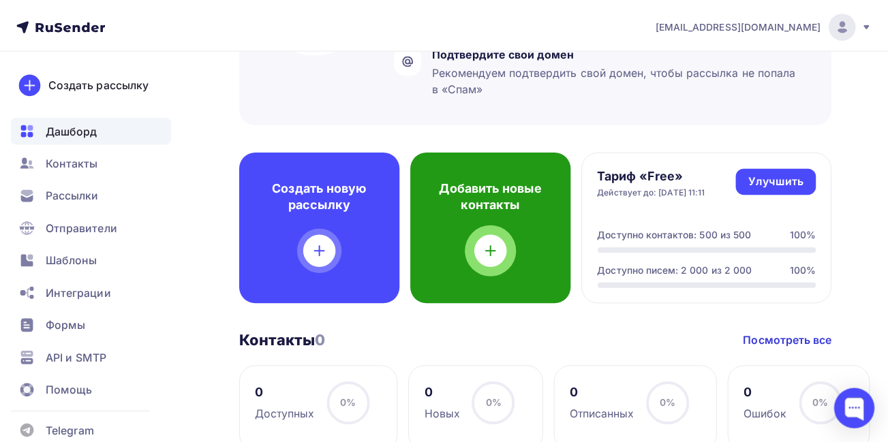
scroll to position [273, 0]
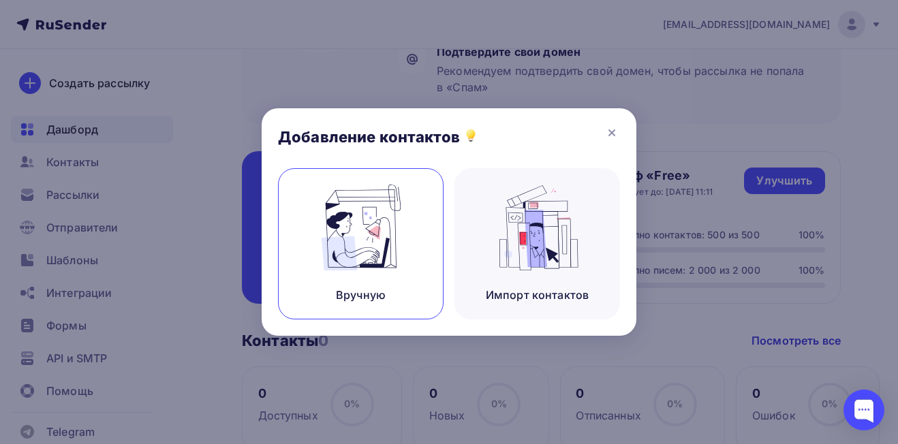
click at [416, 239] on div "Вручную" at bounding box center [361, 243] width 166 height 151
click at [384, 221] on img at bounding box center [361, 228] width 91 height 86
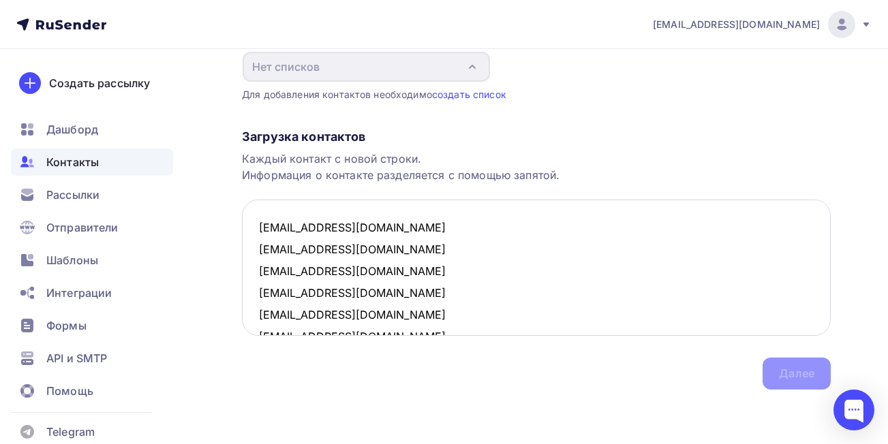
click at [468, 224] on textarea "info@synergetic.ru info@carely.group sales@carely.group info@skinjestique.ru in…" at bounding box center [536, 268] width 589 height 136
click at [442, 244] on textarea "info@synergetic.ru, info@carely.group sales@carely.group info@skinjestique.ru i…" at bounding box center [536, 268] width 589 height 136
click at [432, 269] on textarea "info@synergetic.ru, info@carely.group, sales@carely.group info@skinjestique.ru …" at bounding box center [536, 268] width 589 height 136
click at [424, 294] on textarea "info@synergetic.ru, info@carely.group, sales@carely.group, info@skinjestique.ru…" at bounding box center [536, 268] width 589 height 136
click at [391, 320] on textarea "info@synergetic.ru, info@carely.group, sales@carely.group, info@skinjestique.ru…" at bounding box center [536, 268] width 589 height 136
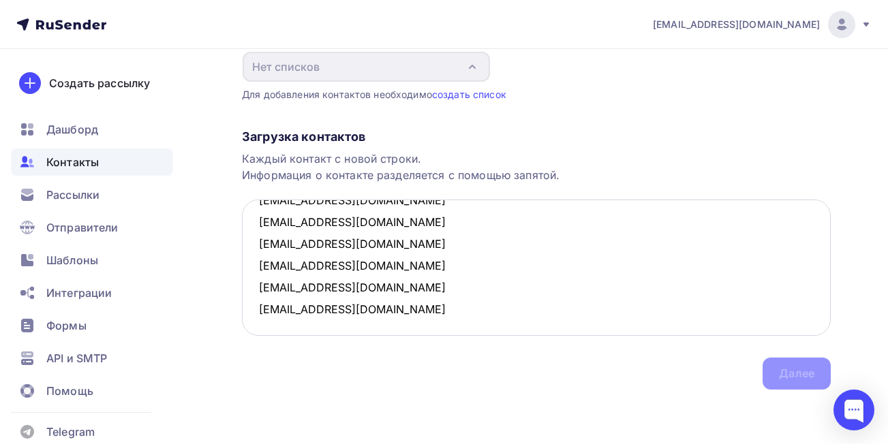
scroll to position [705, 0]
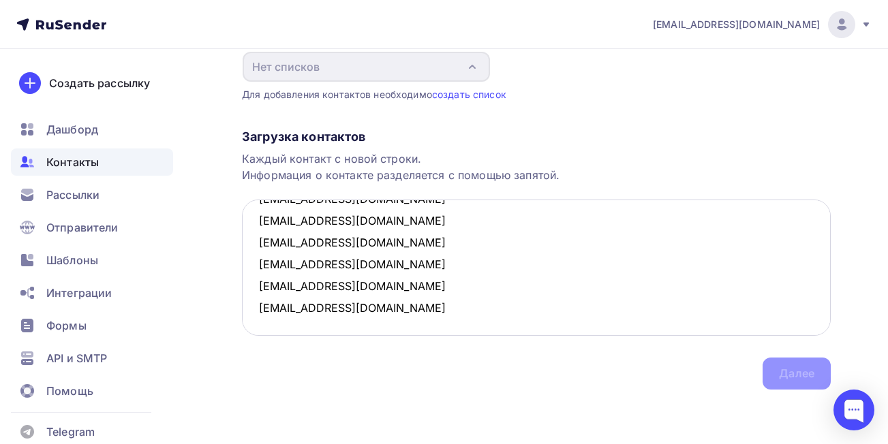
click at [429, 286] on textarea "info@synergetic.ru, info@carely.group, sales@carely.group, info@skinjestique.ru…" at bounding box center [536, 268] width 589 height 136
click at [424, 267] on textarea "info@synergetic.ru, info@carely.group, sales@carely.group, info@skinjestique.ru…" at bounding box center [536, 268] width 589 height 136
click at [434, 238] on textarea "info@synergetic.ru, info@carely.group, sales@carely.group, info@skinjestique.ru…" at bounding box center [536, 268] width 589 height 136
click at [417, 214] on textarea "info@synergetic.ru, info@carely.group, sales@carely.group, info@skinjestique.ru…" at bounding box center [536, 268] width 589 height 136
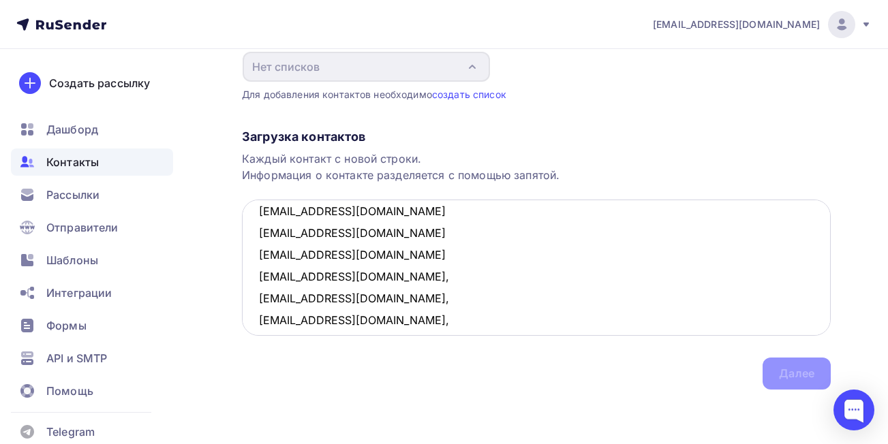
scroll to position [637, 0]
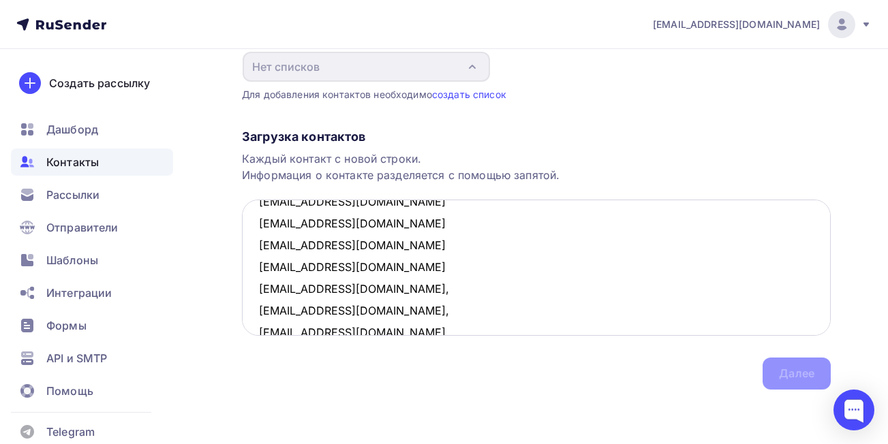
click at [420, 265] on textarea "info@synergetic.ru, info@carely.group, sales@carely.group, info@skinjestique.ru…" at bounding box center [536, 268] width 589 height 136
click at [415, 250] on textarea "info@synergetic.ru, info@carely.group, sales@carely.group, info@skinjestique.ru…" at bounding box center [536, 268] width 589 height 136
click at [389, 228] on textarea "info@synergetic.ru, info@carely.group, sales@carely.group, info@skinjestique.ru…" at bounding box center [536, 268] width 589 height 136
click at [408, 203] on textarea "info@synergetic.ru, info@carely.group, sales@carely.group, info@skinjestique.ru…" at bounding box center [536, 268] width 589 height 136
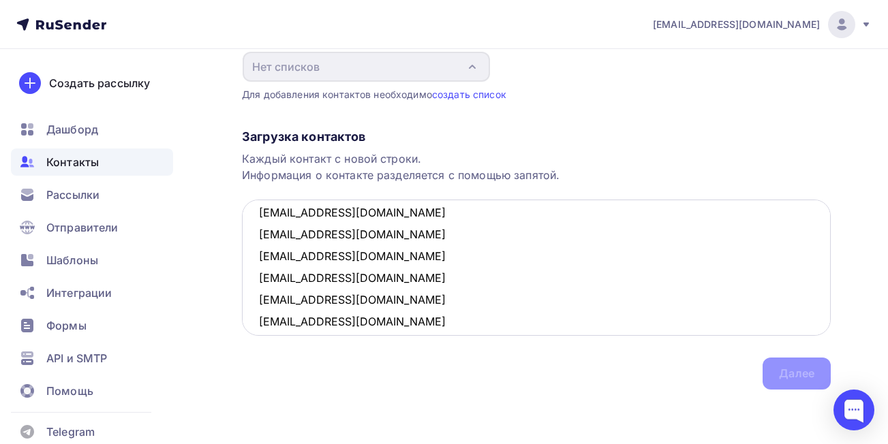
click at [399, 319] on textarea "info@synergetic.ru, info@carely.group, sales@carely.group, info@skinjestique.ru…" at bounding box center [536, 268] width 589 height 136
click at [401, 301] on textarea "info@synergetic.ru, info@carely.group, sales@carely.group, info@skinjestique.ru…" at bounding box center [536, 268] width 589 height 136
click at [403, 283] on textarea "info@synergetic.ru, info@carely.group, sales@carely.group, info@skinjestique.ru…" at bounding box center [536, 268] width 589 height 136
click at [404, 264] on textarea "info@synergetic.ru, info@carely.group, sales@carely.group, info@skinjestique.ru…" at bounding box center [536, 268] width 589 height 136
click at [410, 236] on textarea "info@synergetic.ru, info@carely.group, sales@carely.group, info@skinjestique.ru…" at bounding box center [536, 268] width 589 height 136
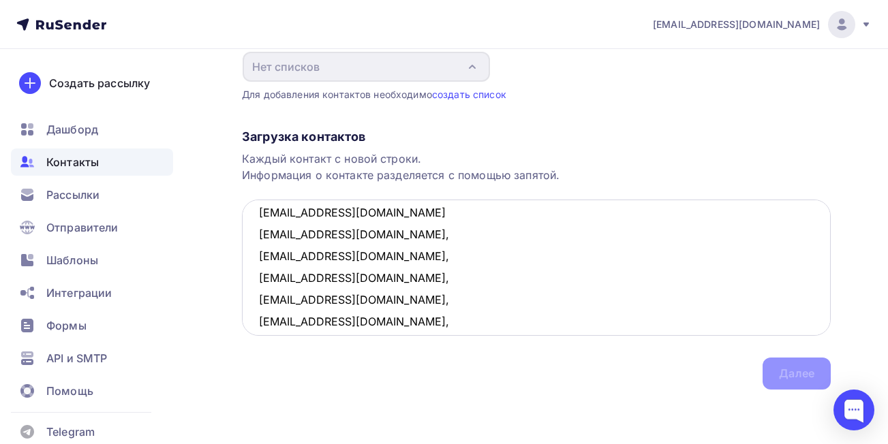
click at [423, 215] on textarea "info@synergetic.ru, info@carely.group, sales@carely.group, info@skinjestique.ru…" at bounding box center [536, 268] width 589 height 136
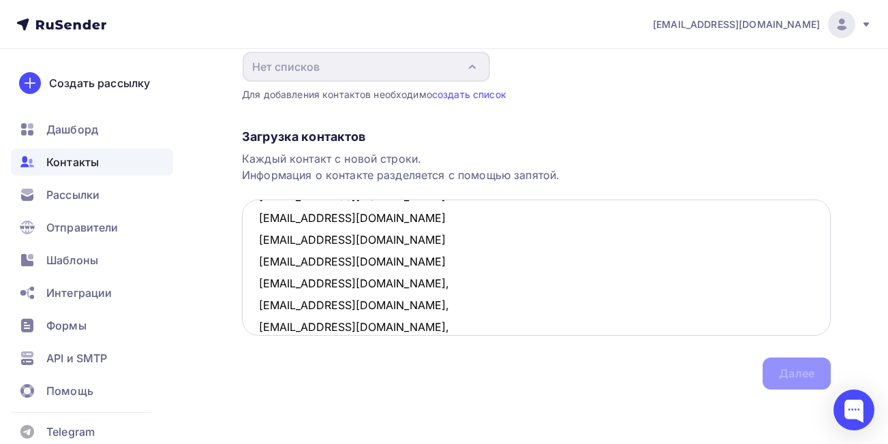
scroll to position [359, 0]
click at [413, 306] on textarea "info@synergetic.ru, info@carely.group, sales@carely.group, info@skinjestique.ru…" at bounding box center [536, 268] width 589 height 136
click at [395, 323] on textarea "info@synergetic.ru, info@carely.group, sales@carely.group, info@skinjestique.ru…" at bounding box center [536, 268] width 589 height 136
click at [399, 284] on textarea "info@synergetic.ru, info@carely.group, sales@carely.group, info@skinjestique.ru…" at bounding box center [536, 268] width 589 height 136
click at [416, 254] on textarea "info@synergetic.ru, info@carely.group, sales@carely.group, info@skinjestique.ru…" at bounding box center [536, 268] width 589 height 136
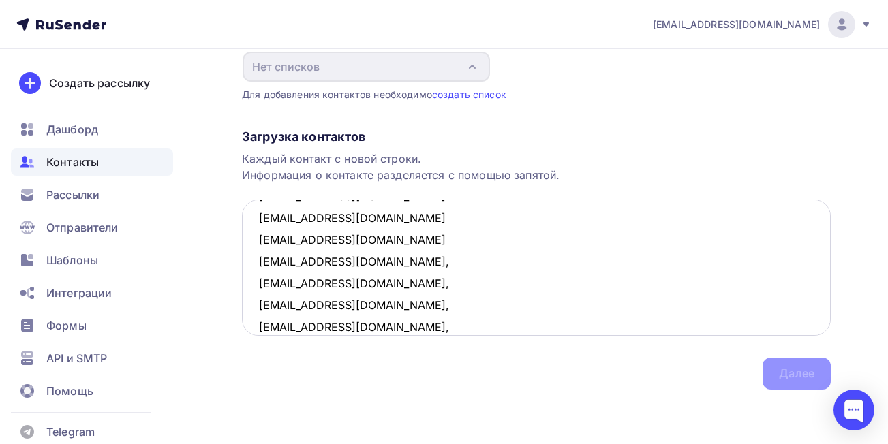
click at [405, 245] on textarea "info@synergetic.ru, info@carely.group, sales@carely.group, info@skinjestique.ru…" at bounding box center [536, 268] width 589 height 136
click at [401, 226] on textarea "info@synergetic.ru, info@carely.group, sales@carely.group, info@skinjestique.ru…" at bounding box center [536, 268] width 589 height 136
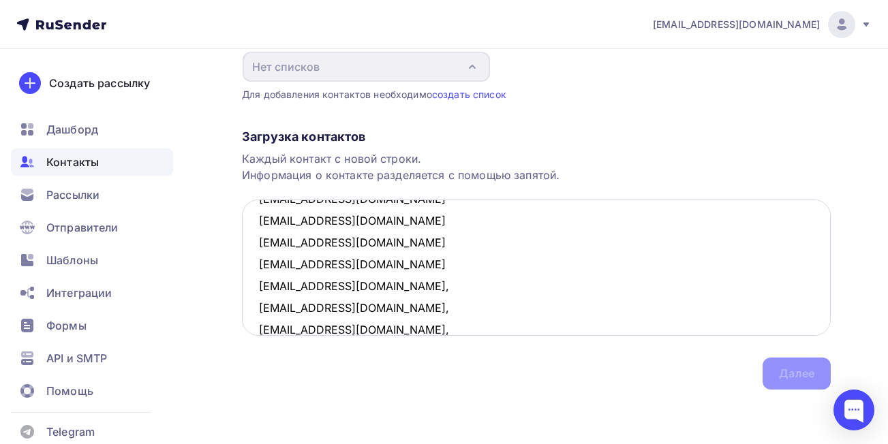
click at [416, 262] on textarea "info@synergetic.ru, info@carely.group, sales@carely.group, info@skinjestique.ru…" at bounding box center [536, 268] width 589 height 136
click at [356, 241] on textarea "info@synergetic.ru, info@carely.group, sales@carely.group, info@skinjestique.ru…" at bounding box center [536, 268] width 589 height 136
click at [384, 226] on textarea "info@synergetic.ru, info@carely.group, sales@carely.group, info@skinjestique.ru…" at bounding box center [536, 268] width 589 height 136
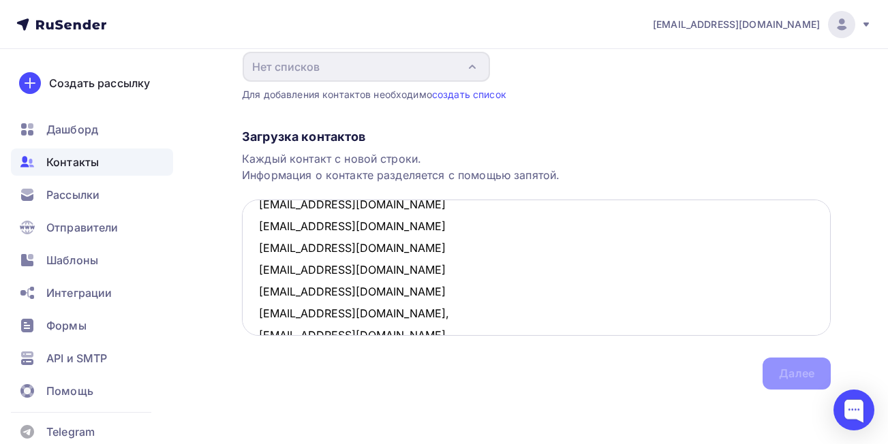
scroll to position [154, 0]
click at [440, 309] on textarea "info@synergetic.ru, info@carely.group, sales@carely.group, info@skinjestique.ru…" at bounding box center [536, 268] width 589 height 136
click at [429, 289] on textarea "info@synergetic.ru, info@carely.group, sales@carely.group, info@skinjestique.ru…" at bounding box center [536, 268] width 589 height 136
click at [438, 279] on textarea "info@synergetic.ru, info@carely.group, sales@carely.group, info@skinjestique.ru…" at bounding box center [536, 268] width 589 height 136
click at [410, 245] on textarea "info@synergetic.ru, info@carely.group, sales@carely.group, info@skinjestique.ru…" at bounding box center [536, 268] width 589 height 136
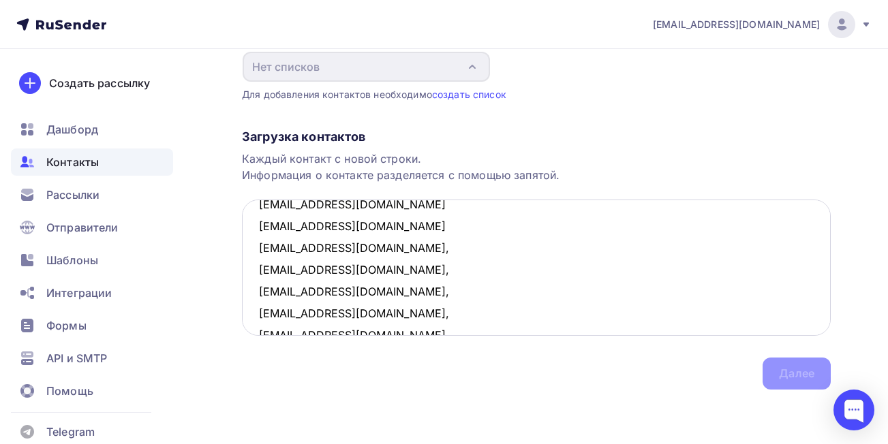
click at [414, 229] on textarea "info@synergetic.ru, info@carely.group, sales@carely.group, info@skinjestique.ru…" at bounding box center [536, 268] width 589 height 136
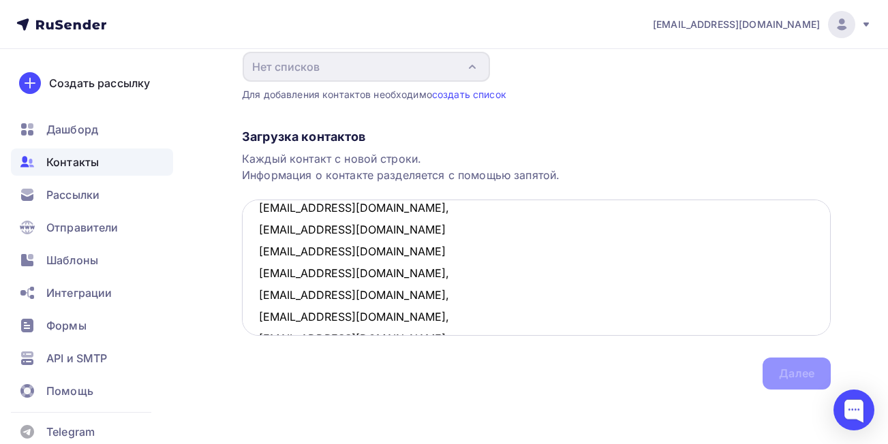
scroll to position [86, 0]
click at [406, 277] on textarea "info@synergetic.ru, info@carely.group, sales@carely.group, info@skinjestique.ru…" at bounding box center [536, 268] width 589 height 136
click at [459, 252] on textarea "info@synergetic.ru, info@carely.group, sales@carely.group, info@skinjestique.ru…" at bounding box center [536, 268] width 589 height 136
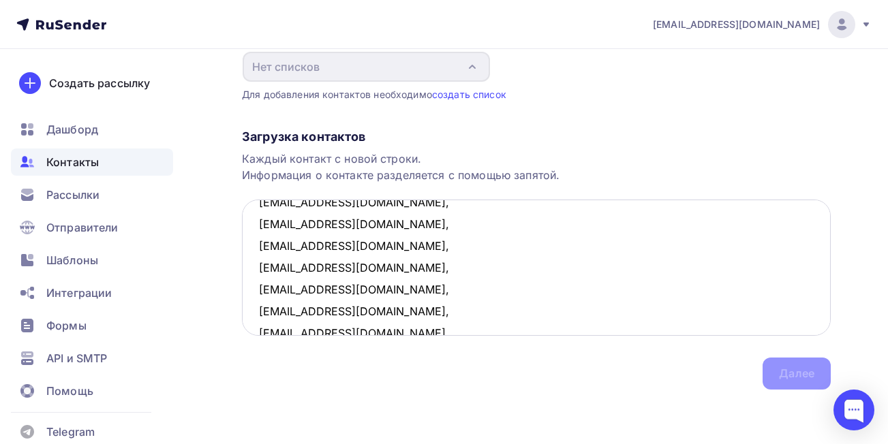
scroll to position [222, 0]
click at [456, 269] on textarea "info@synergetic.ru, info@carely.group, sales@carely.group, info@skinjestique.ru…" at bounding box center [536, 268] width 589 height 136
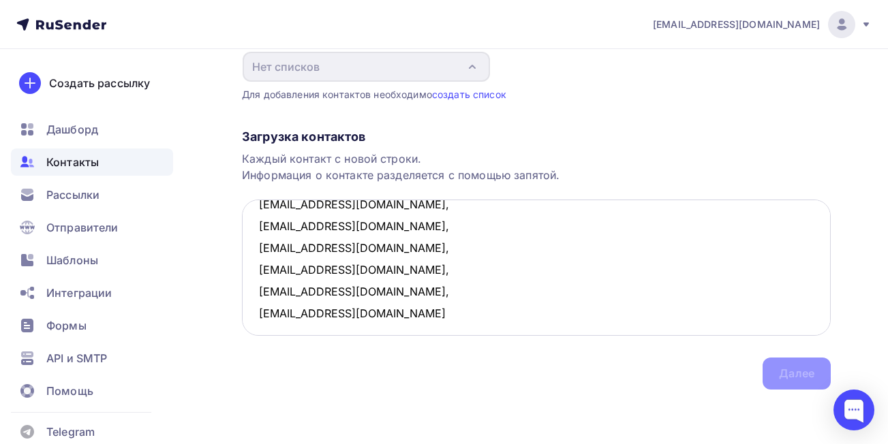
scroll to position [705, 0]
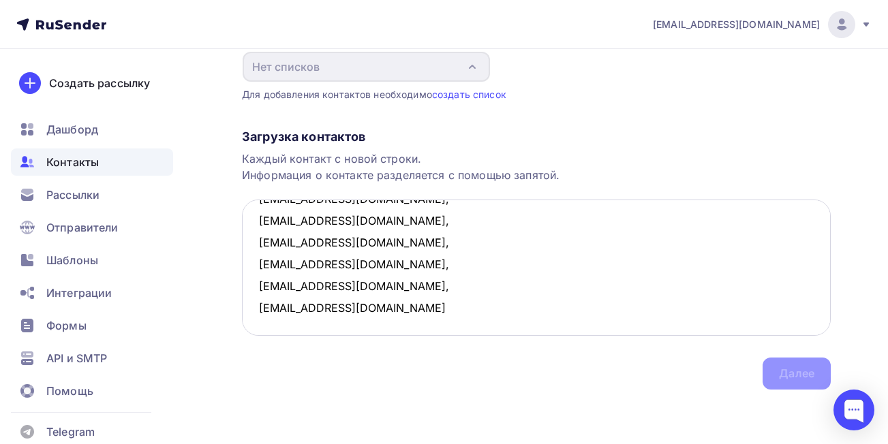
click at [433, 327] on textarea "info@synergetic.ru, info@carely.group, sales@carely.group, info@skinjestique.ru…" at bounding box center [536, 268] width 589 height 136
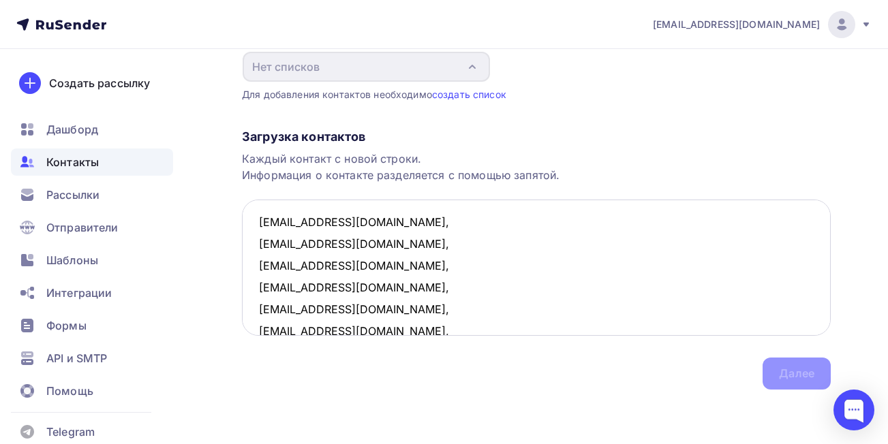
scroll to position [0, 0]
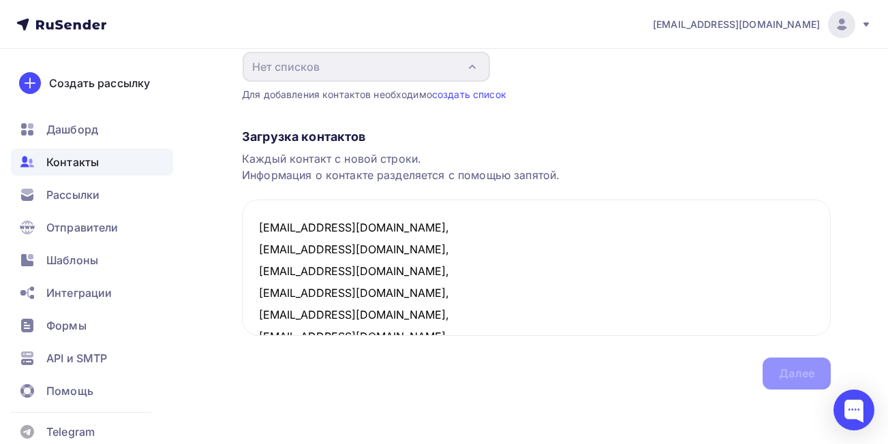
type textarea "info@synergetic.ru, info@carely.group, sales@carely.group, info@skinjestique.ru…"
click at [723, 388] on div "Загрузка контактов Каждый контакт с новой строки. Информация о контакте разделя…" at bounding box center [536, 246] width 589 height 288
click at [723, 386] on div "Загрузка контактов Каждый контакт с новой строки. Информация о контакте разделя…" at bounding box center [536, 246] width 589 height 288
click at [258, 225] on textarea "info@synergetic.ru, info@carely.group, sales@carely.group, info@skinjestique.ru…" at bounding box center [536, 268] width 589 height 136
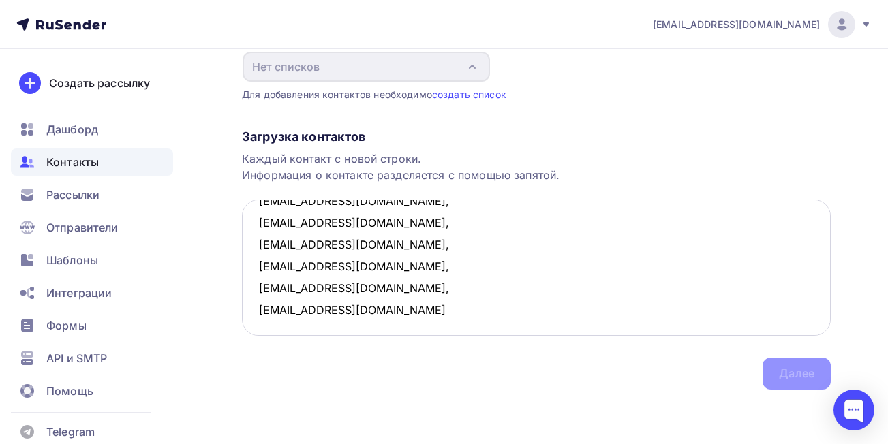
scroll to position [705, 0]
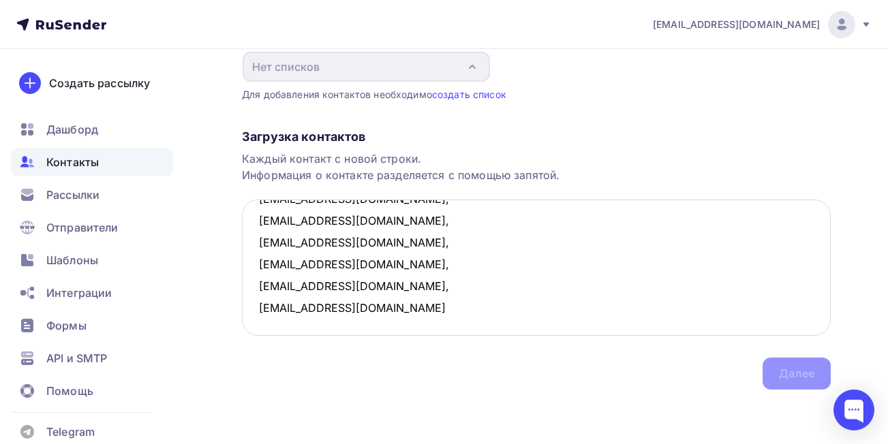
click at [350, 314] on textarea "info@synergetic.ru, info@carely.group, sales@carely.group, info@skinjestique.ru…" at bounding box center [536, 268] width 589 height 136
click at [337, 328] on textarea "info@synergetic.ru, info@carely.group, sales@carely.group, info@skinjestique.ru…" at bounding box center [536, 268] width 589 height 136
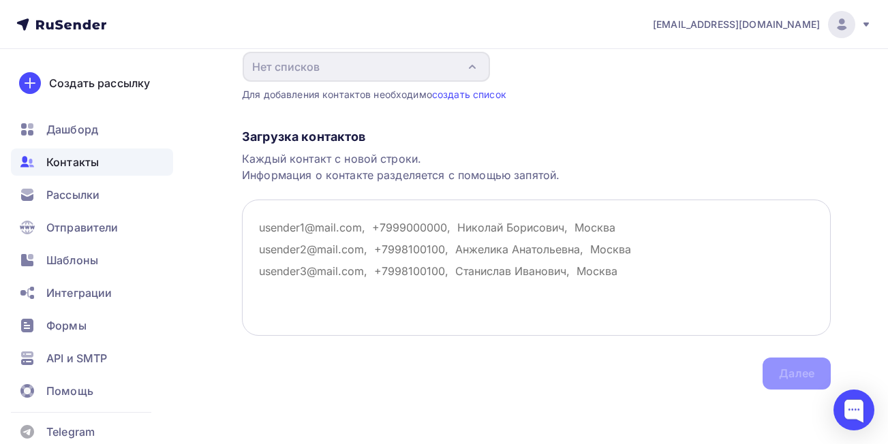
scroll to position [0, 0]
click at [466, 93] on link "создать список" at bounding box center [469, 95] width 74 height 12
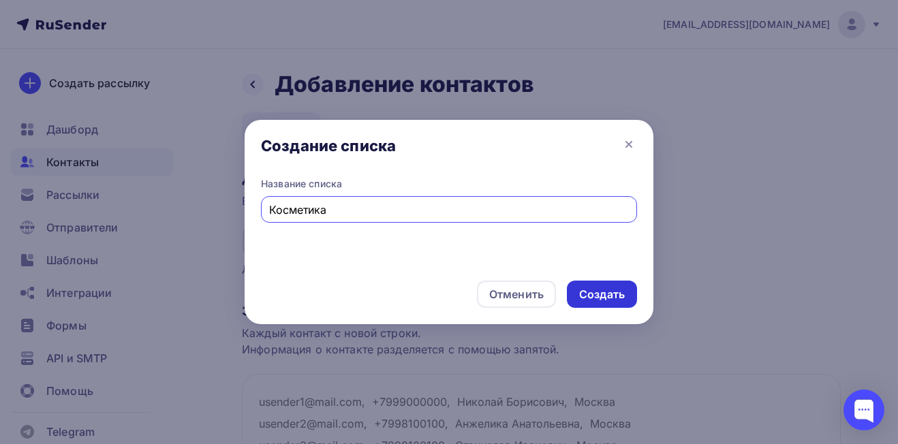
type input "Косметика"
click at [596, 289] on div "Создать" at bounding box center [602, 295] width 46 height 16
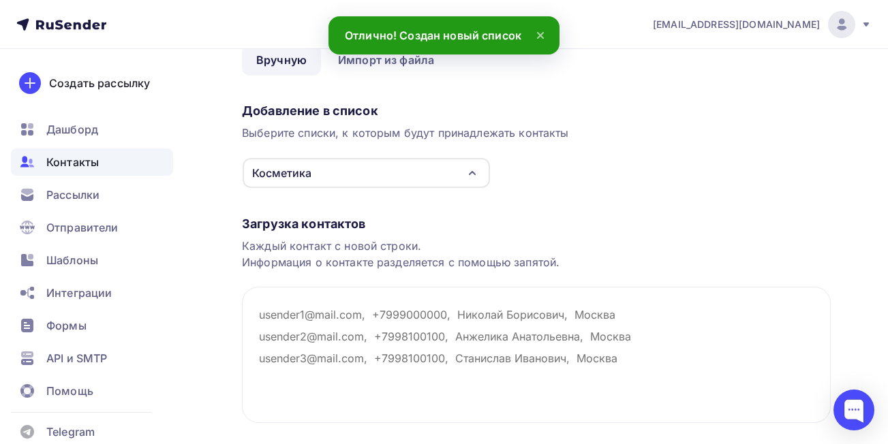
scroll to position [155, 0]
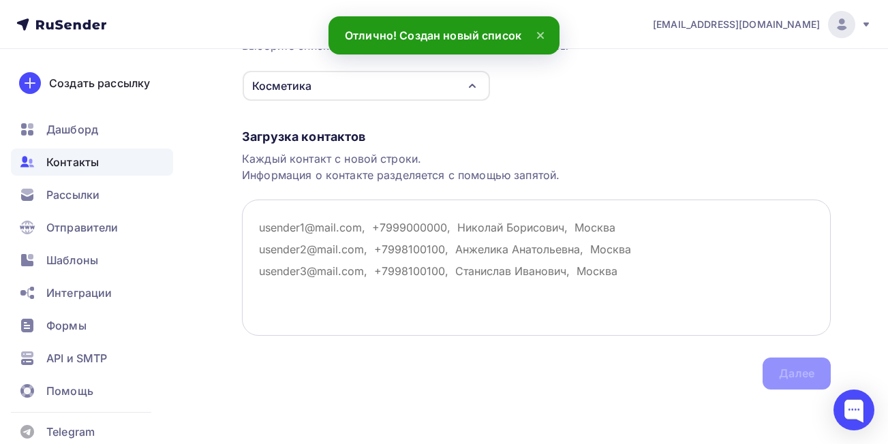
click at [438, 246] on textarea at bounding box center [536, 268] width 589 height 136
paste textarea "info@synergetic.ru, info@carely.group, sales@carely.group, info@skinjestique.ru…"
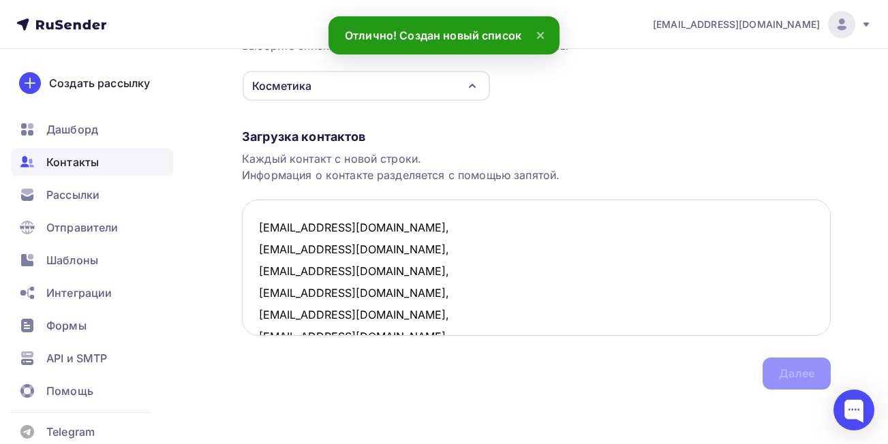
scroll to position [684, 0]
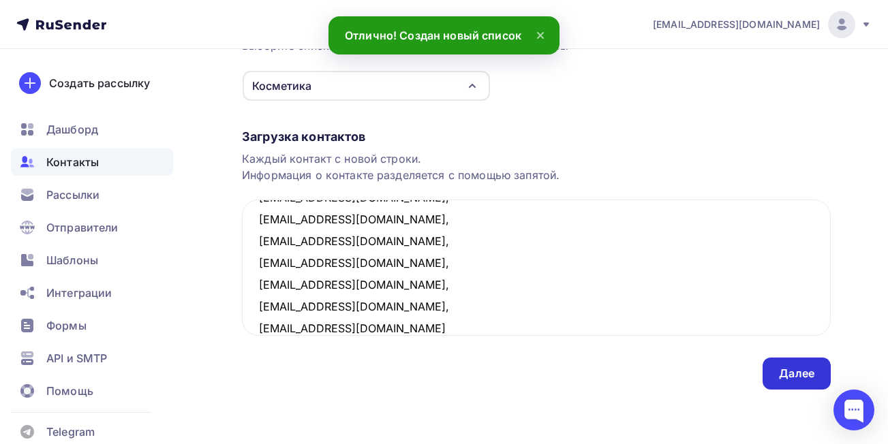
type textarea "info@synergetic.ru, info@carely.group, sales@carely.group, info@skinjestique.ru…"
click at [798, 372] on div "Далее" at bounding box center [796, 374] width 35 height 16
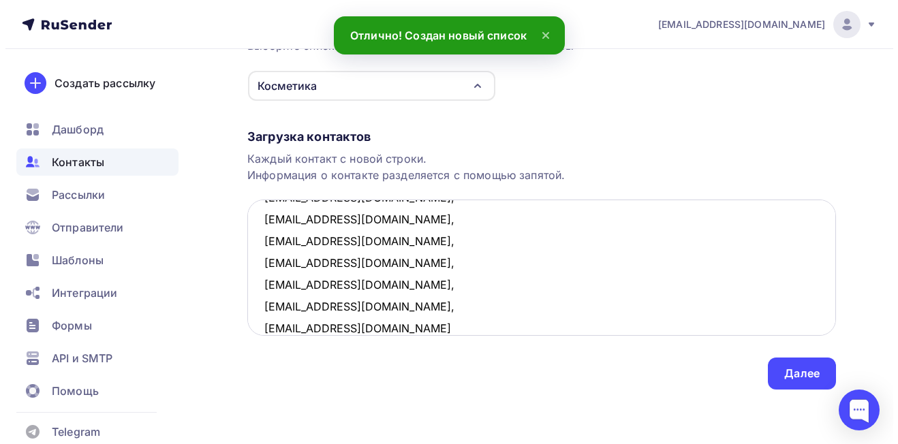
scroll to position [0, 0]
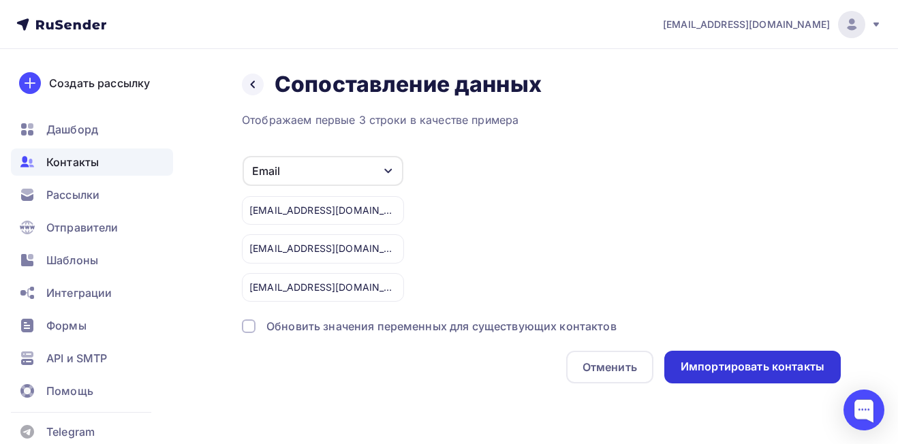
click at [728, 367] on div "Импортировать контакты" at bounding box center [753, 367] width 144 height 16
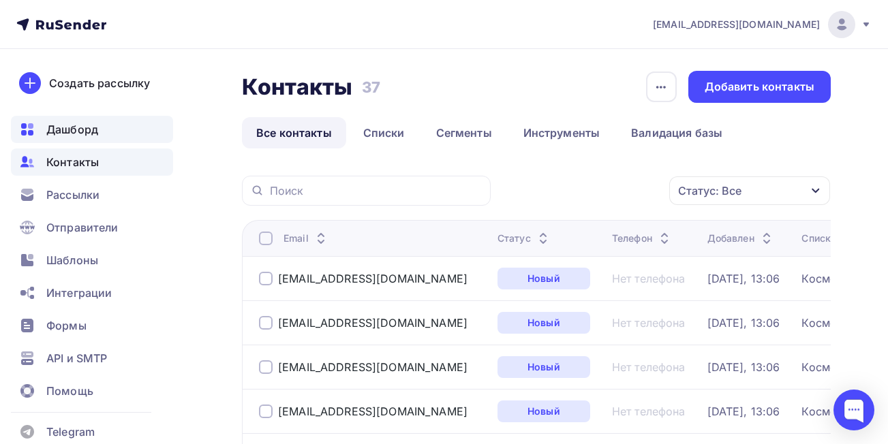
click at [93, 136] on span "Дашборд" at bounding box center [72, 129] width 52 height 16
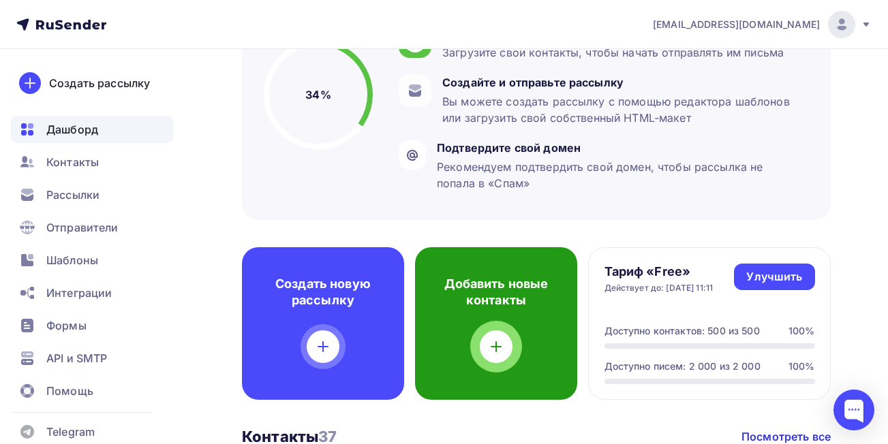
scroll to position [341, 0]
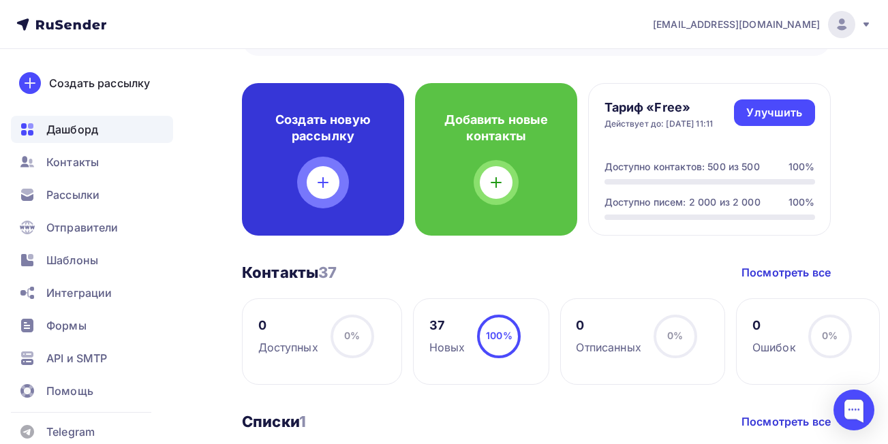
click at [323, 181] on icon at bounding box center [323, 183] width 0 height 10
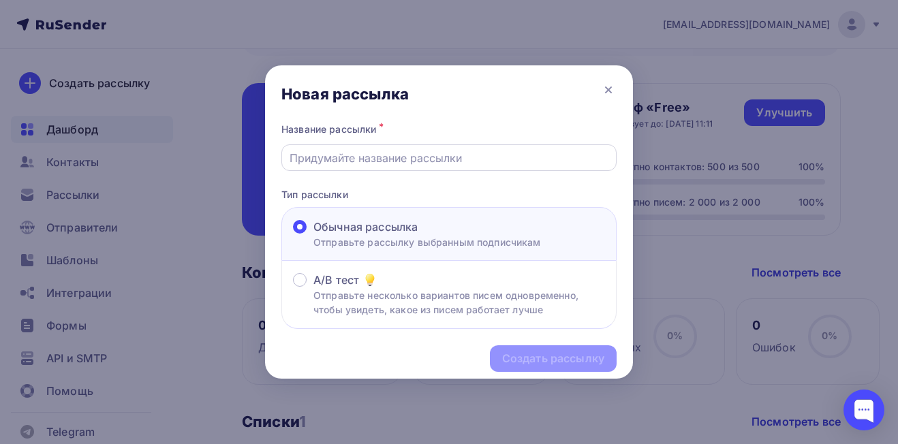
click at [339, 154] on input "text" at bounding box center [450, 158] width 320 height 16
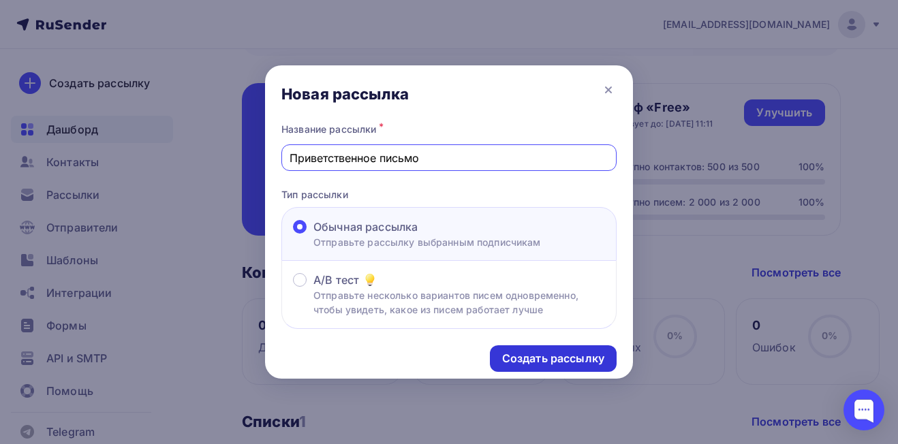
type input "Приветственное письмо"
click at [564, 361] on div "Создать рассылку" at bounding box center [553, 359] width 102 height 16
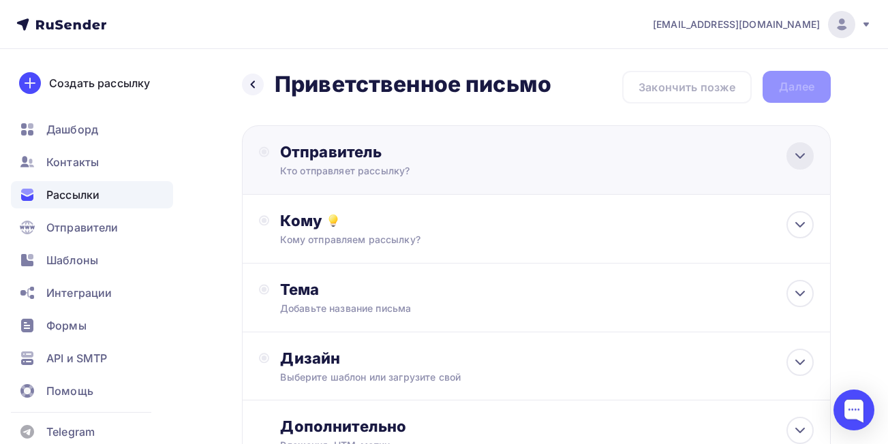
click at [795, 153] on icon at bounding box center [800, 156] width 16 height 16
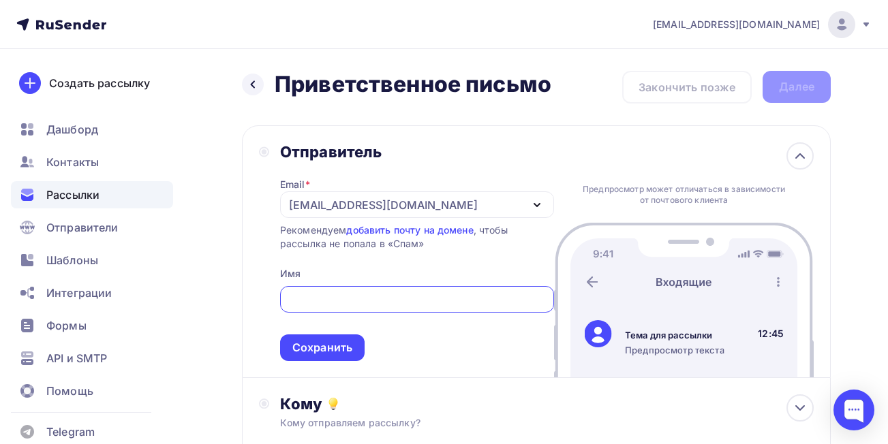
click at [502, 210] on div "clikalov@yandex.ru" at bounding box center [417, 205] width 274 height 27
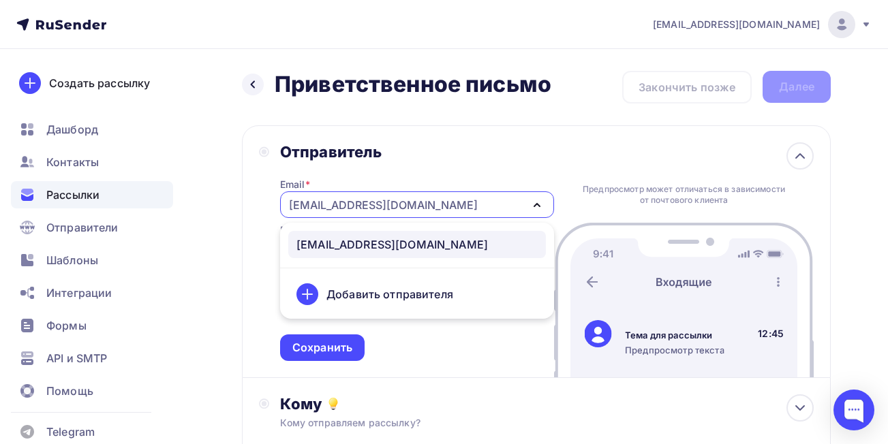
click at [511, 208] on div "clikalov@yandex.ru" at bounding box center [417, 205] width 274 height 27
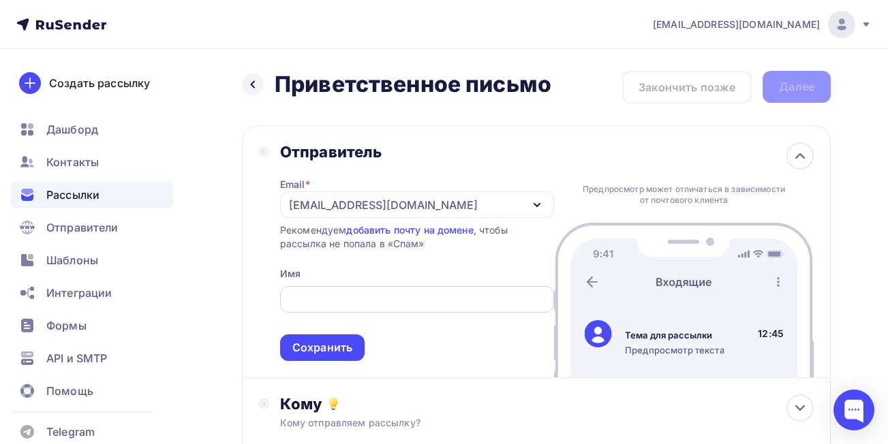
click at [462, 298] on input "text" at bounding box center [417, 300] width 258 height 16
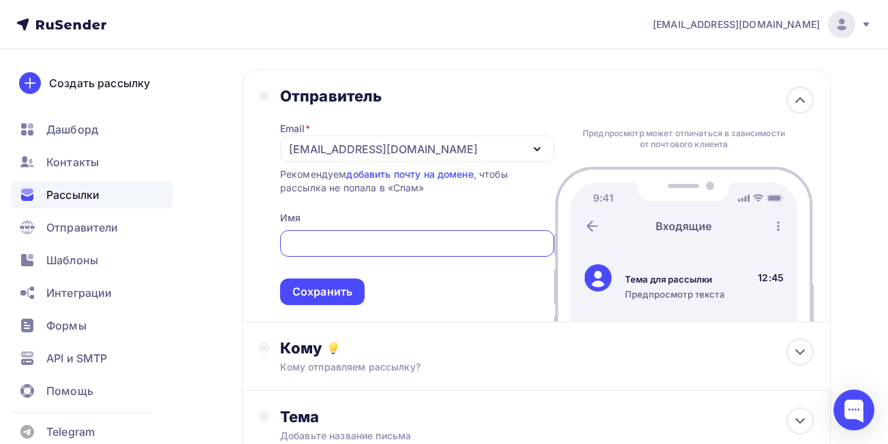
scroll to position [68, 0]
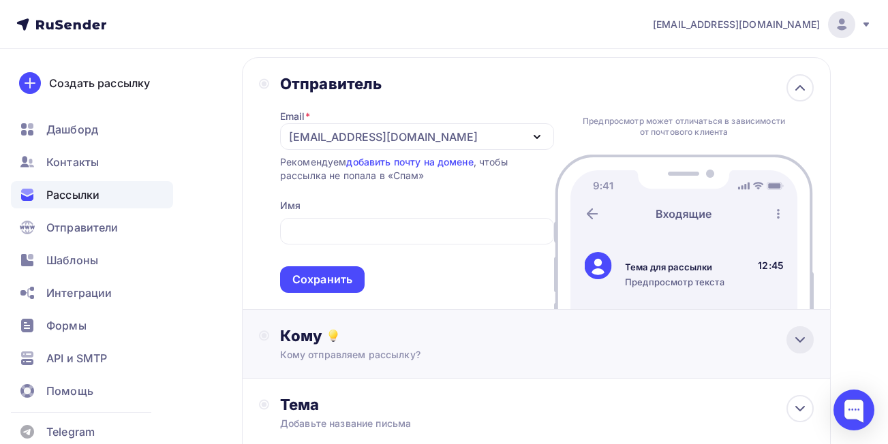
click at [789, 339] on div at bounding box center [800, 340] width 27 height 27
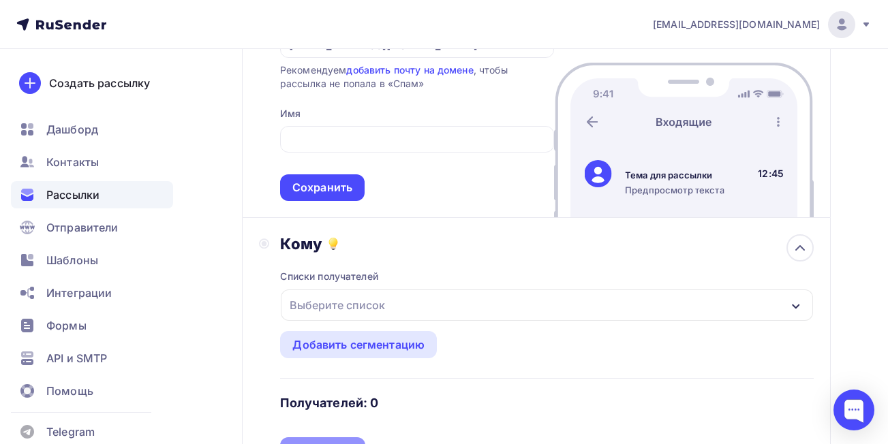
scroll to position [204, 0]
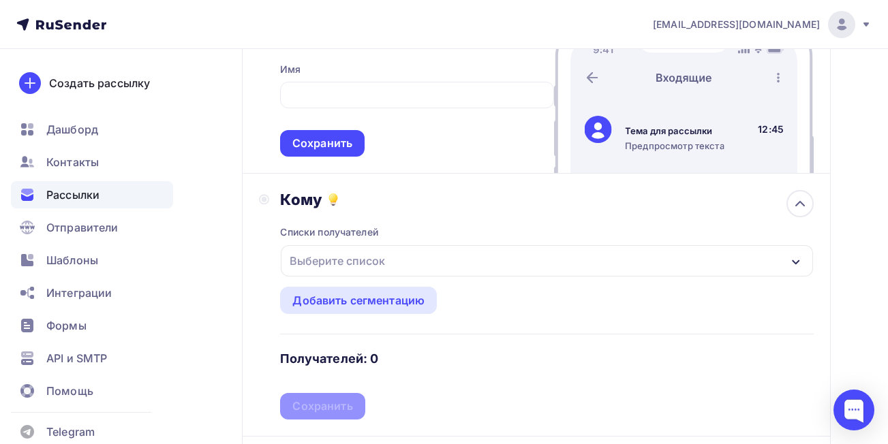
click at [601, 255] on div "Выберите список" at bounding box center [547, 260] width 532 height 31
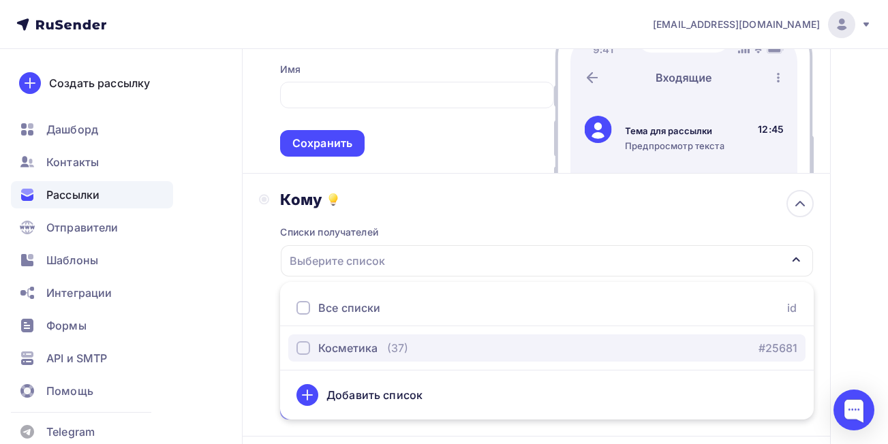
click at [301, 350] on div "button" at bounding box center [304, 349] width 14 height 14
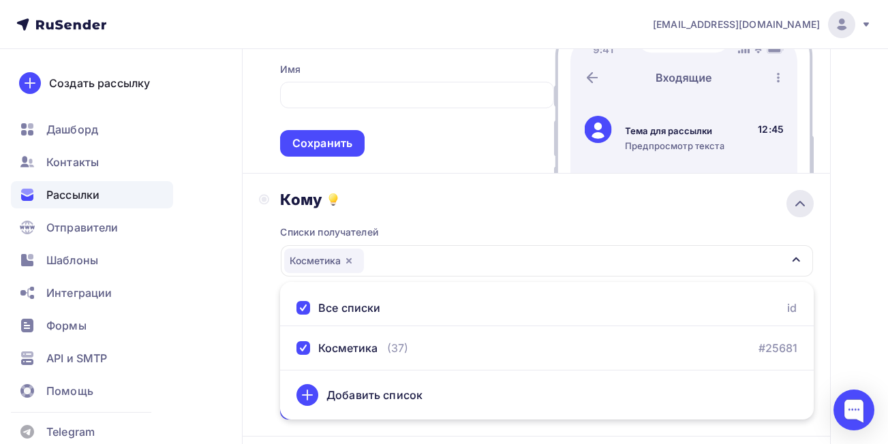
click at [795, 209] on icon at bounding box center [800, 204] width 16 height 16
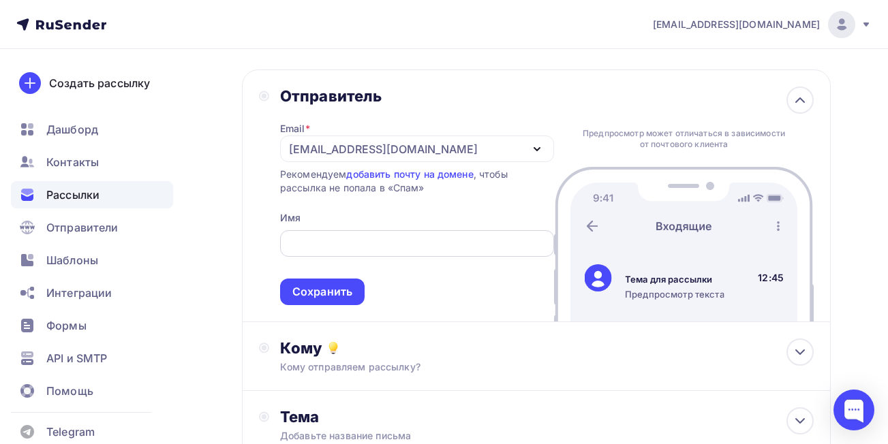
scroll to position [68, 0]
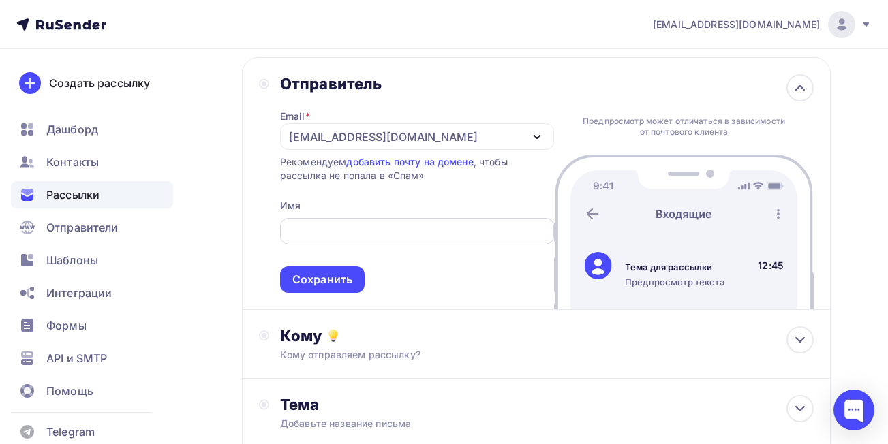
click at [375, 226] on input "text" at bounding box center [417, 232] width 258 height 16
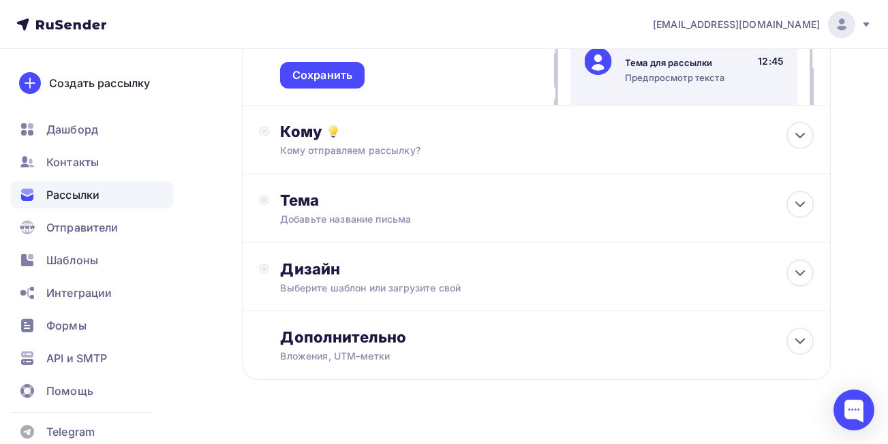
scroll to position [297, 0]
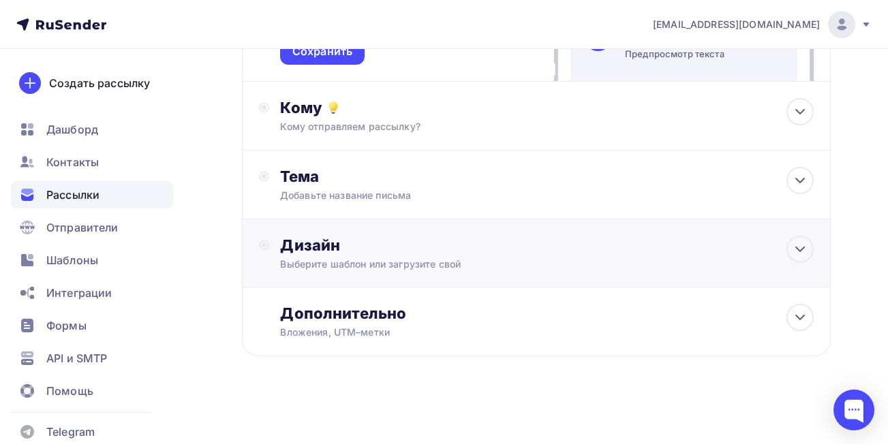
click at [525, 268] on div "Выберите шаблон или загрузите свой" at bounding box center [520, 265] width 480 height 14
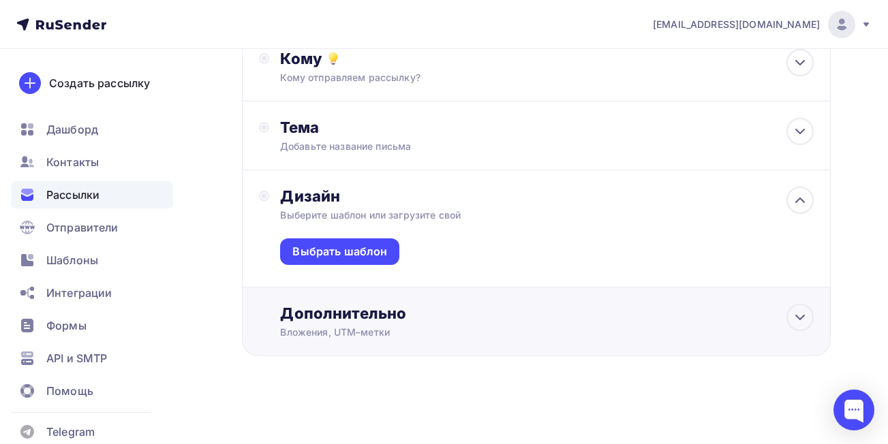
click at [543, 320] on div "Дополнительно" at bounding box center [547, 313] width 534 height 19
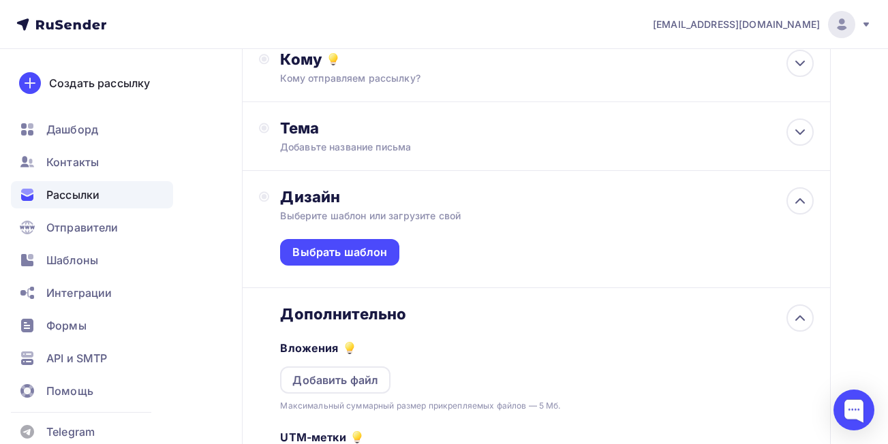
scroll to position [0, 0]
click at [528, 127] on div "Тема" at bounding box center [414, 128] width 269 height 19
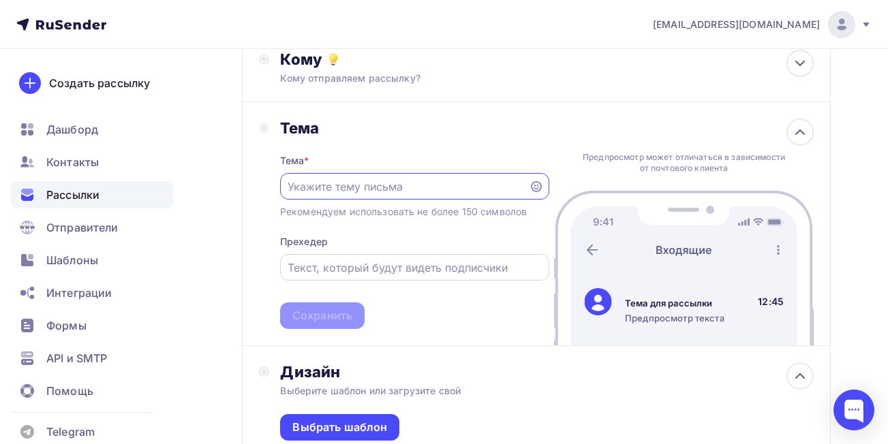
click at [449, 277] on div at bounding box center [414, 267] width 269 height 27
click at [405, 181] on input "text" at bounding box center [404, 187] width 233 height 16
paste input "защита от скрытых угроз на рынке"
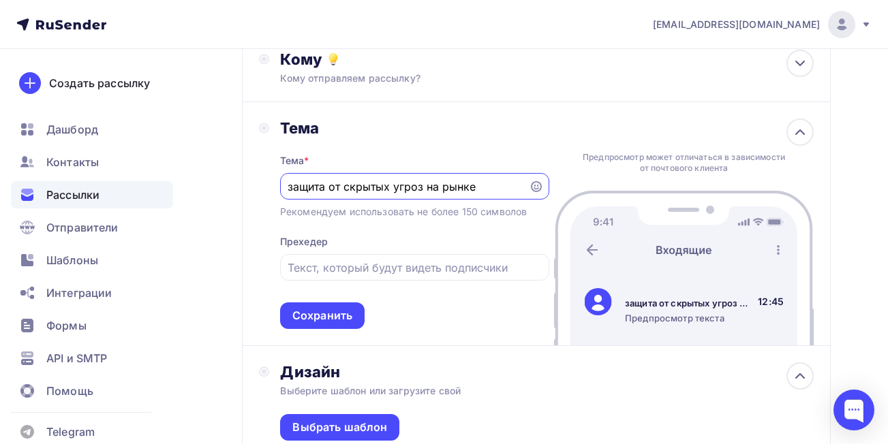
drag, startPoint x: 346, startPoint y: 185, endPoint x: 299, endPoint y: 184, distance: 47.7
click at [219, 184] on div "Назад Приветственное письмо Приветственное письмо Закончить позже Далее Отправи…" at bounding box center [444, 270] width 888 height 1132
click at [393, 183] on input "защита от скрытых угроз на рынке" at bounding box center [404, 187] width 233 height 16
drag, startPoint x: 292, startPoint y: 185, endPoint x: 284, endPoint y: 187, distance: 9.3
click at [284, 187] on div "защита от скрытых угроз на рынке" at bounding box center [414, 186] width 269 height 27
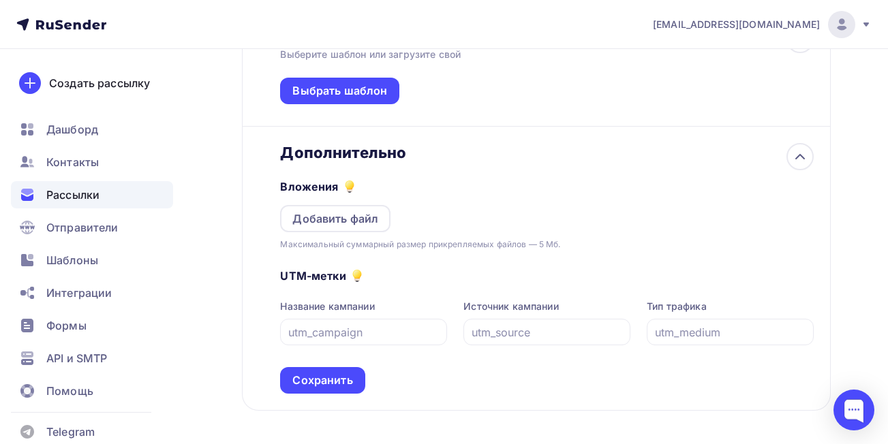
scroll to position [686, 0]
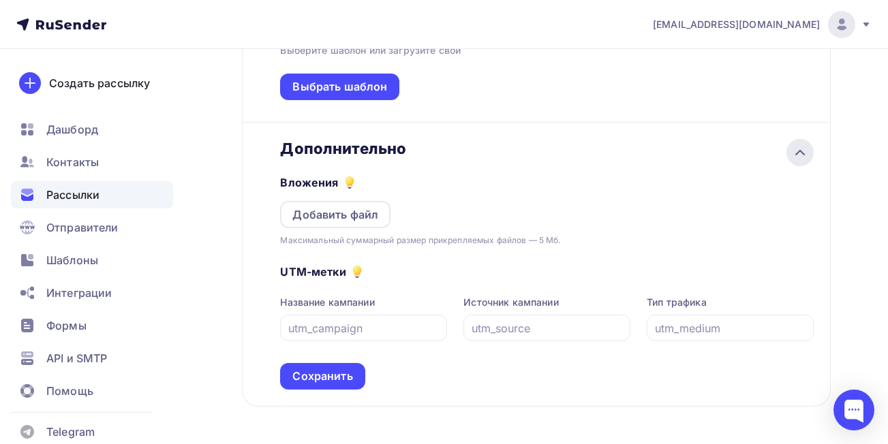
click at [806, 144] on div at bounding box center [800, 152] width 27 height 27
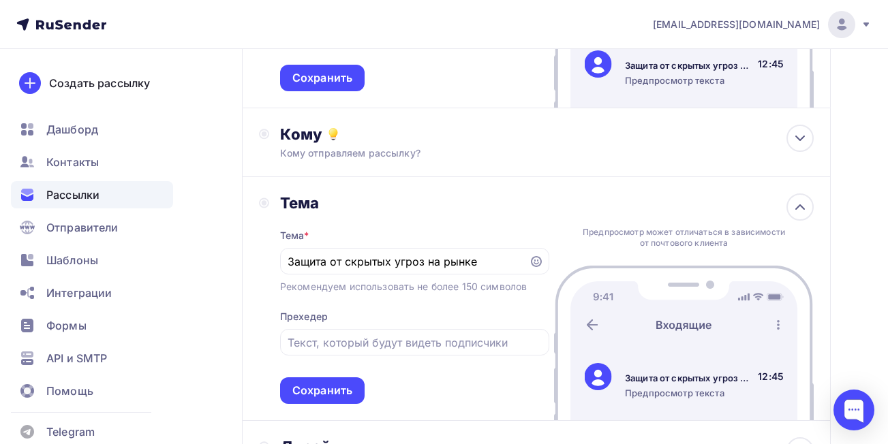
scroll to position [273, 0]
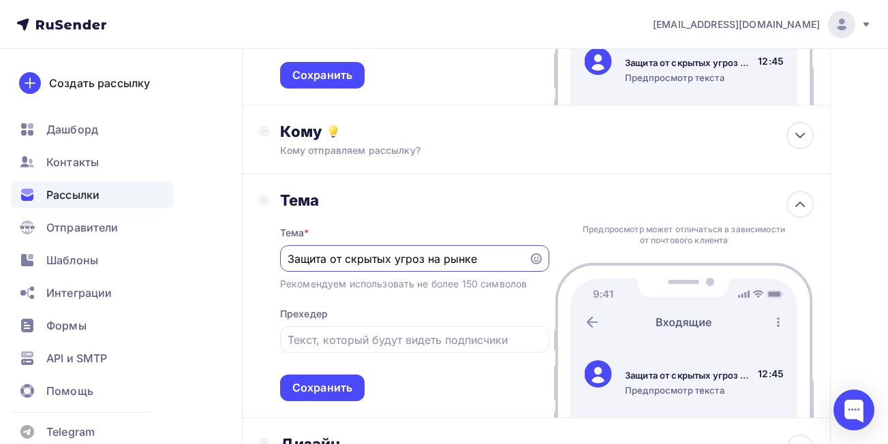
drag, startPoint x: 486, startPoint y: 257, endPoint x: 333, endPoint y: 252, distance: 153.4
click at [333, 252] on input "Защита от скрытых угроз на рынке" at bounding box center [404, 259] width 233 height 16
paste input "Обнаружение фишинга/демпинга для вашего бренда"
drag, startPoint x: 419, startPoint y: 258, endPoint x: 521, endPoint y: 256, distance: 103.0
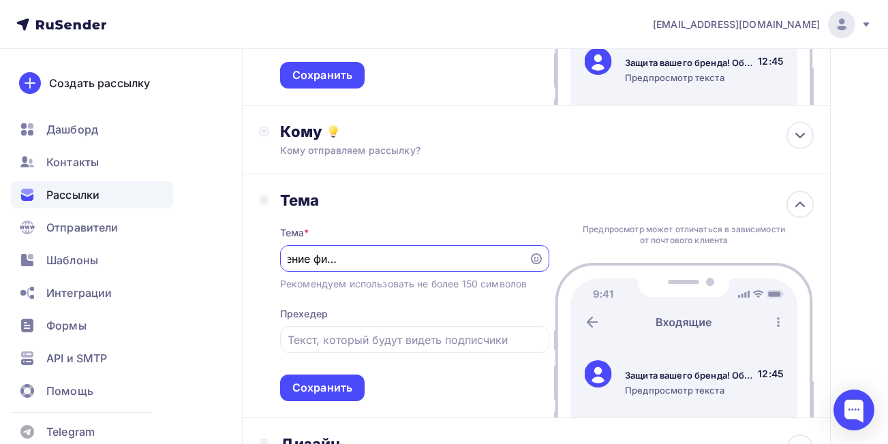
click at [521, 256] on div "Защита вашего бренда! Обнаружение фишинга/демпинга для вашего бренда" at bounding box center [414, 258] width 269 height 27
drag, startPoint x: 377, startPoint y: 259, endPoint x: 364, endPoint y: 256, distance: 13.4
click at [364, 256] on input "Защита вашего бренда! Обнаружение фишинга/демпинга за 72 часа." at bounding box center [404, 259] width 233 height 16
type input "Защита вашего бренда! Обнаружение фишинга/демпинга за 72 часа."
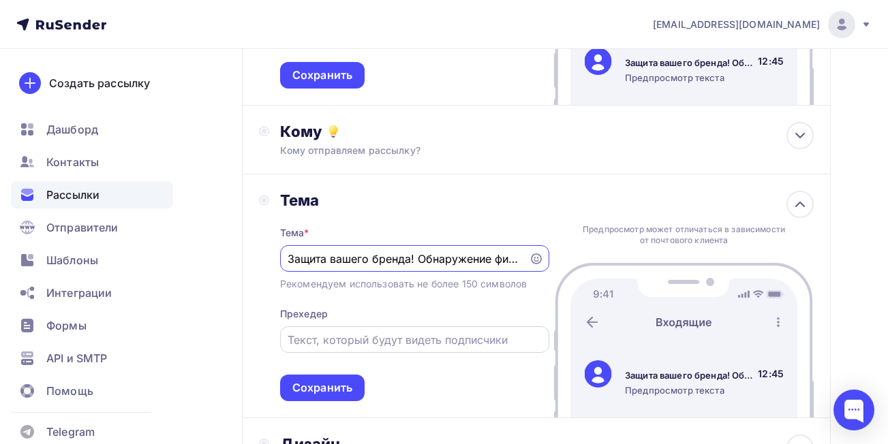
click at [379, 342] on input "text" at bounding box center [415, 340] width 254 height 16
click at [432, 343] on input "text" at bounding box center [415, 340] width 254 height 16
paste input "Бесплатный аудит неконтролируемых каналов за 24 ч"
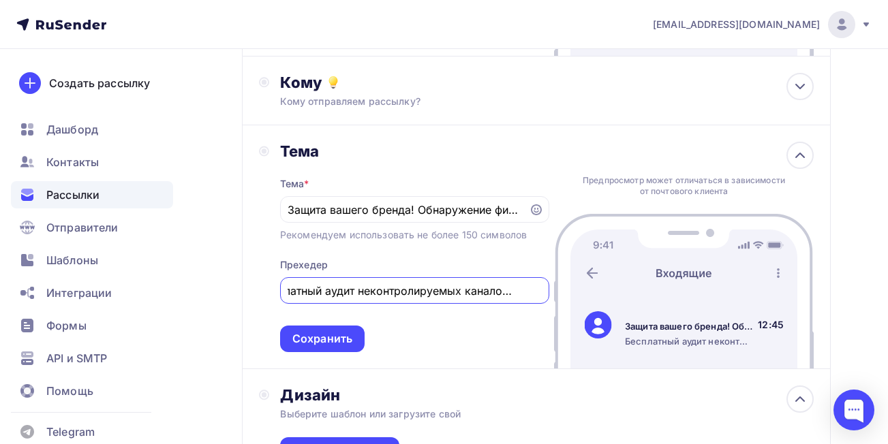
scroll to position [409, 0]
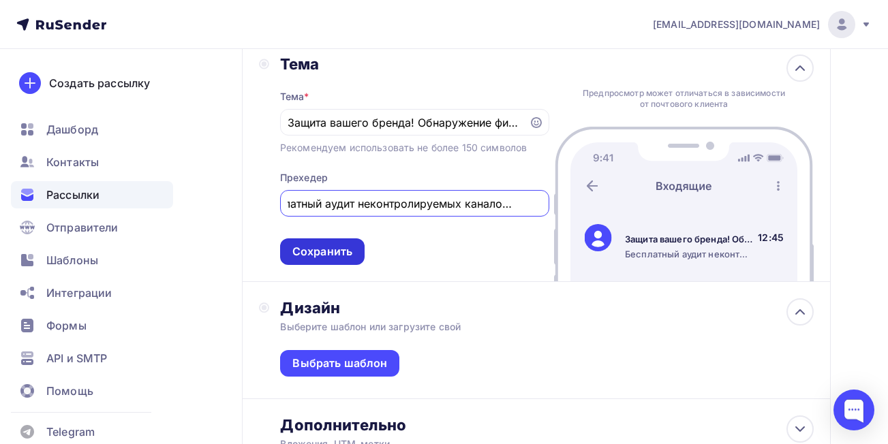
type input "Бесплатный аудит неконтролируемых каналов за 72 ч"
click at [344, 243] on div "Сохранить" at bounding box center [322, 252] width 85 height 27
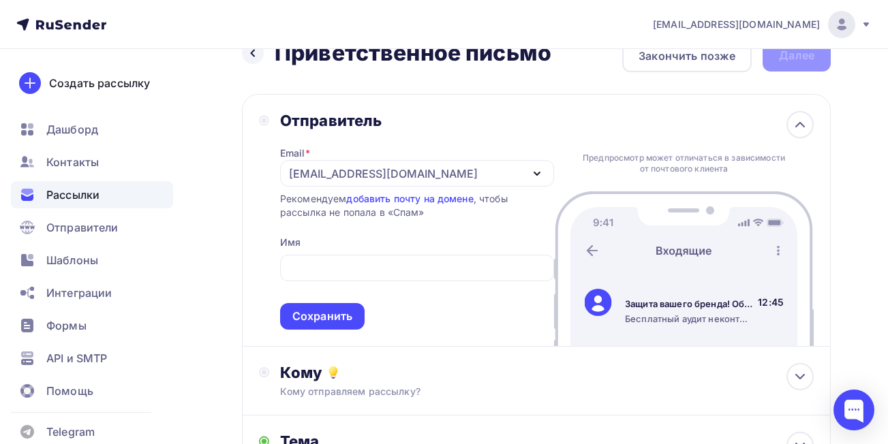
scroll to position [0, 0]
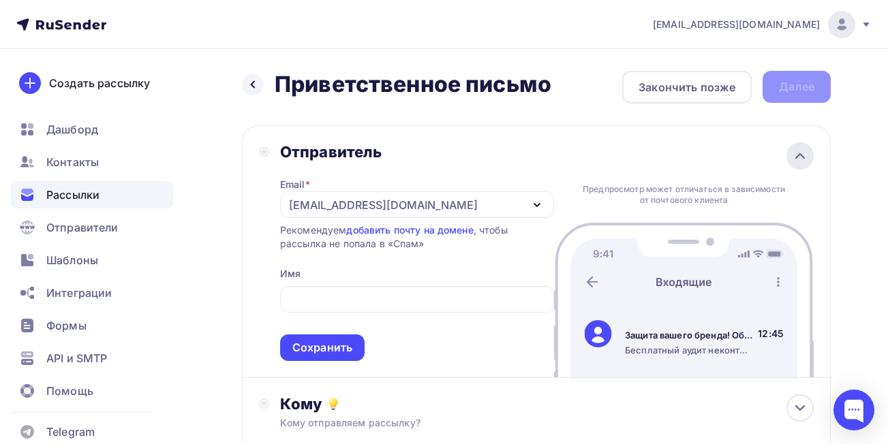
click at [793, 158] on icon at bounding box center [800, 156] width 16 height 16
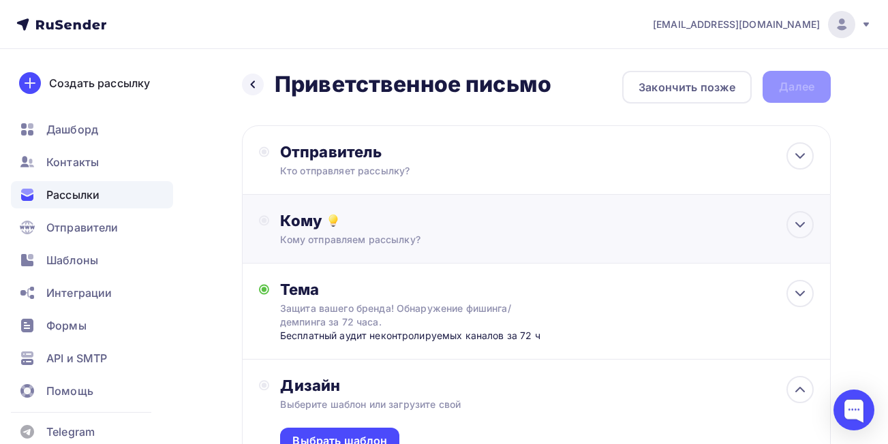
click at [530, 232] on div "Кому Кому отправляем рассылку? Списки получателей Косметика Все списки id Косме…" at bounding box center [547, 228] width 534 height 35
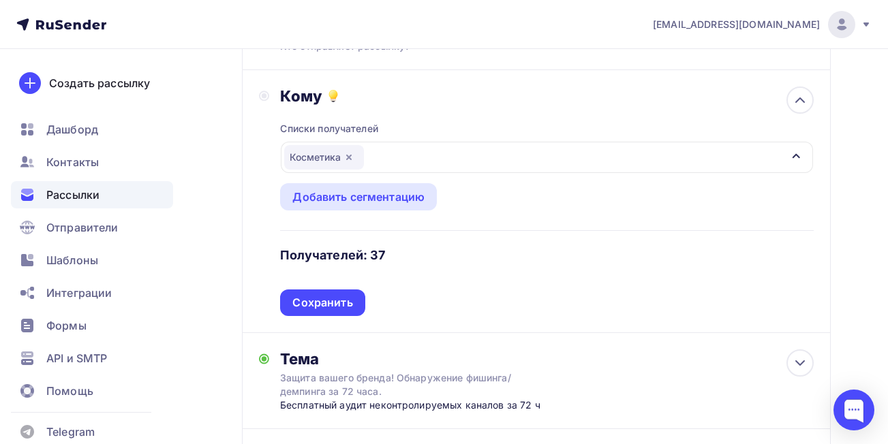
scroll to position [136, 0]
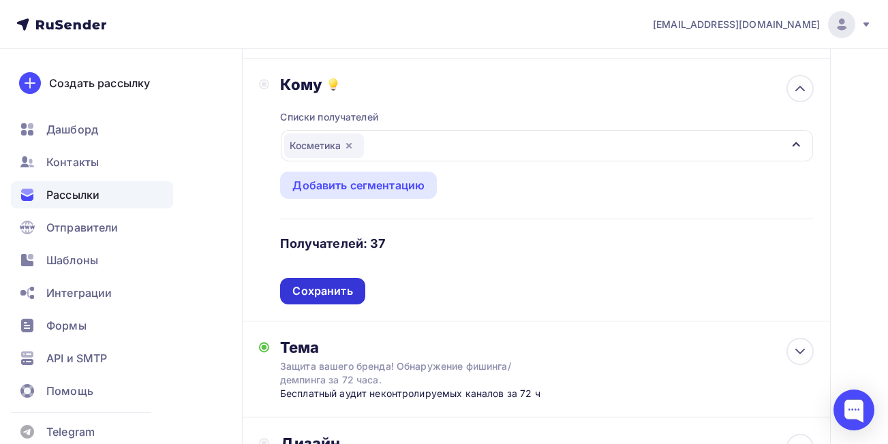
click at [340, 291] on div "Сохранить" at bounding box center [322, 292] width 60 height 16
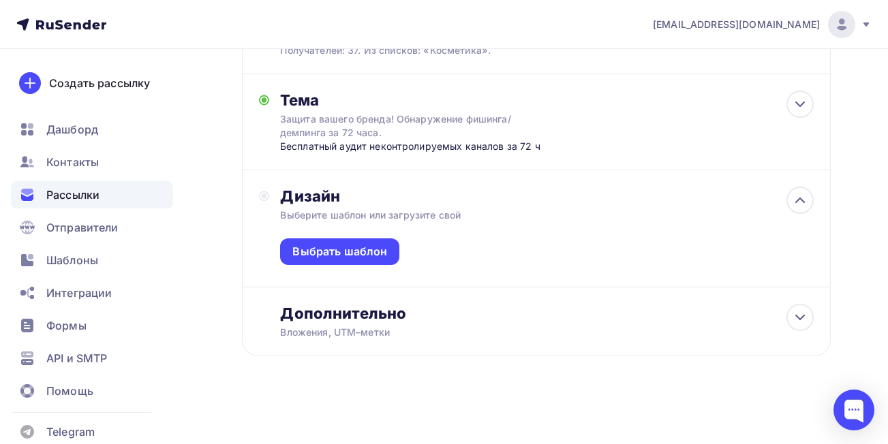
scroll to position [0, 0]
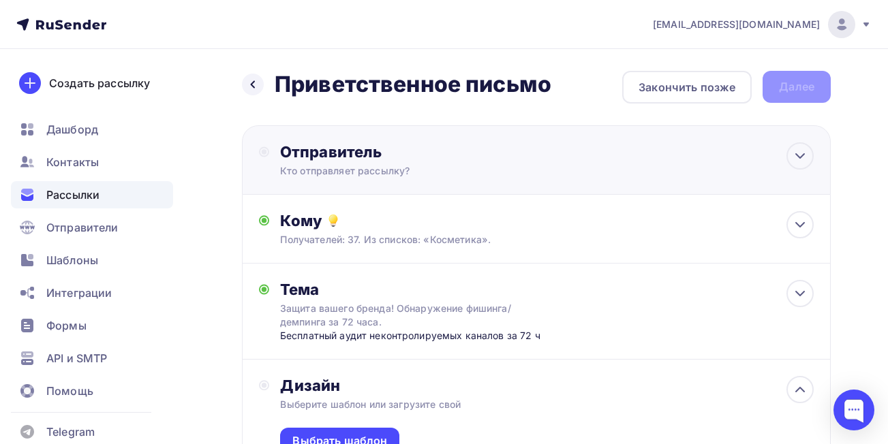
click at [607, 137] on div "Отправитель Кто отправляет рассылку? Email * clikalov@yandex.ru clikalov@yandex…" at bounding box center [536, 160] width 589 height 70
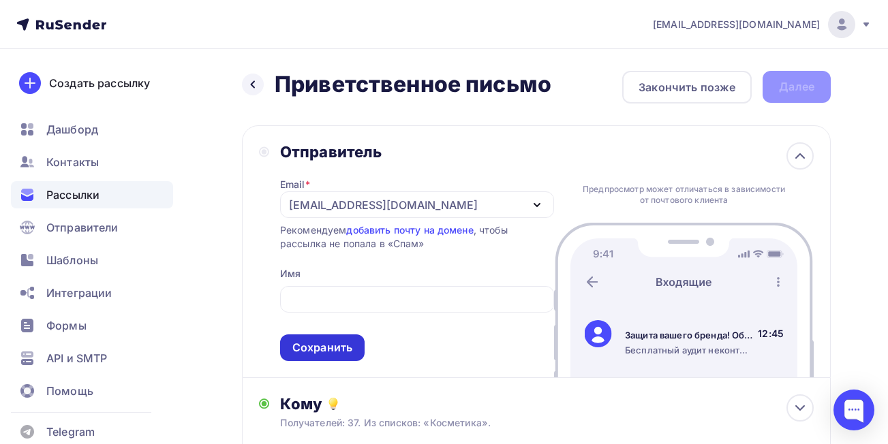
click at [346, 344] on div "Сохранить" at bounding box center [322, 348] width 60 height 16
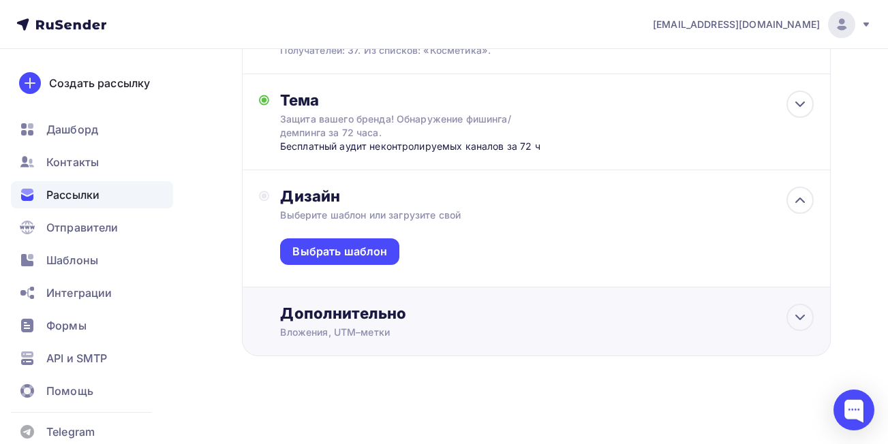
click at [410, 315] on div "Дополнительно" at bounding box center [547, 313] width 534 height 19
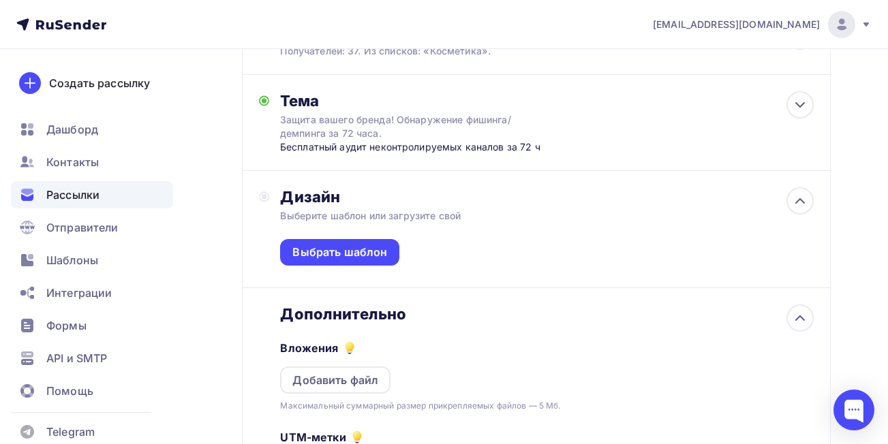
click at [410, 315] on div "Дополнительно" at bounding box center [547, 314] width 534 height 19
click at [491, 209] on div "Дизайн Выберите шаблон или загрузите свой Выбрать шаблон" at bounding box center [547, 237] width 534 height 100
click at [380, 252] on div "Выбрать шаблон" at bounding box center [339, 253] width 95 height 16
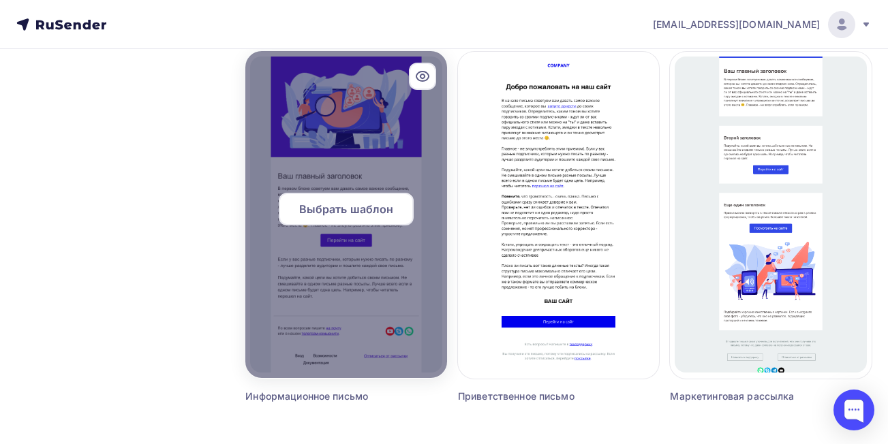
scroll to position [1191, 0]
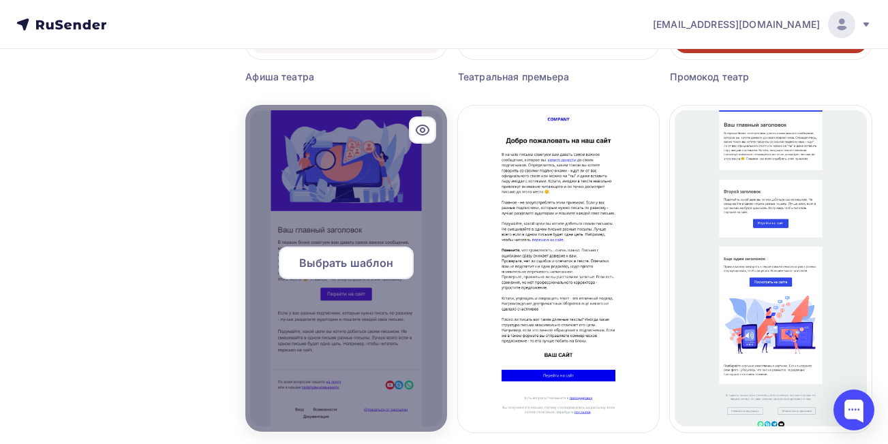
click at [365, 263] on span "Выбрать шаблон" at bounding box center [346, 263] width 95 height 16
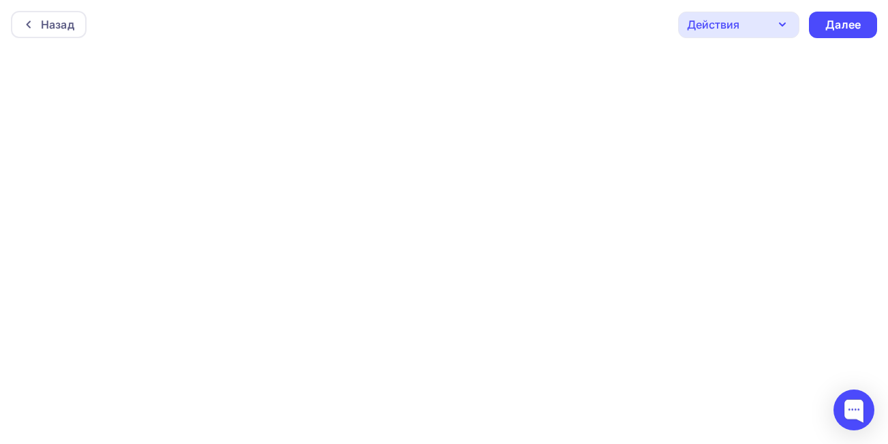
scroll to position [3, 0]
click at [788, 18] on icon "button" at bounding box center [782, 21] width 16 height 16
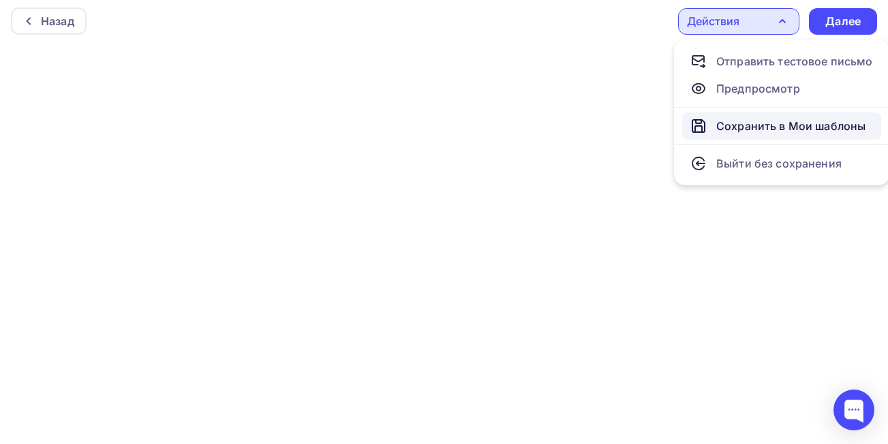
click at [792, 131] on div "Сохранить в Мои шаблоны" at bounding box center [790, 126] width 149 height 16
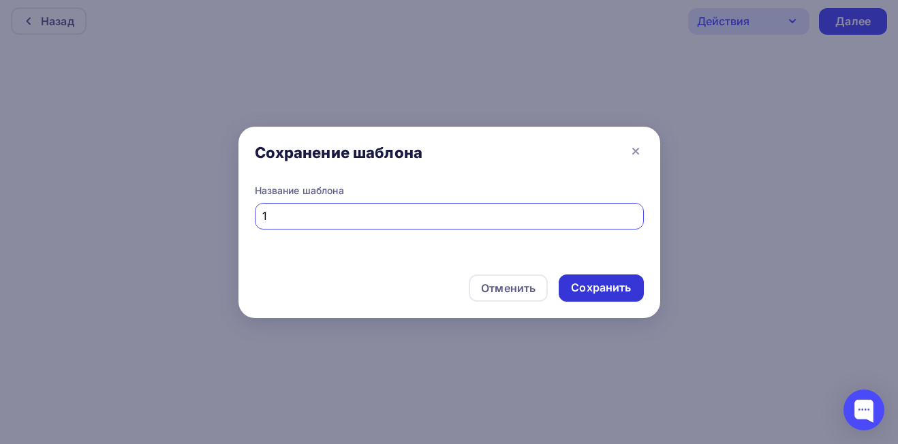
type input "1"
click at [596, 276] on div "Сохранить" at bounding box center [601, 288] width 85 height 27
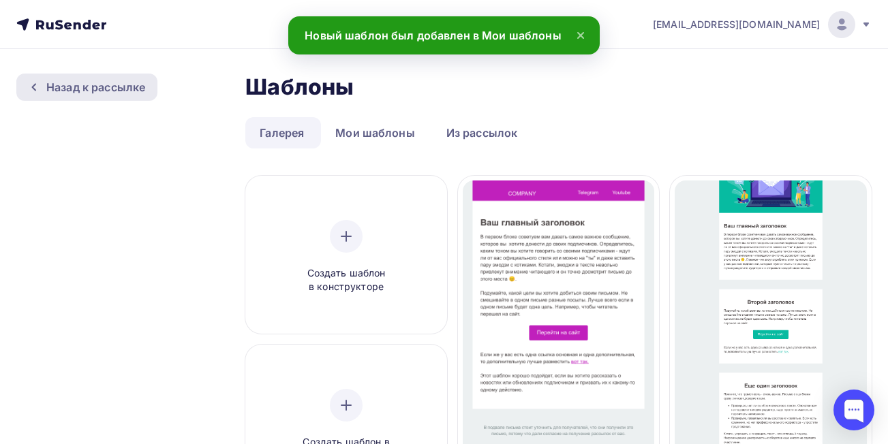
click at [93, 81] on div "Назад к рассылке" at bounding box center [95, 87] width 99 height 16
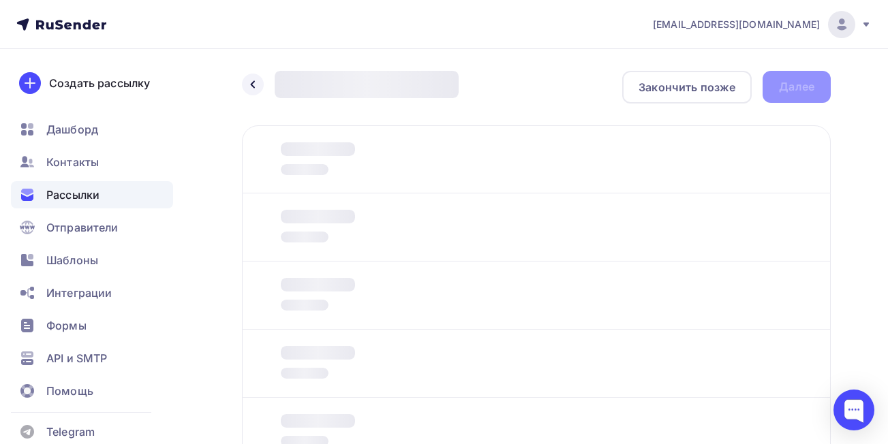
scroll to position [110, 0]
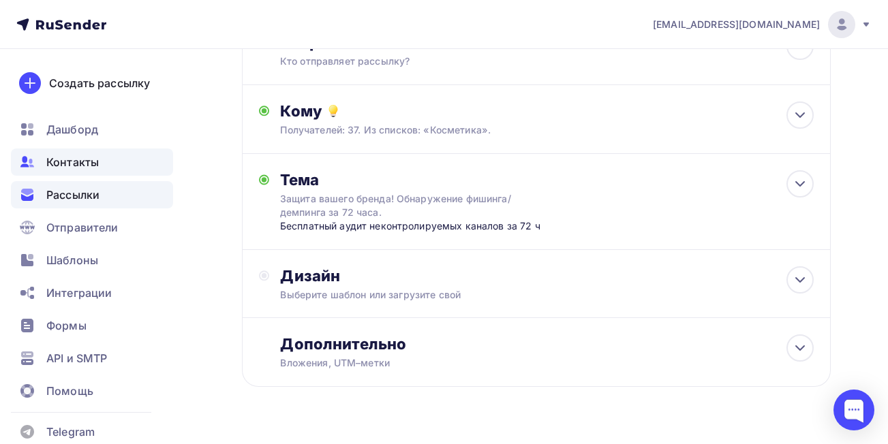
click at [87, 170] on div "Контакты" at bounding box center [92, 162] width 162 height 27
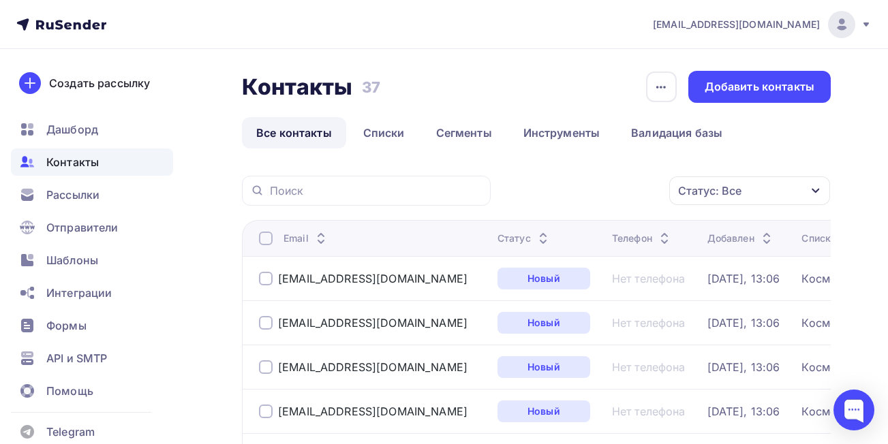
click at [263, 239] on div at bounding box center [266, 239] width 14 height 14
click at [380, 132] on link "Списки" at bounding box center [384, 132] width 70 height 31
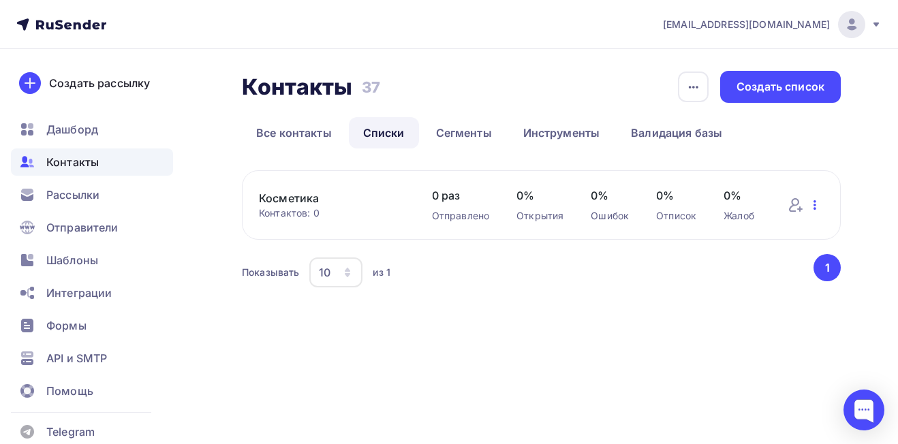
click at [823, 204] on icon "button" at bounding box center [815, 205] width 16 height 16
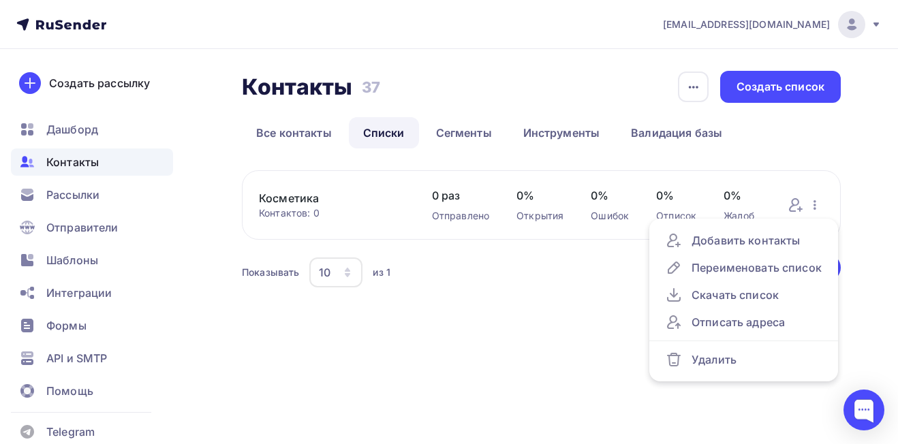
click at [428, 207] on div "Косметика Контактов: 0 Добавить контакты Переименовать список Скачать список От…" at bounding box center [541, 205] width 599 height 70
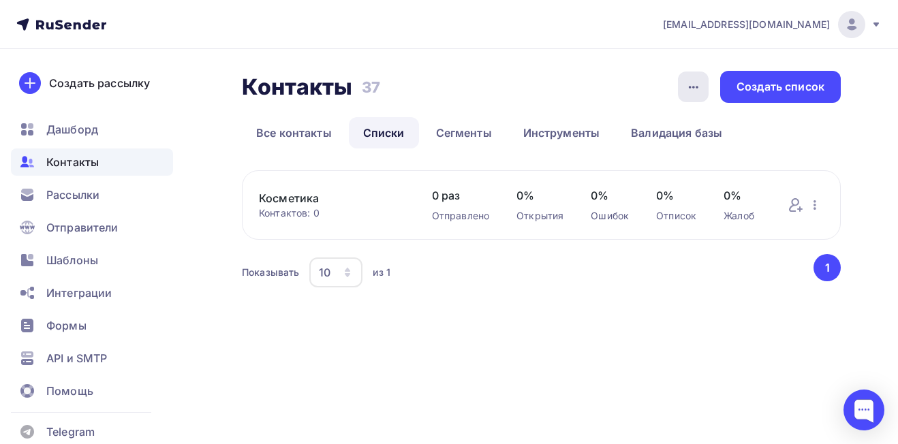
click at [691, 87] on icon "button" at bounding box center [694, 87] width 16 height 16
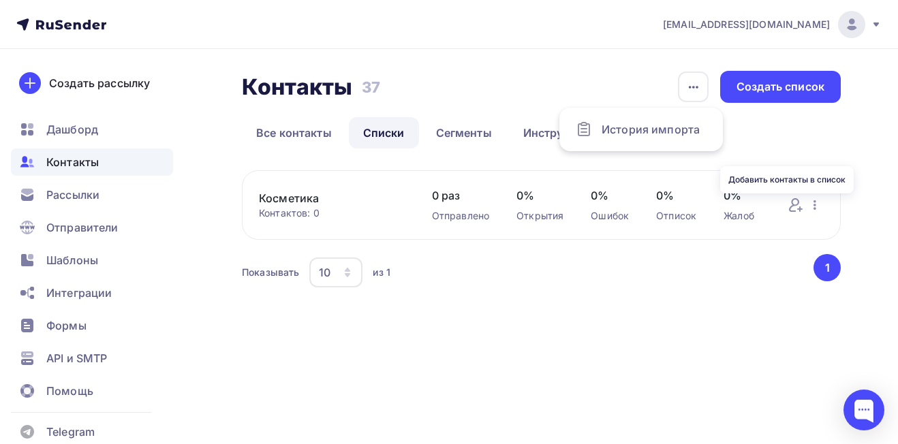
click at [825, 202] on div "Косметика Контактов: 0 Добавить контакты Переименовать список Скачать список От…" at bounding box center [541, 205] width 599 height 70
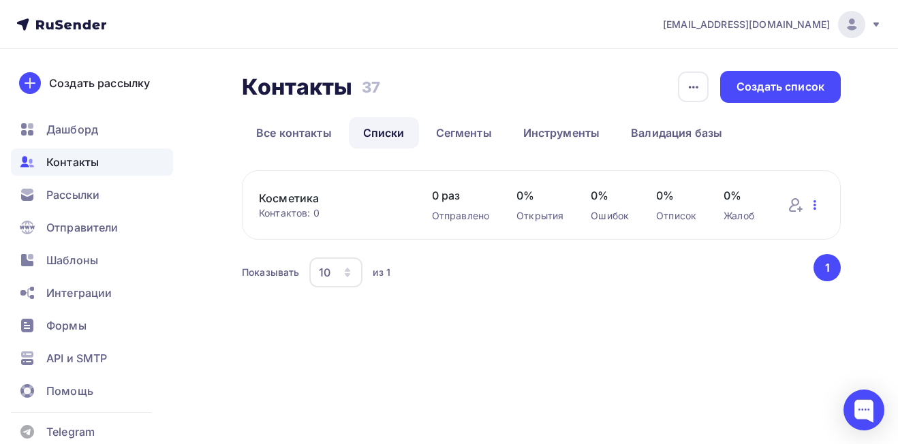
click at [817, 204] on icon "button" at bounding box center [815, 205] width 16 height 16
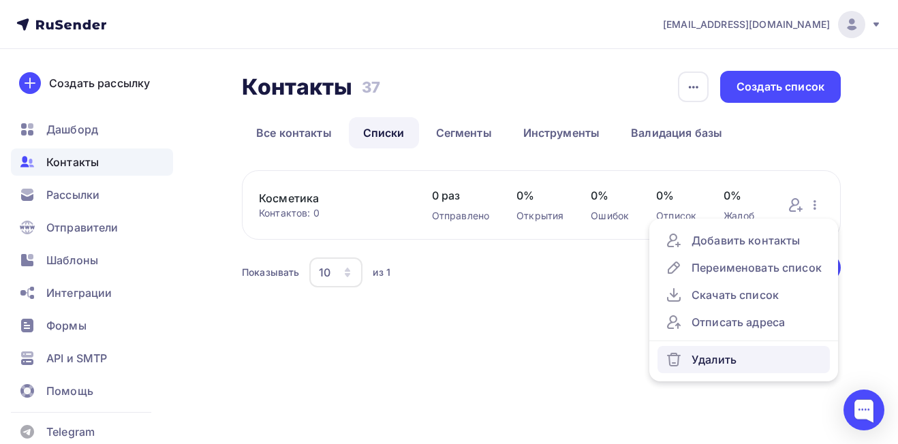
click at [728, 356] on div "Удалить" at bounding box center [744, 360] width 156 height 16
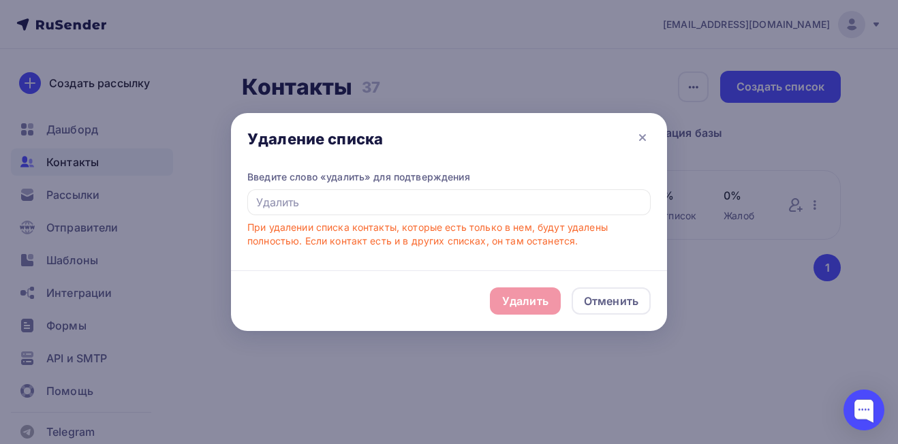
click at [517, 299] on div "Удалить Отменить" at bounding box center [449, 301] width 436 height 61
click at [406, 198] on input "text" at bounding box center [449, 203] width 404 height 26
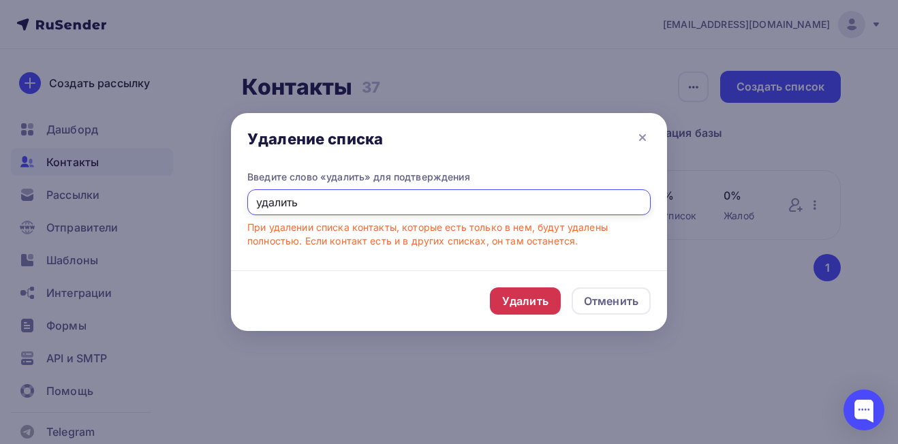
type input "удалить"
click at [514, 297] on div "Удалить" at bounding box center [525, 301] width 46 height 16
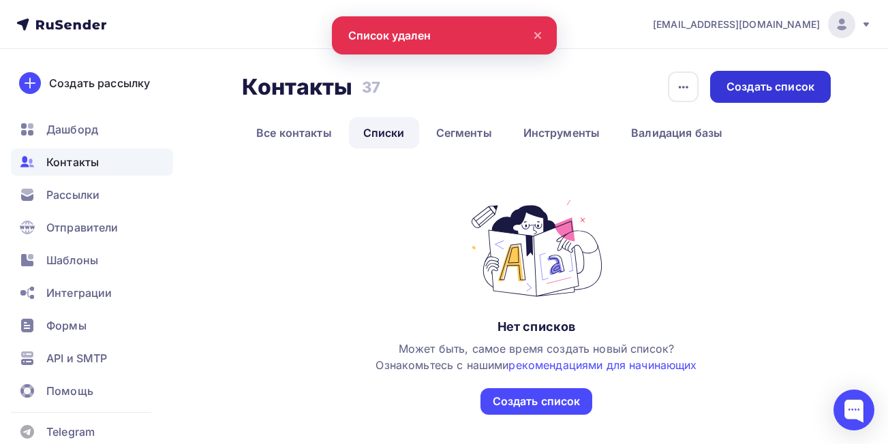
click at [755, 93] on div "Создать список" at bounding box center [771, 87] width 88 height 16
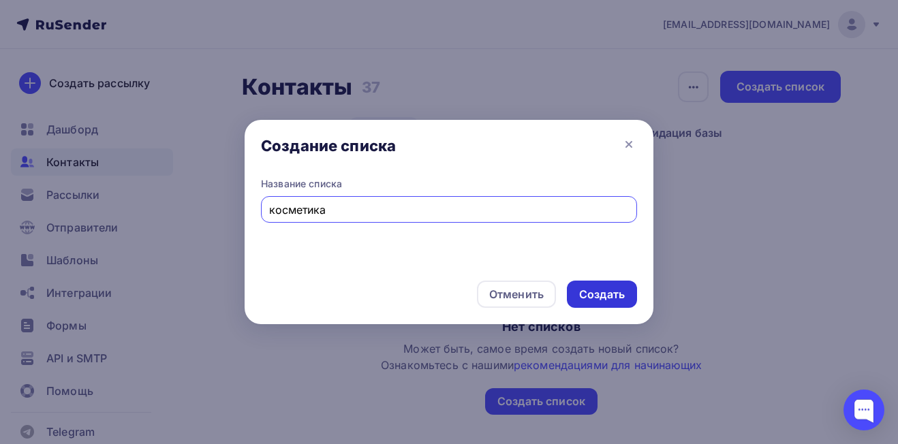
type input "косметика"
click at [597, 305] on div "Создать" at bounding box center [602, 294] width 70 height 27
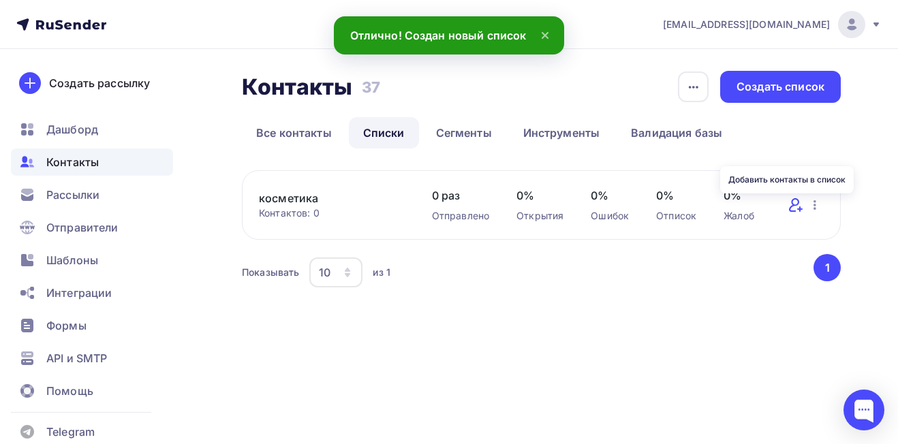
click at [795, 203] on icon at bounding box center [796, 205] width 16 height 16
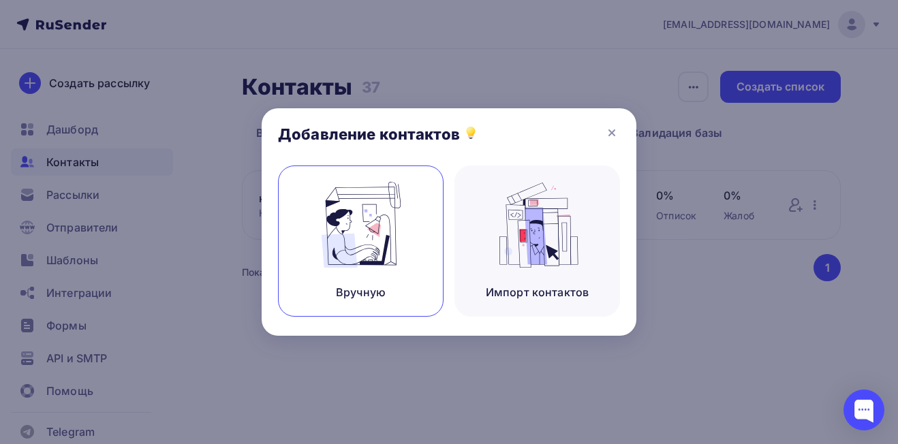
click at [416, 265] on div "Вручную" at bounding box center [361, 241] width 166 height 151
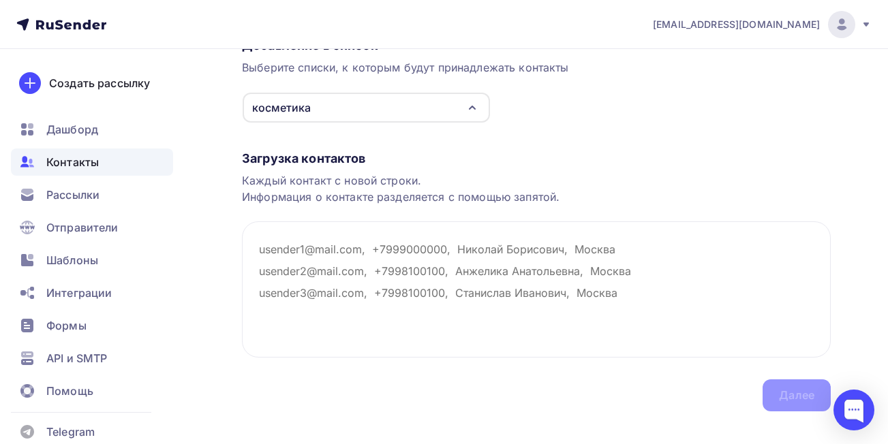
scroll to position [136, 0]
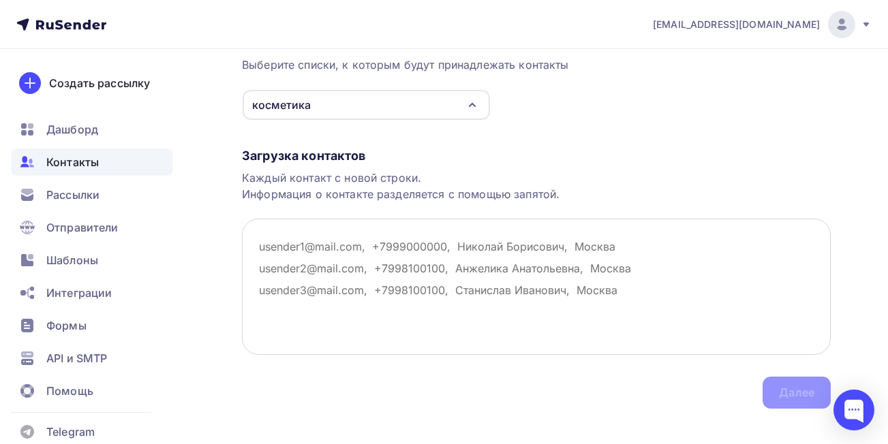
paste textarea "info@synergetic.ru info@carely.group sales@carely.group info@skinjestique.ru in…"
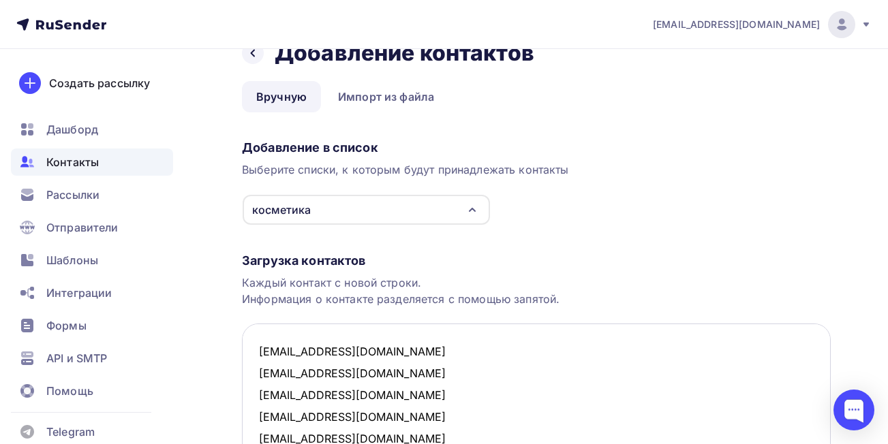
scroll to position [0, 0]
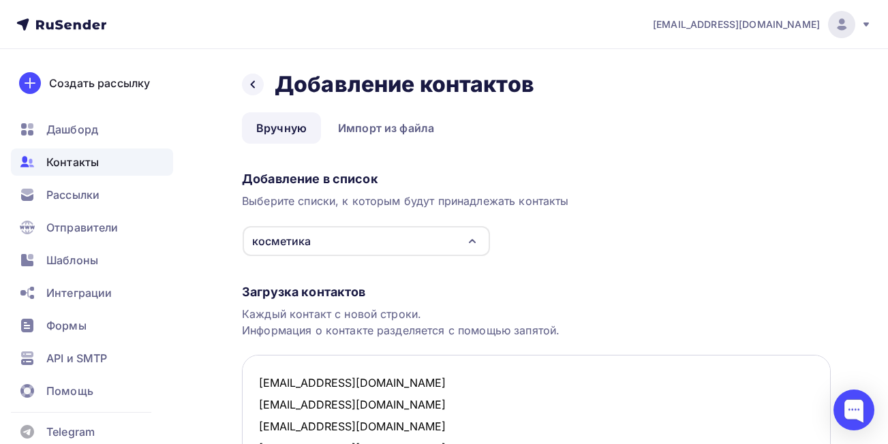
click at [487, 386] on textarea "info@synergetic.ru info@carely.group sales@carely.group info@skinjestique.ru in…" at bounding box center [536, 423] width 589 height 136
paste textarea "Synergetic Art & Fact Let’s Bloom Skinjestique Krygina Anna Sharova Гельтек Sup…"
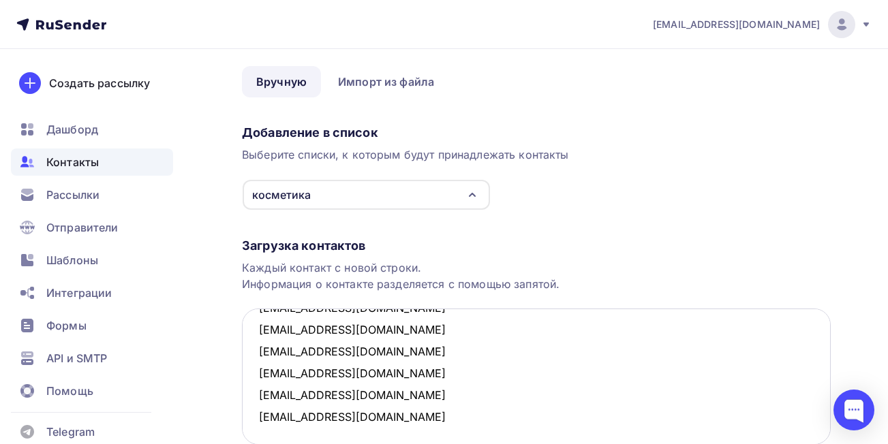
scroll to position [705, 0]
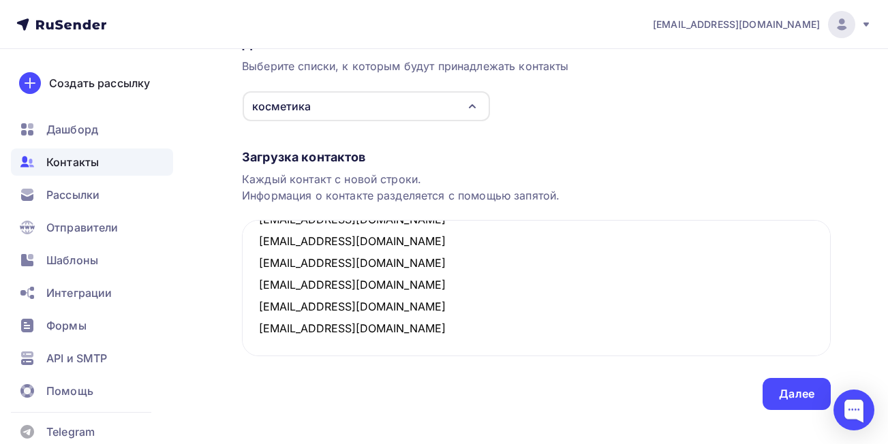
type textarea "info@synergetic.ru info@carely.group sales@carely.group info@skinjestique.ru in…"
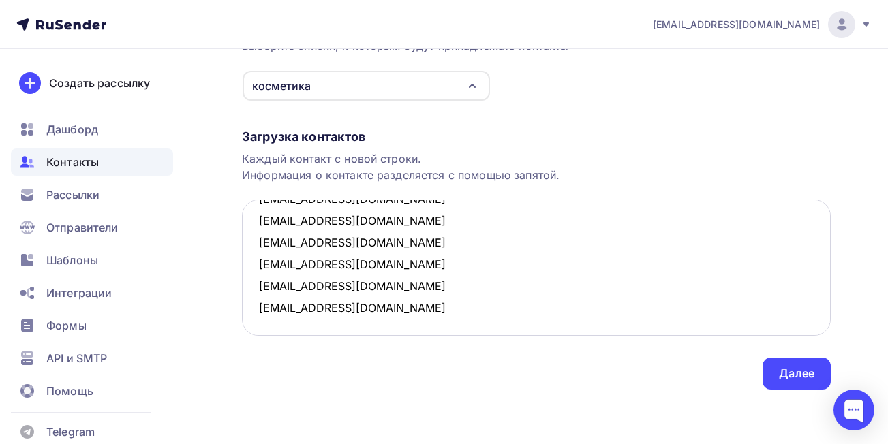
click at [472, 292] on textarea "info@synergetic.ru info@carely.group sales@carely.group info@skinjestique.ru in…" at bounding box center [536, 268] width 589 height 136
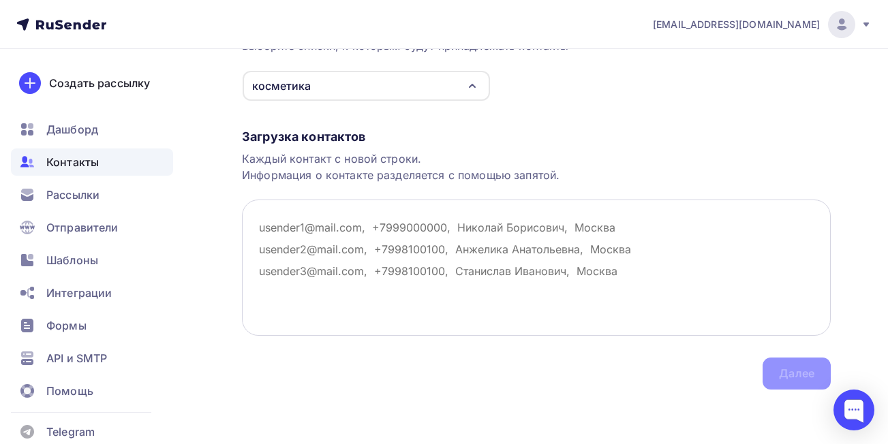
scroll to position [0, 0]
paste textarea "info@synergetic.ru, Synergetic info@carely.group, Art & Fact sales@carely.group…"
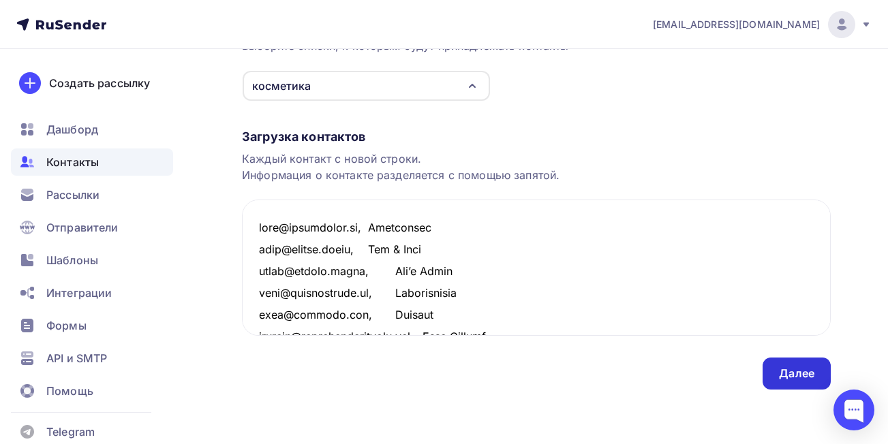
type textarea "info@synergetic.ru, Synergetic info@carely.group, Art & Fact sales@carely.group…"
click at [799, 367] on div "Далее" at bounding box center [796, 374] width 35 height 16
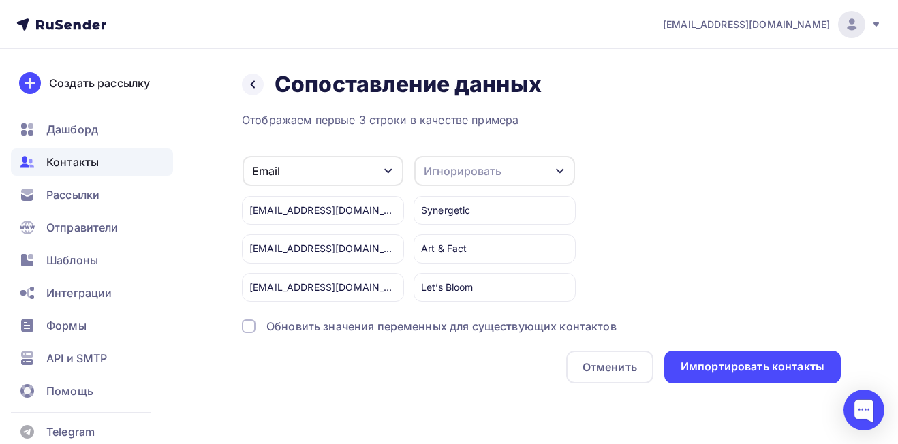
click at [586, 320] on div "Обновить значения переменных для существующих контактов" at bounding box center [442, 326] width 350 height 16
click at [540, 171] on div "Игнорировать" at bounding box center [494, 171] width 161 height 30
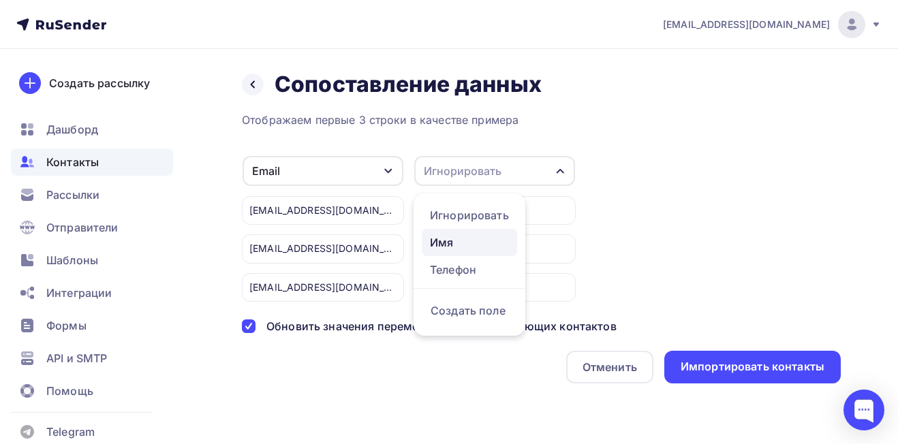
click at [474, 246] on div "Имя" at bounding box center [469, 242] width 79 height 16
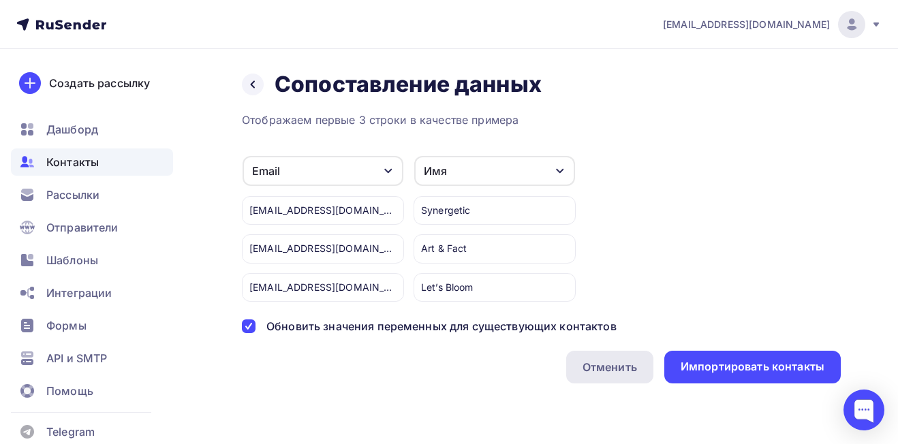
click at [612, 359] on div "Отменить" at bounding box center [609, 367] width 87 height 33
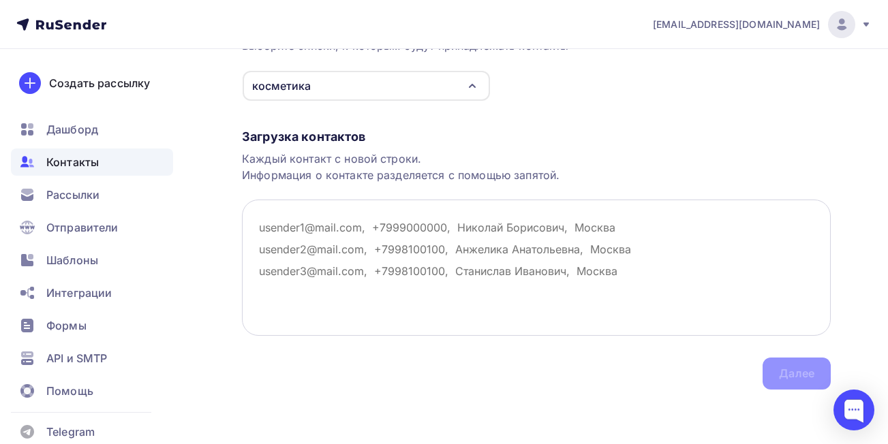
paste textarea "info@synergetic.ru, Synergetic info@carely.group, Art & Fact info@skinjestique.…"
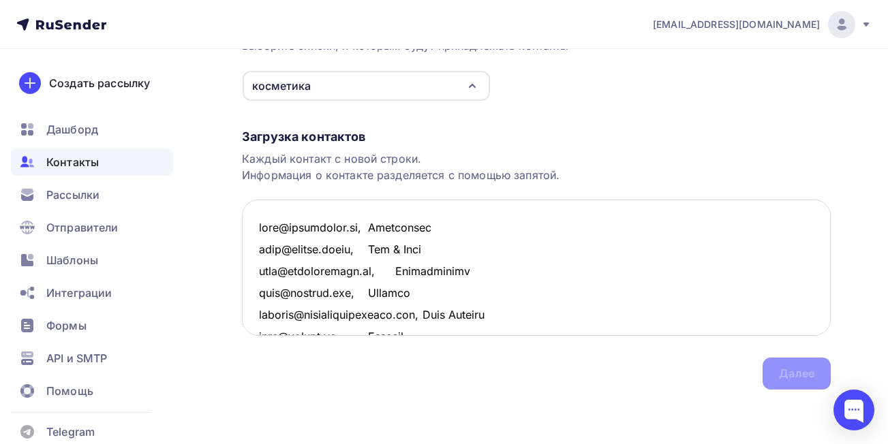
scroll to position [684, 0]
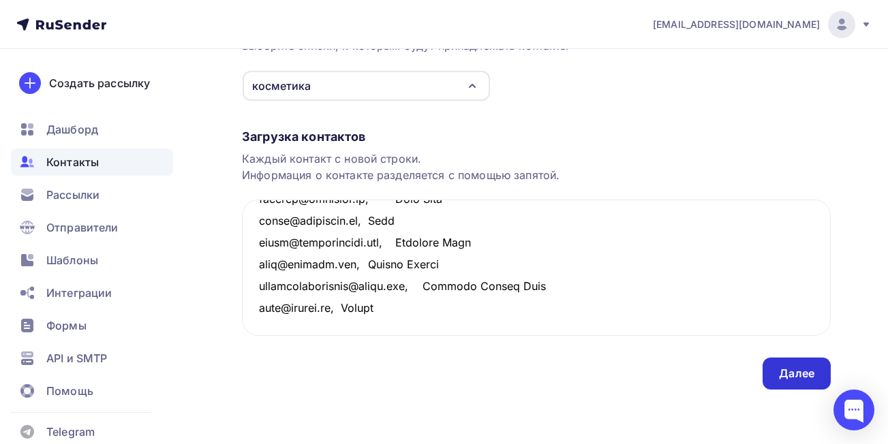
type textarea "info@synergetic.ru, Synergetic info@carely.group, Art & Fact info@skinjestique.…"
click at [794, 373] on div "Далее" at bounding box center [796, 374] width 35 height 16
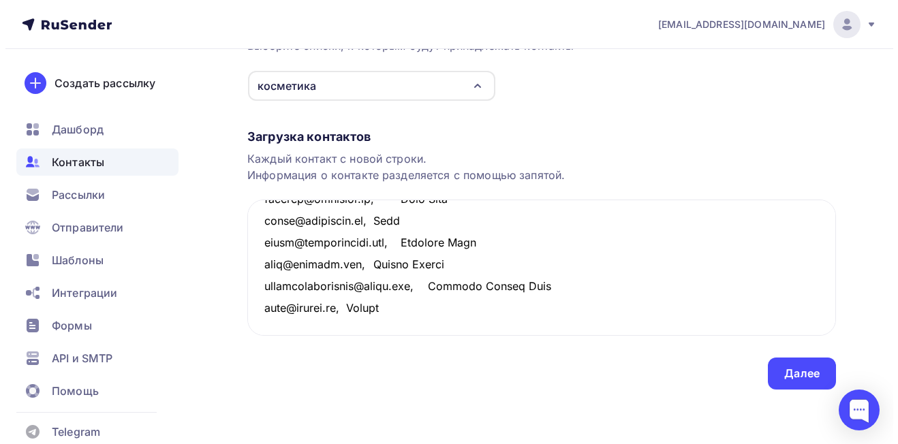
scroll to position [0, 0]
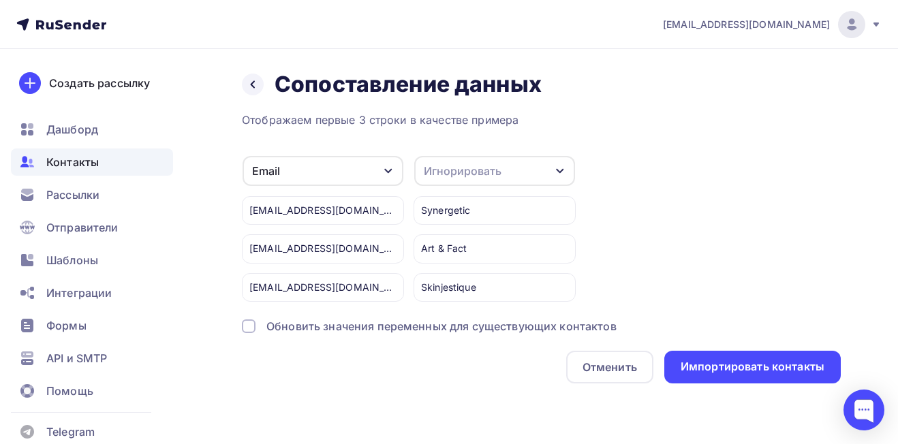
click at [468, 169] on div "Игнорировать" at bounding box center [463, 171] width 78 height 16
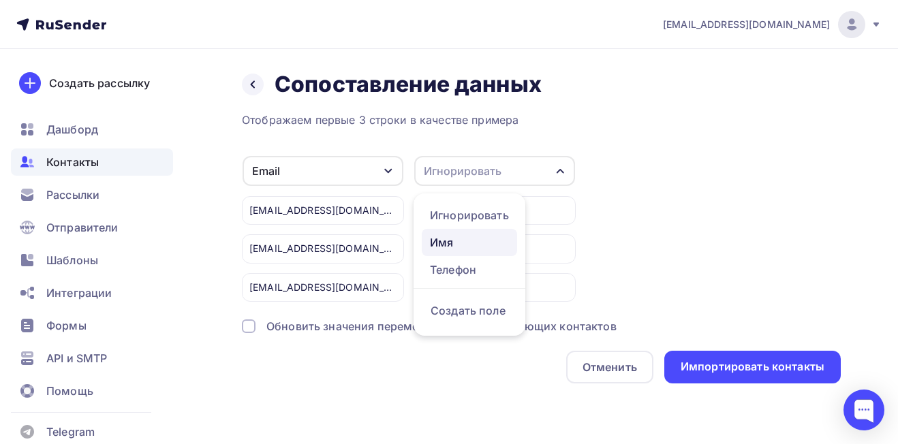
click at [482, 242] on div "Имя" at bounding box center [469, 242] width 79 height 16
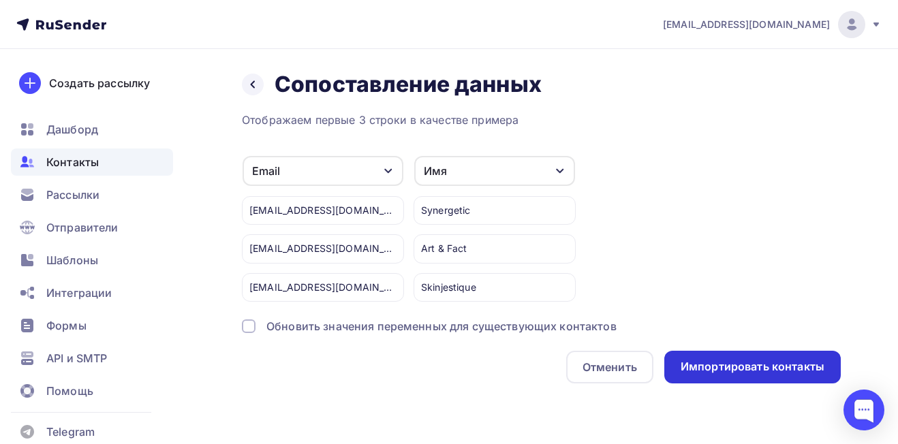
click at [693, 363] on div "Импортировать контакты" at bounding box center [753, 367] width 144 height 16
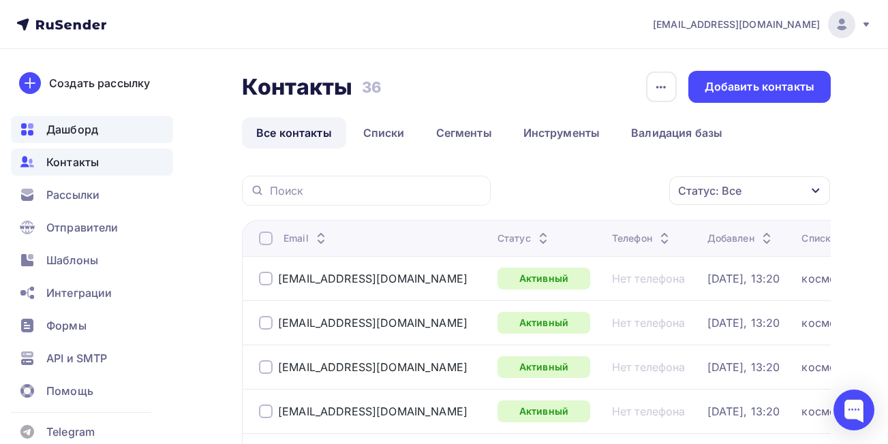
click at [89, 130] on span "Дашборд" at bounding box center [72, 129] width 52 height 16
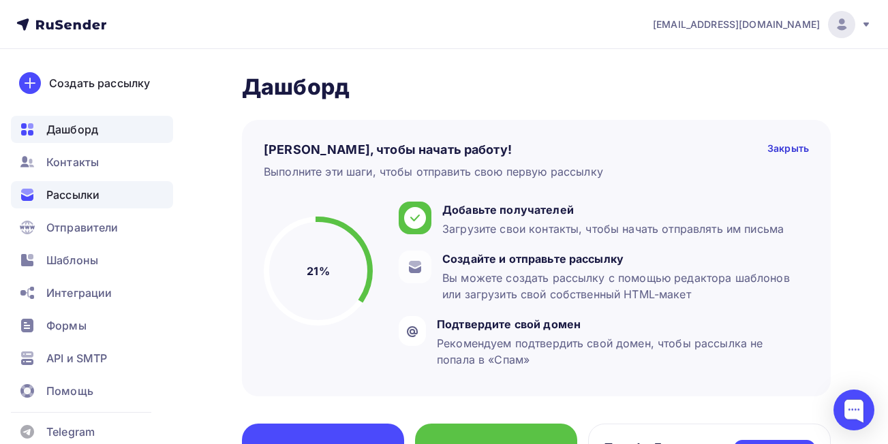
click at [97, 199] on span "Рассылки" at bounding box center [72, 195] width 53 height 16
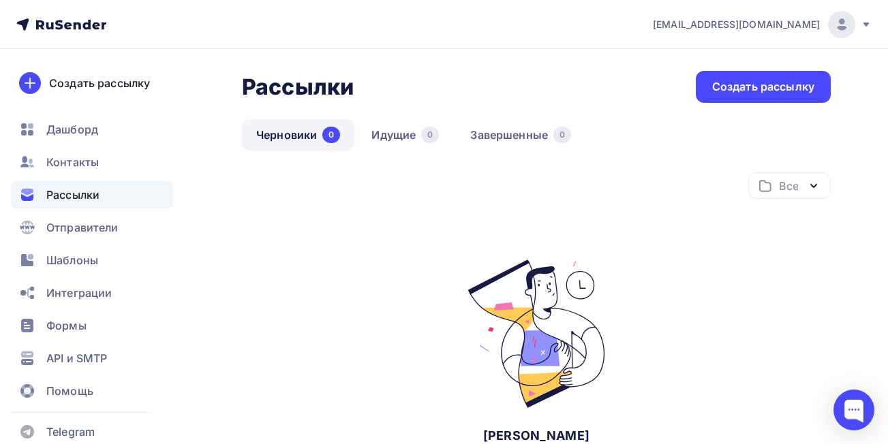
click at [836, 174] on div "Рассылки Рассылки Создать рассылку Черновики 0 Идущие 0 Завершенные 0 Черновики…" at bounding box center [444, 330] width 888 height 563
click at [822, 181] on div "Все" at bounding box center [789, 185] width 82 height 27
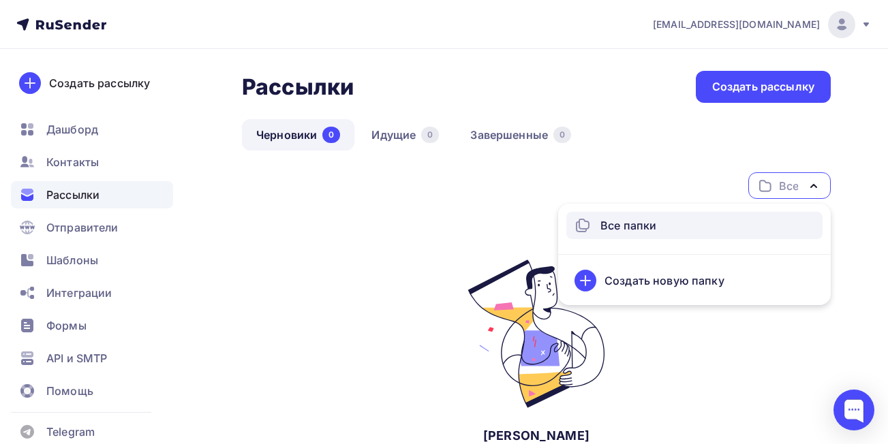
click at [677, 165] on div "Черновики 0 Идущие 0 Завершенные 0" at bounding box center [536, 145] width 589 height 53
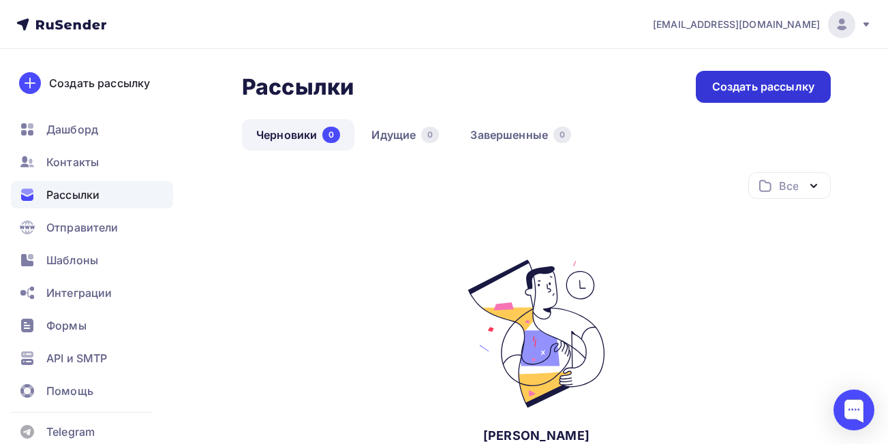
click at [741, 92] on div "Создать рассылку" at bounding box center [763, 87] width 102 height 16
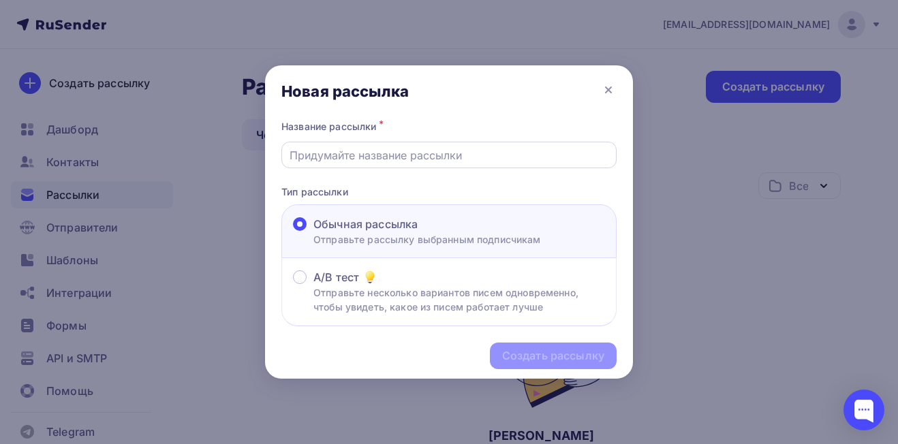
click at [463, 159] on input "text" at bounding box center [450, 155] width 320 height 16
type input "Приветственное письмо"
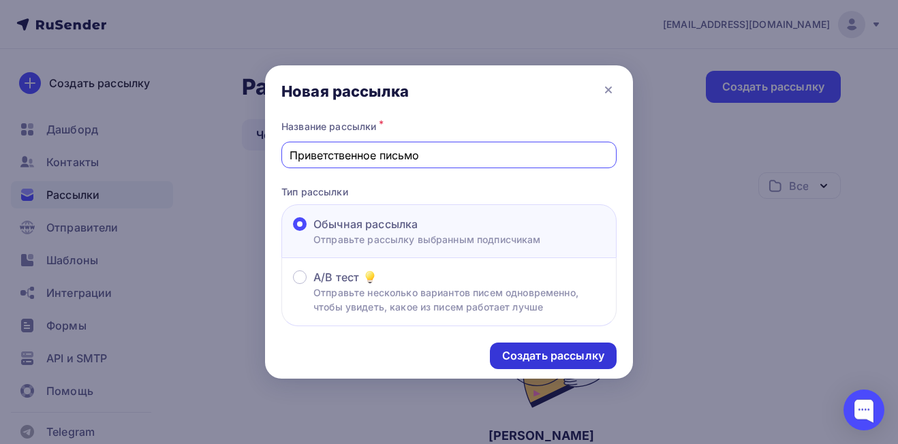
click at [536, 344] on div "Создать рассылку" at bounding box center [553, 356] width 127 height 27
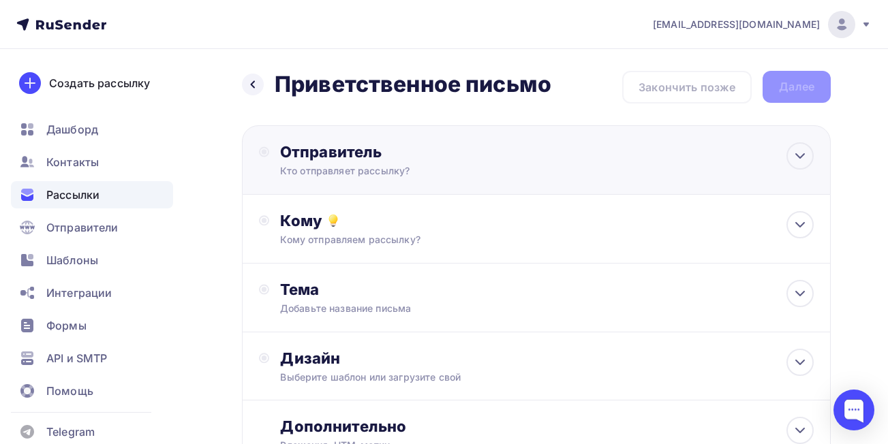
click at [543, 154] on div "Отправитель" at bounding box center [427, 151] width 295 height 19
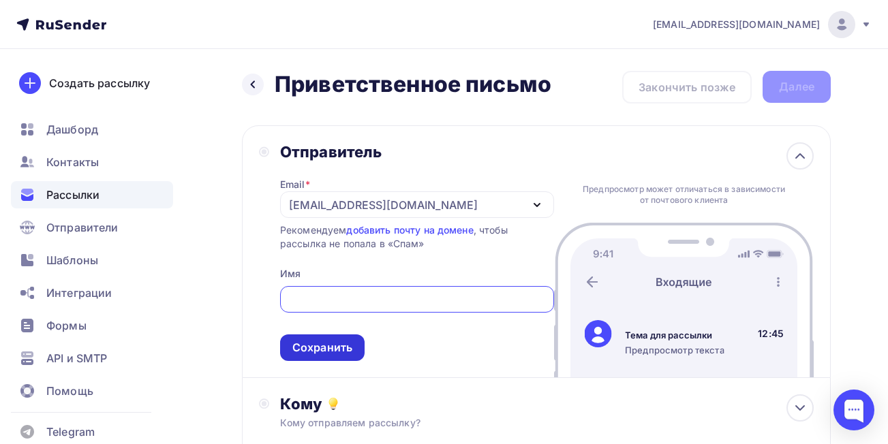
click at [294, 344] on div "Сохранить" at bounding box center [322, 348] width 60 height 16
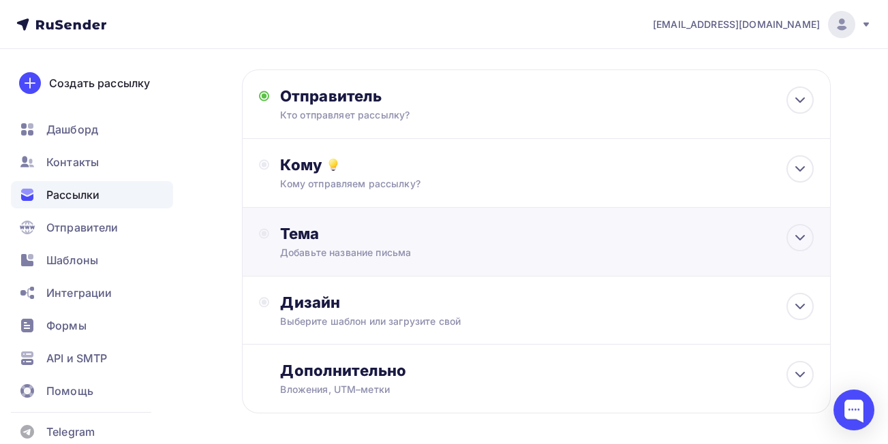
scroll to position [68, 0]
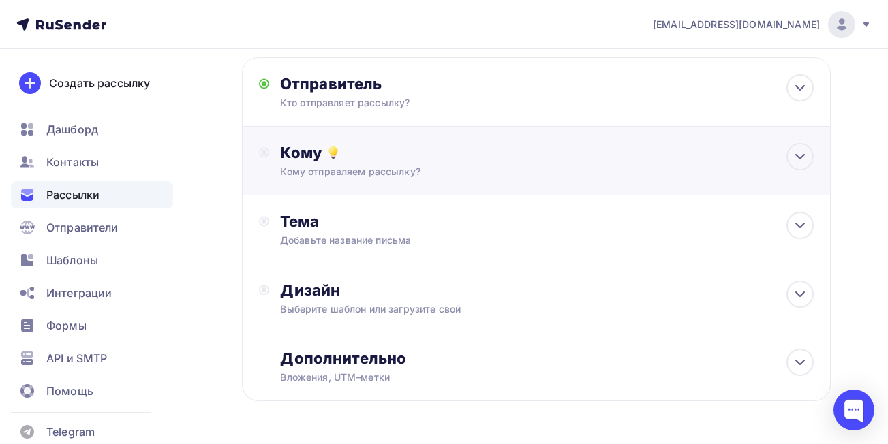
click at [459, 169] on div "Кому отправляем рассылку?" at bounding box center [520, 172] width 480 height 14
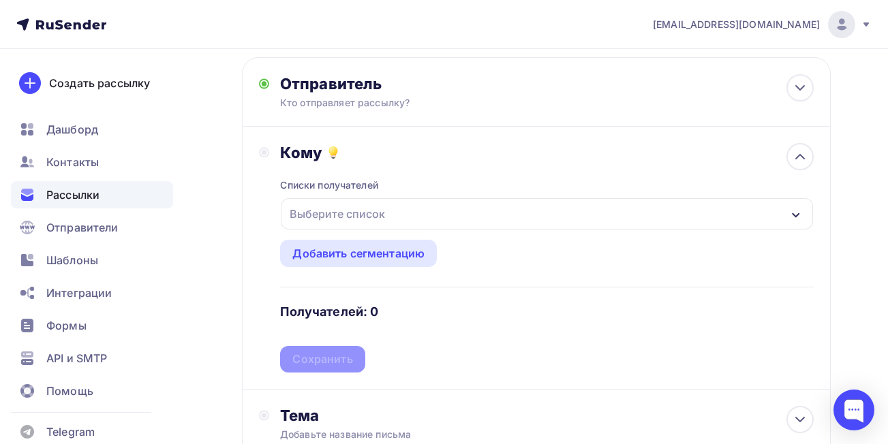
click at [418, 208] on div "Выберите список" at bounding box center [547, 213] width 532 height 31
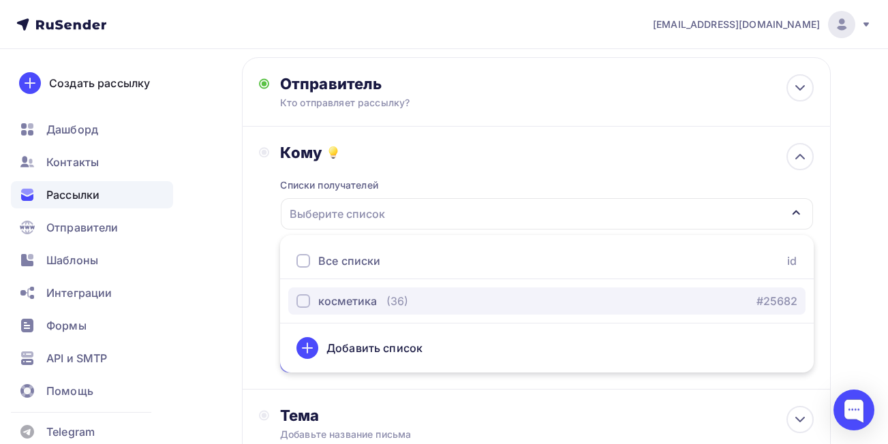
click at [309, 297] on div "button" at bounding box center [304, 301] width 14 height 14
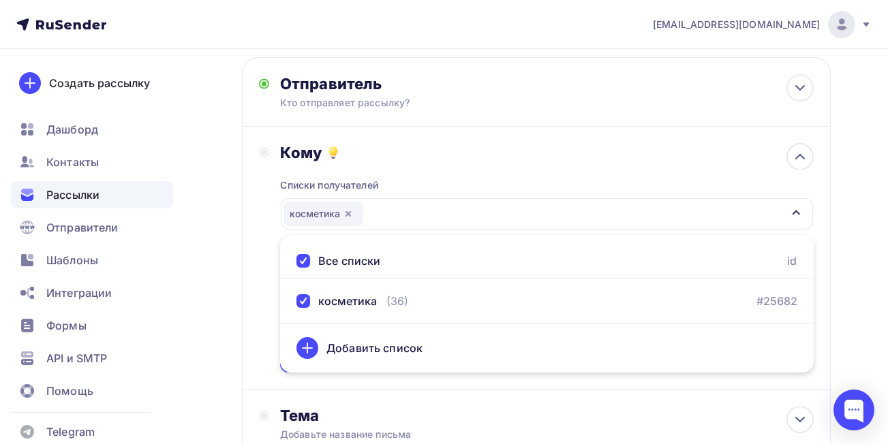
click at [243, 217] on div "Кому Списки получателей косметика Все списки id косметика (36) #25682 Добавить …" at bounding box center [536, 258] width 589 height 263
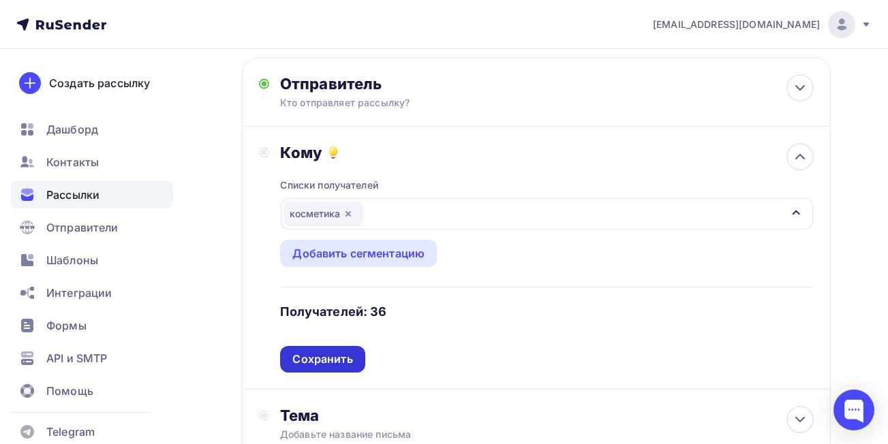
click at [344, 356] on div "Сохранить" at bounding box center [322, 360] width 60 height 16
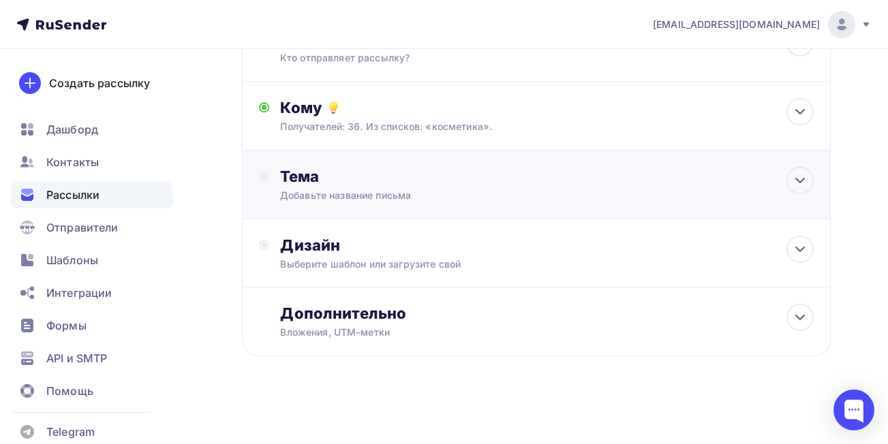
click at [382, 185] on div "Тема" at bounding box center [414, 176] width 269 height 19
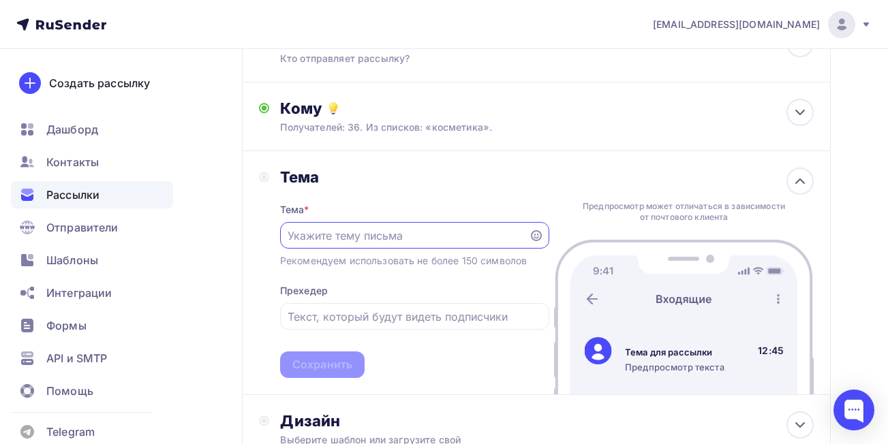
scroll to position [181, 0]
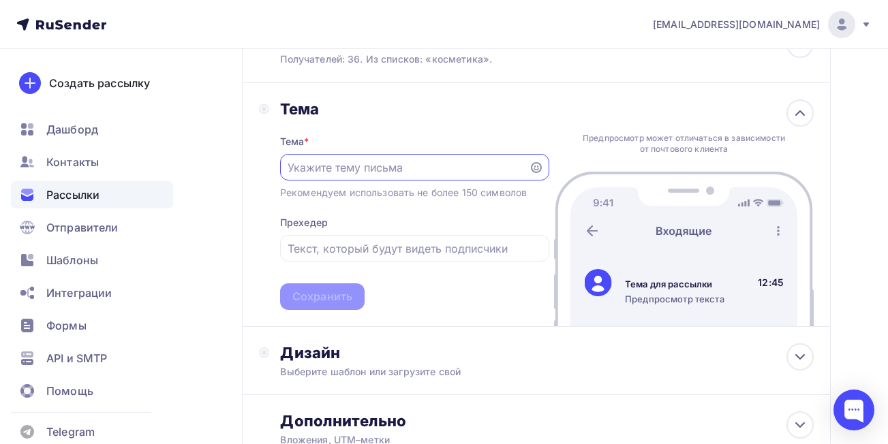
click at [476, 160] on input "text" at bounding box center [404, 168] width 233 height 16
click at [391, 249] on input "text" at bounding box center [415, 249] width 254 height 16
click at [391, 156] on div at bounding box center [414, 167] width 269 height 27
click at [390, 160] on input "text" at bounding box center [404, 168] width 233 height 16
type input "х"
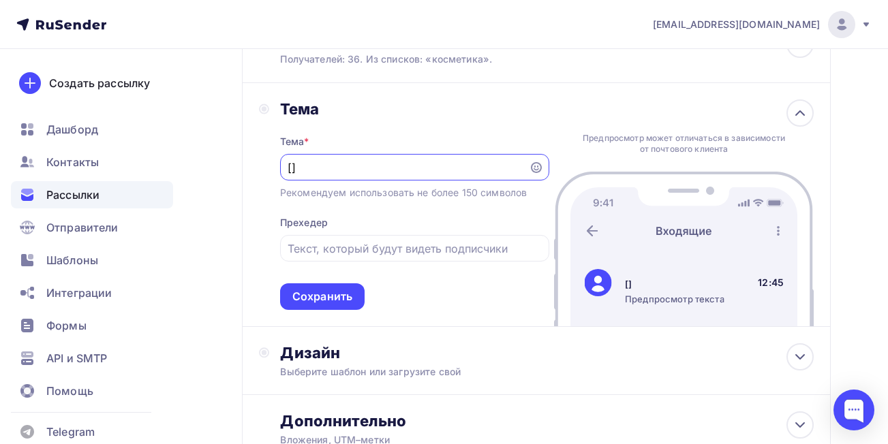
type input "["
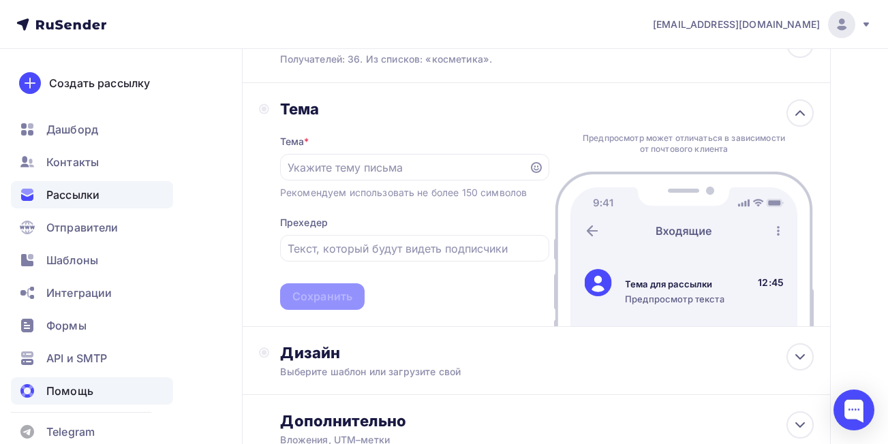
click at [30, 389] on icon at bounding box center [30, 388] width 6 height 6
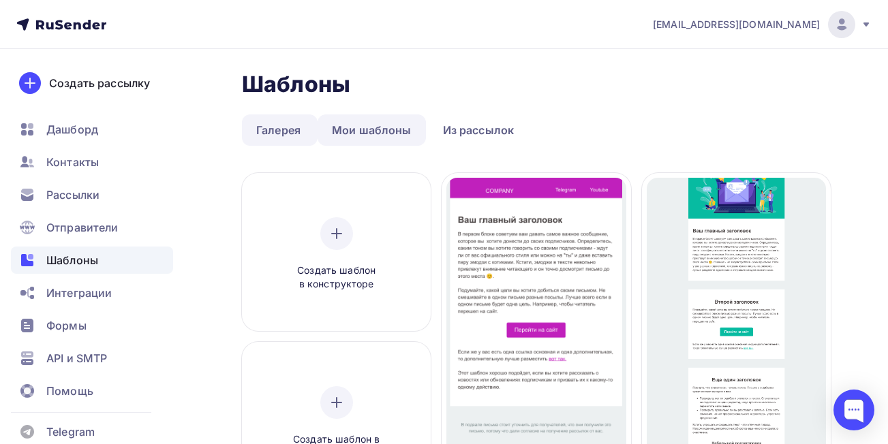
click at [400, 131] on link "Мои шаблоны" at bounding box center [372, 130] width 108 height 31
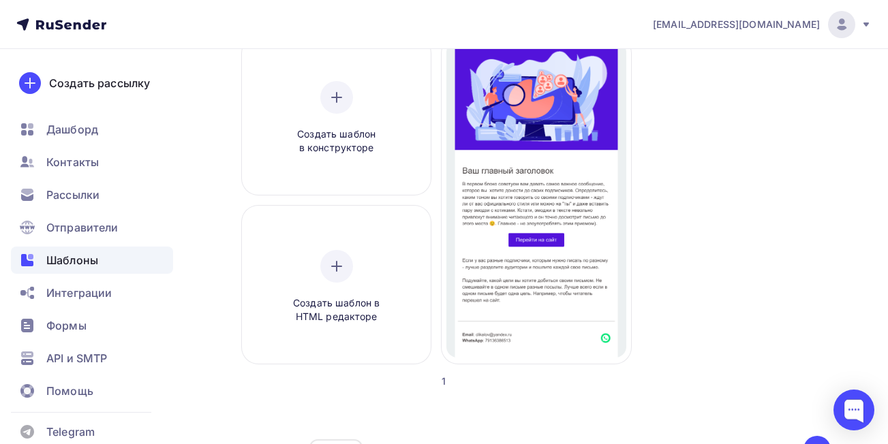
scroll to position [68, 0]
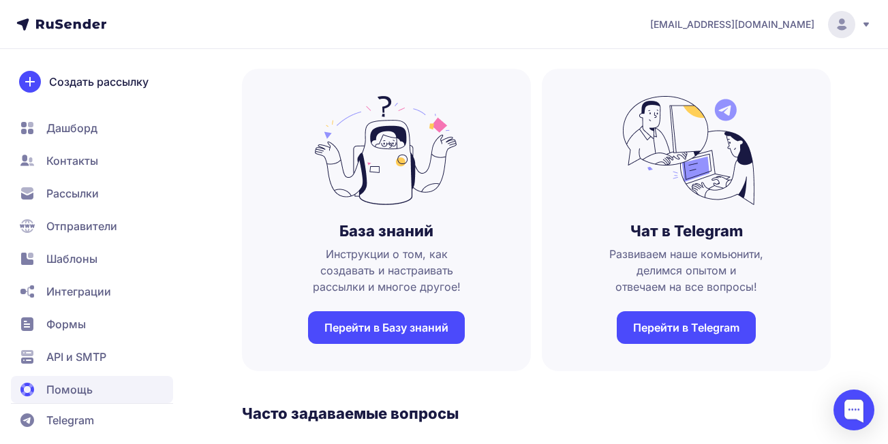
scroll to position [136, 0]
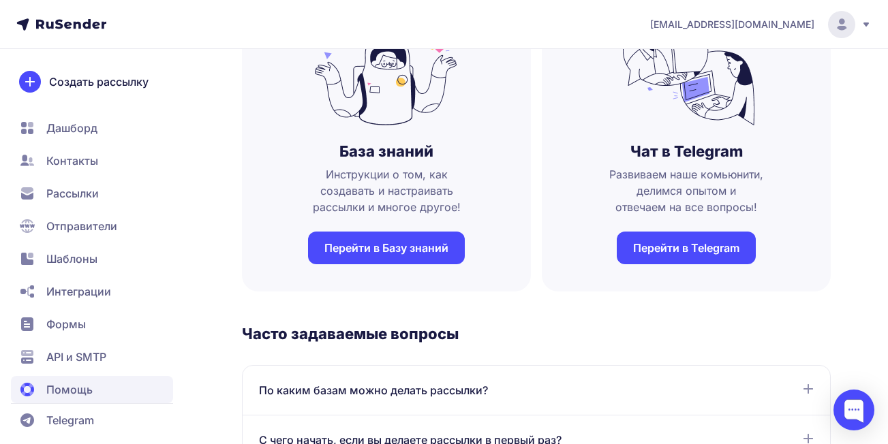
click at [437, 249] on link "Перейти в Базу знаний" at bounding box center [386, 248] width 157 height 33
click at [112, 76] on span "Создать рассылку" at bounding box center [99, 82] width 100 height 16
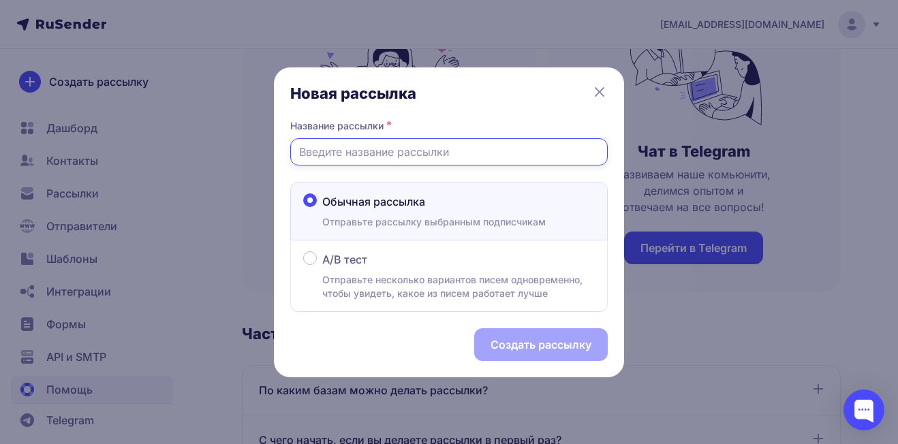
click at [476, 156] on input "text" at bounding box center [449, 151] width 318 height 27
click at [428, 151] on input "text" at bounding box center [449, 151] width 318 height 27
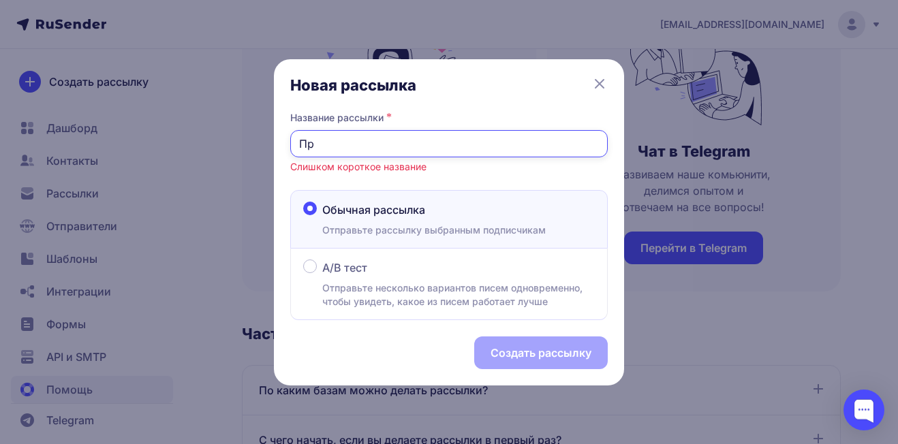
type input "П"
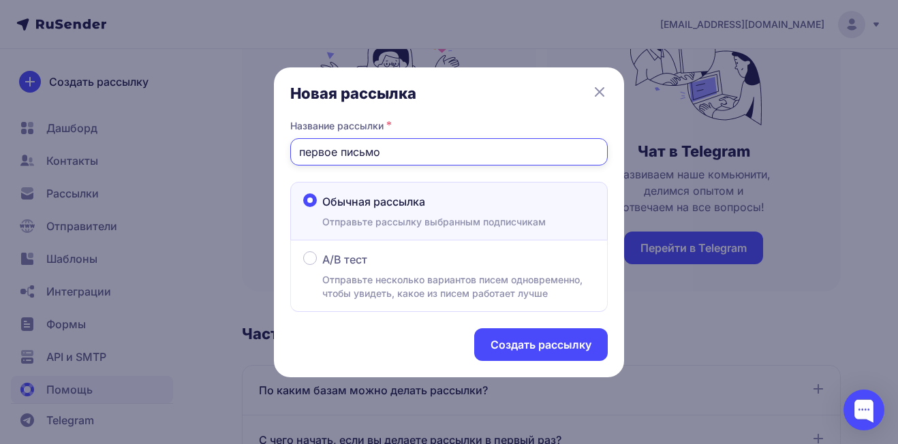
click at [297, 154] on input "первое письмо" at bounding box center [449, 151] width 318 height 27
type input "Первое письмо"
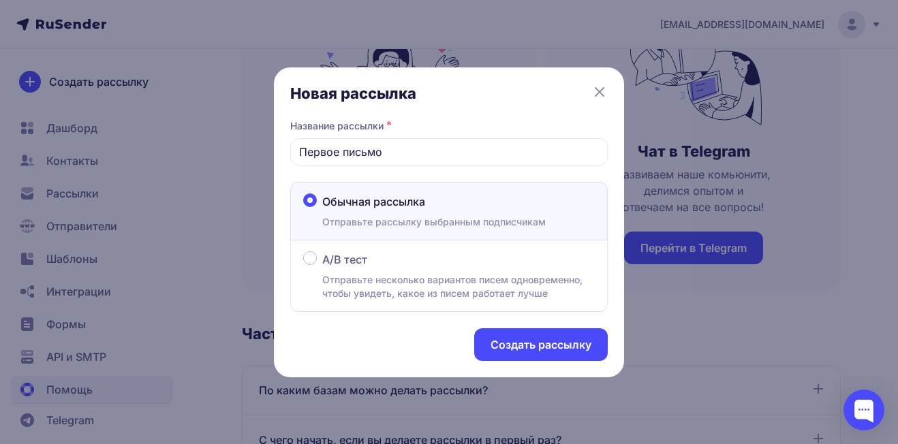
click at [533, 339] on button "Создать рассылку" at bounding box center [541, 345] width 134 height 33
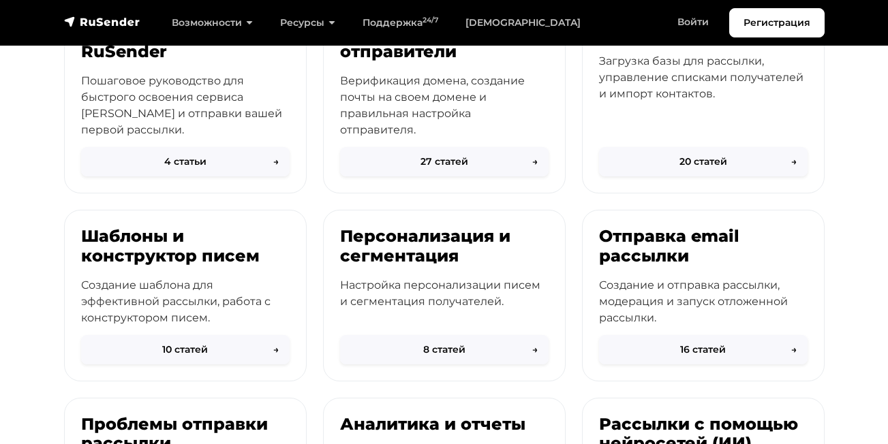
scroll to position [204, 0]
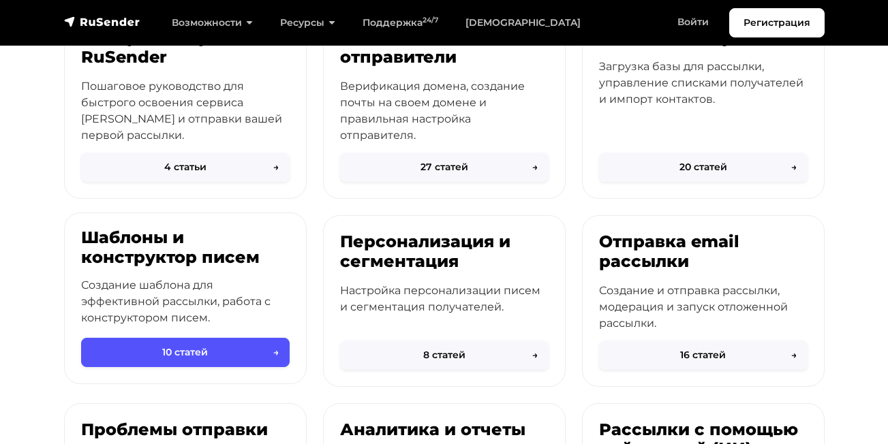
click at [276, 345] on button "10 статей →" at bounding box center [185, 352] width 209 height 29
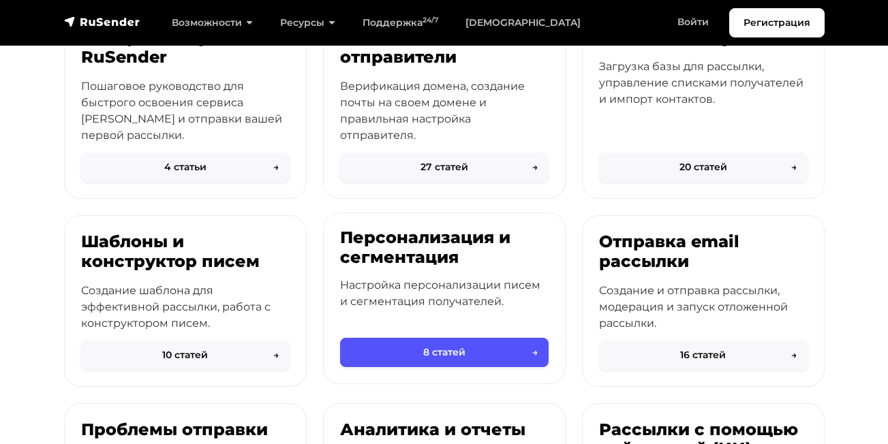
click at [401, 344] on button "8 статей →" at bounding box center [444, 352] width 209 height 29
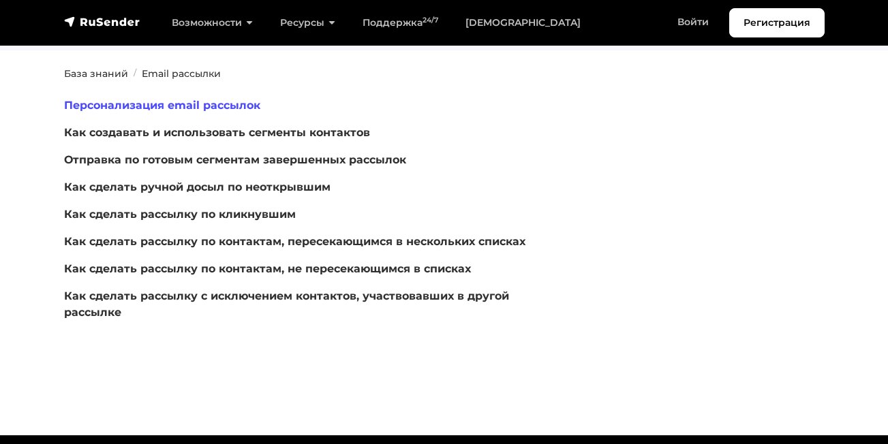
scroll to position [136, 0]
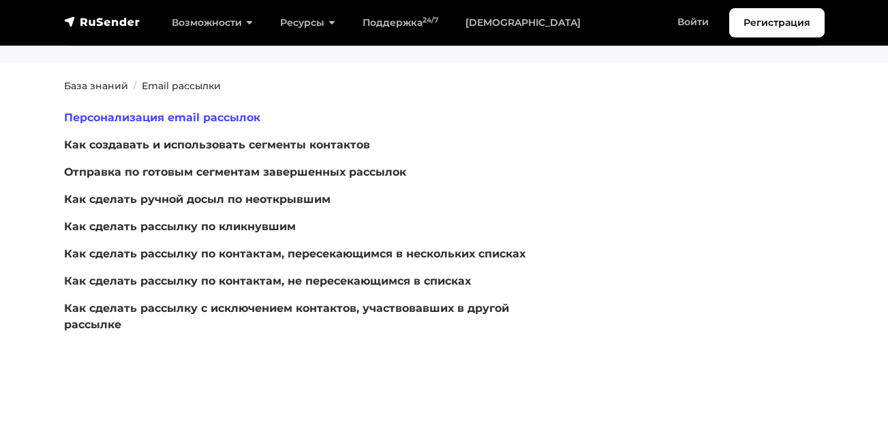
click at [187, 119] on link "Персонализация email рассылок" at bounding box center [162, 117] width 196 height 13
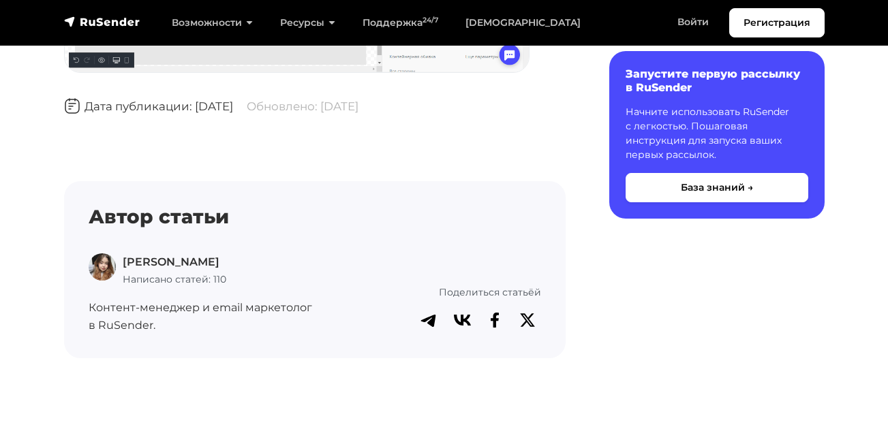
scroll to position [1431, 0]
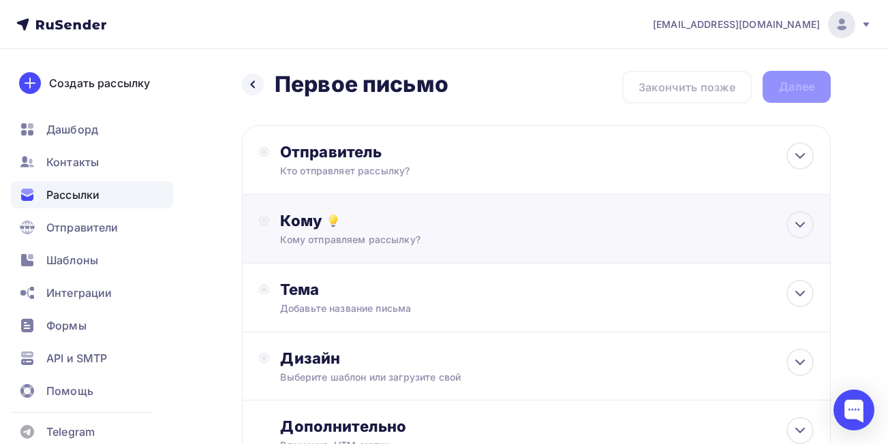
click at [530, 151] on div "Отправитель" at bounding box center [427, 151] width 295 height 19
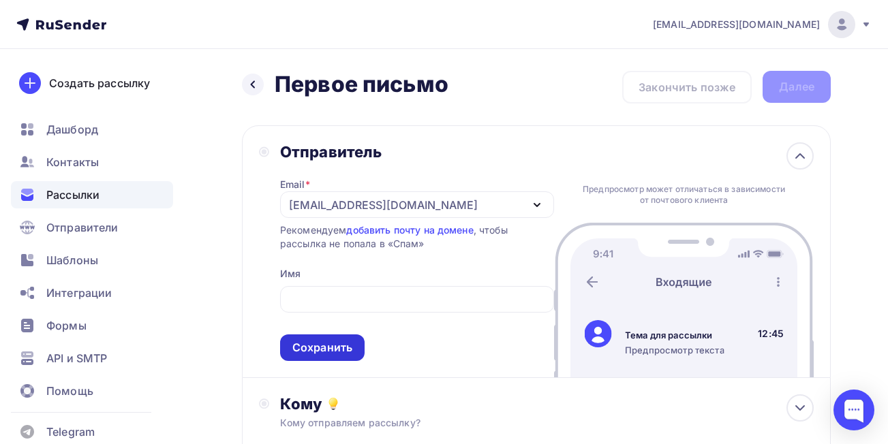
click at [343, 352] on div "Сохранить" at bounding box center [322, 348] width 60 height 16
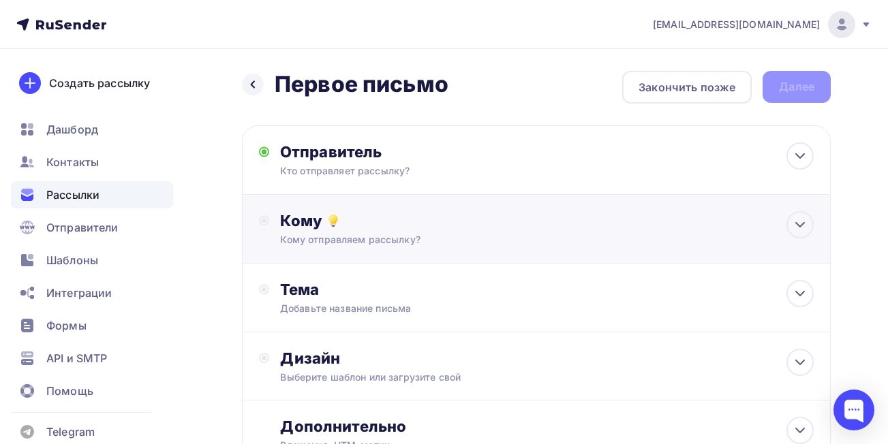
click at [361, 225] on div "Кому" at bounding box center [547, 220] width 534 height 19
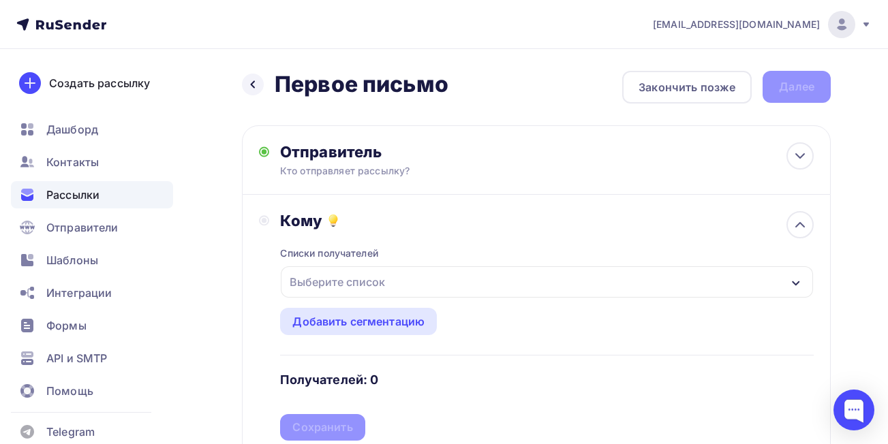
click at [323, 280] on div "Выберите список" at bounding box center [337, 282] width 106 height 25
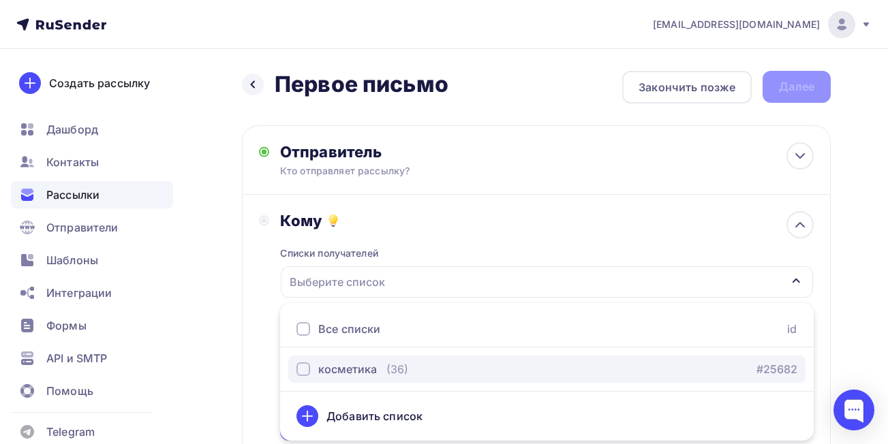
drag, startPoint x: 337, startPoint y: 361, endPoint x: 331, endPoint y: 368, distance: 9.3
click at [337, 361] on button "косметика (36) #25682" at bounding box center [546, 369] width 517 height 27
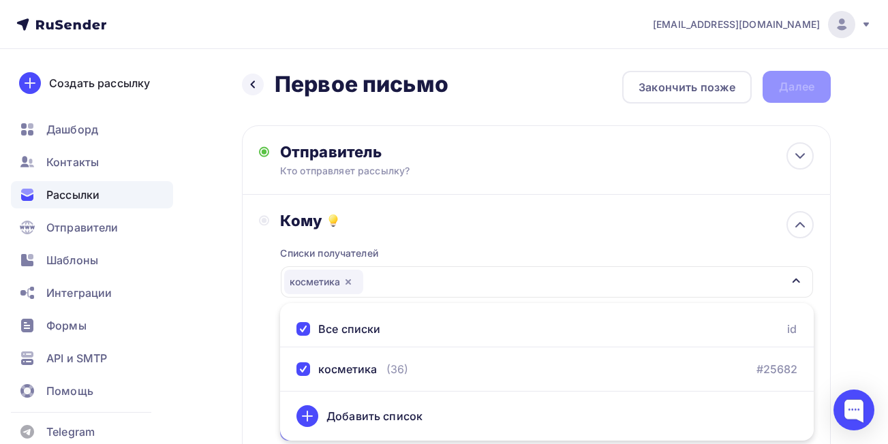
click at [243, 337] on div "Кому Списки получателей косметика Все списки id косметика (36) #25682 Добавить …" at bounding box center [536, 326] width 589 height 263
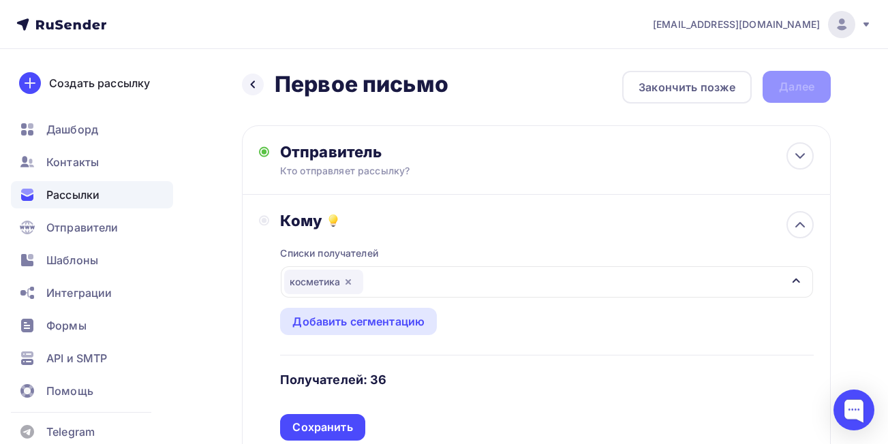
click at [327, 425] on div "Сохранить" at bounding box center [322, 428] width 60 height 16
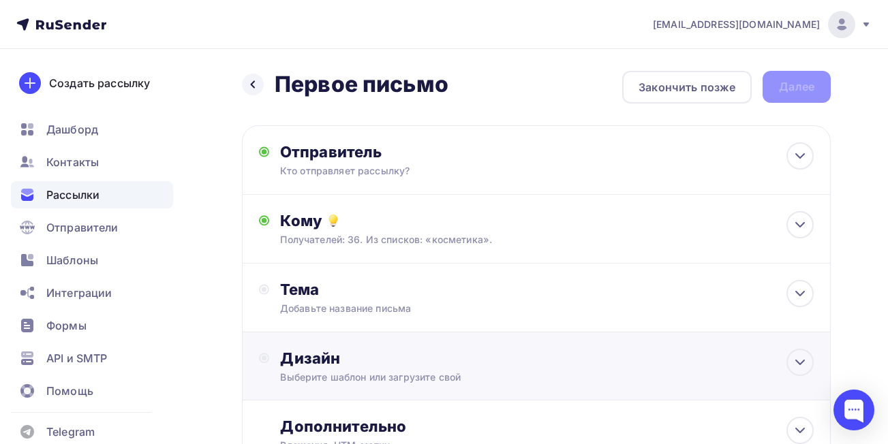
scroll to position [68, 0]
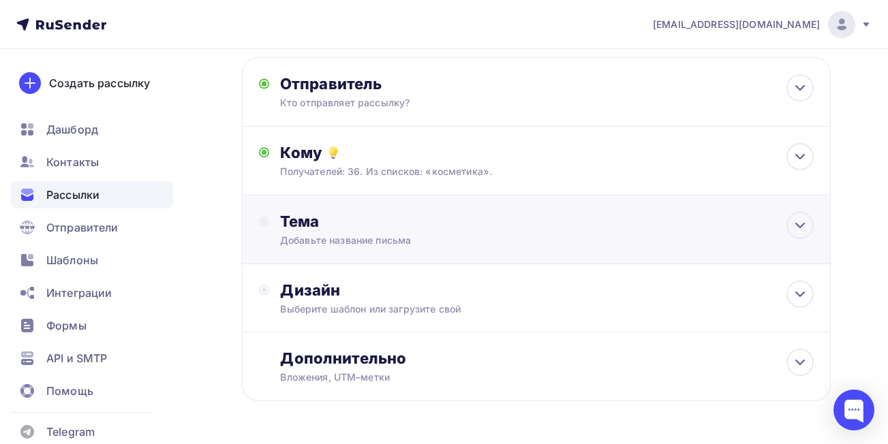
click at [339, 229] on div "Тема" at bounding box center [414, 221] width 269 height 19
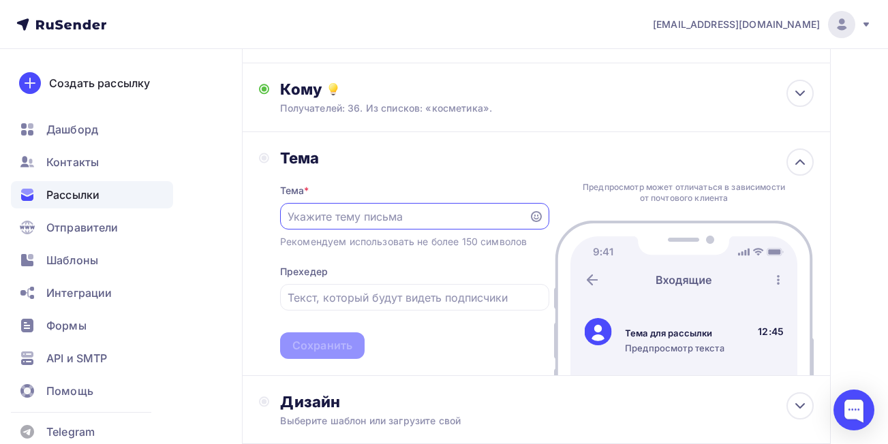
scroll to position [204, 0]
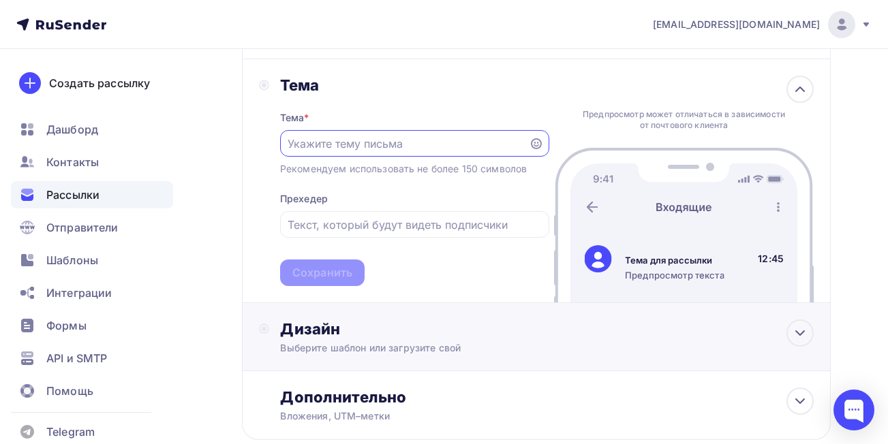
click at [352, 342] on div "Выберите шаблон или загрузите свой" at bounding box center [520, 349] width 480 height 14
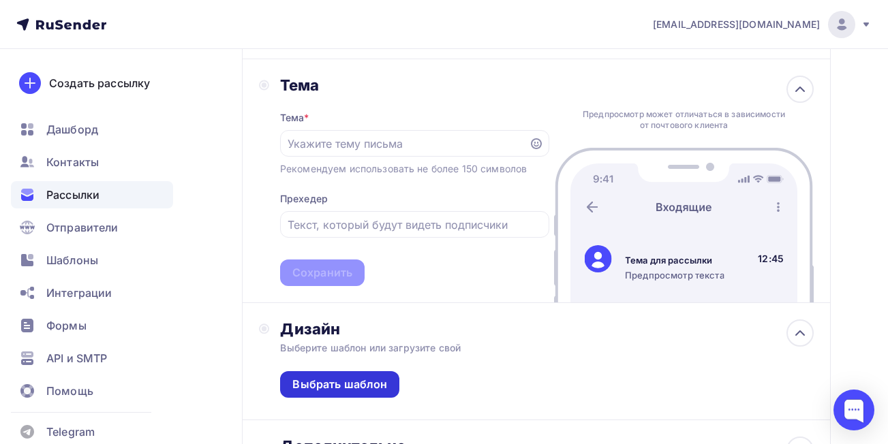
click at [376, 381] on div "Выбрать шаблон" at bounding box center [339, 385] width 95 height 16
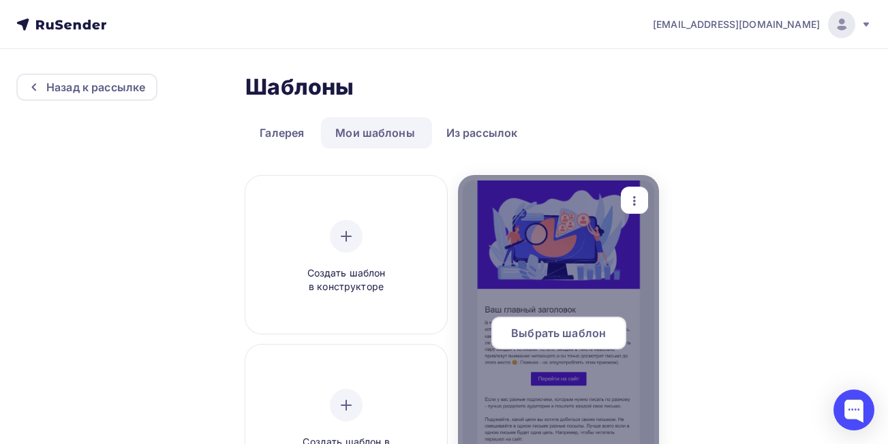
click at [527, 260] on div at bounding box center [559, 338] width 202 height 327
click at [556, 340] on span "Выбрать шаблон" at bounding box center [558, 333] width 95 height 16
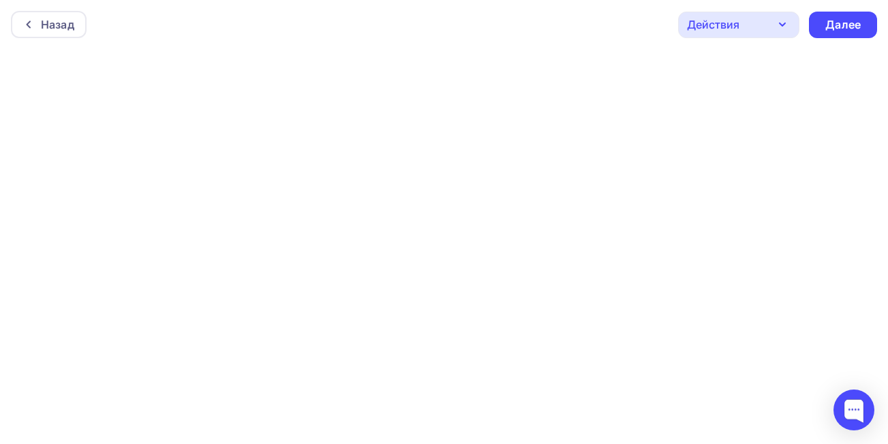
click at [789, 25] on icon "button" at bounding box center [782, 24] width 16 height 16
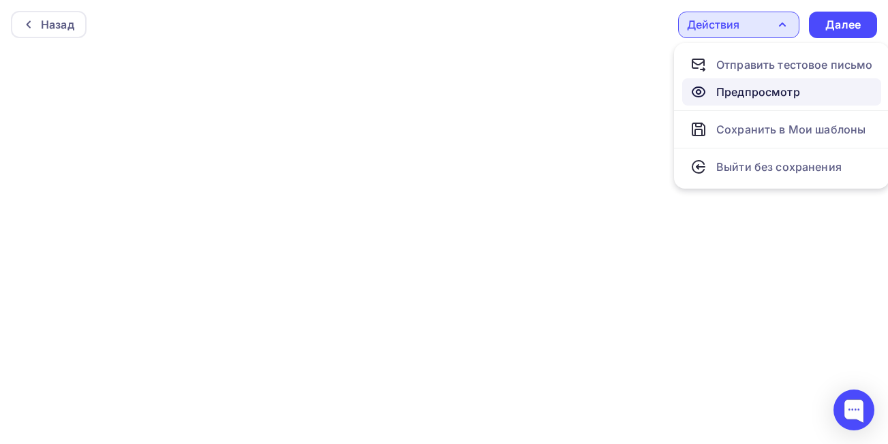
click at [765, 95] on div "Предпросмотр" at bounding box center [758, 92] width 84 height 16
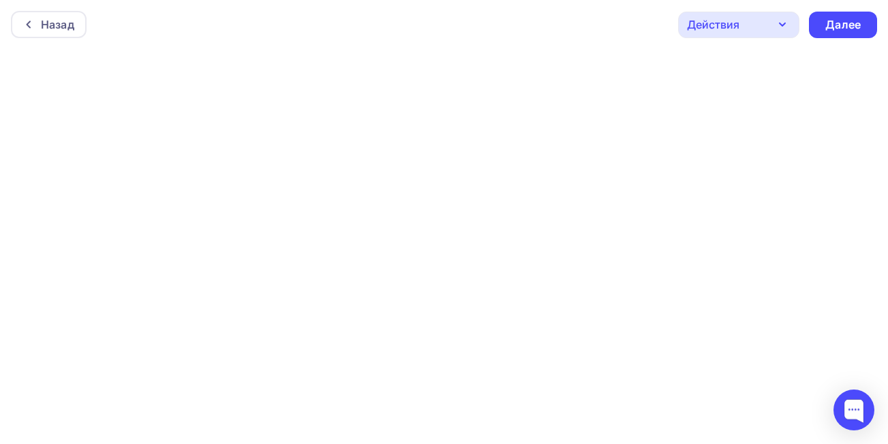
click at [783, 27] on icon "button" at bounding box center [782, 24] width 16 height 16
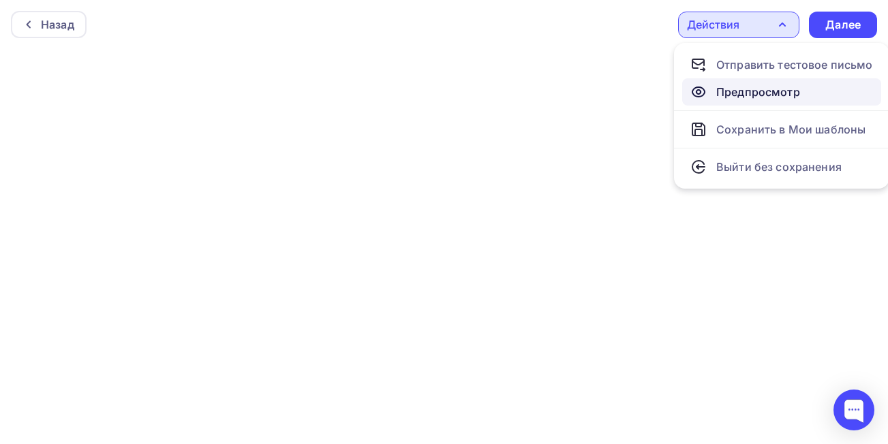
click at [775, 88] on div "Предпросмотр" at bounding box center [758, 92] width 84 height 16
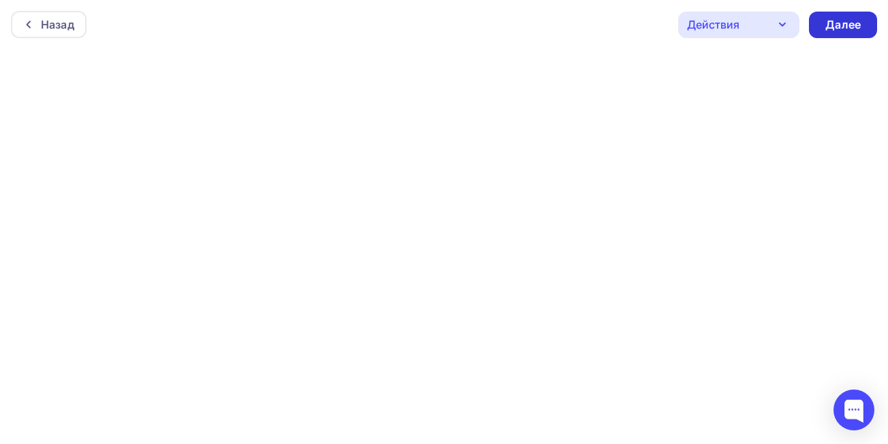
click at [845, 29] on div "Далее" at bounding box center [842, 25] width 35 height 16
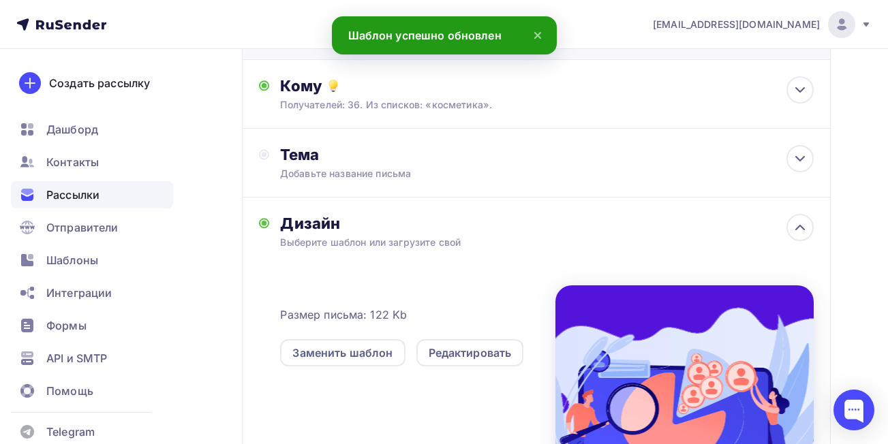
scroll to position [136, 0]
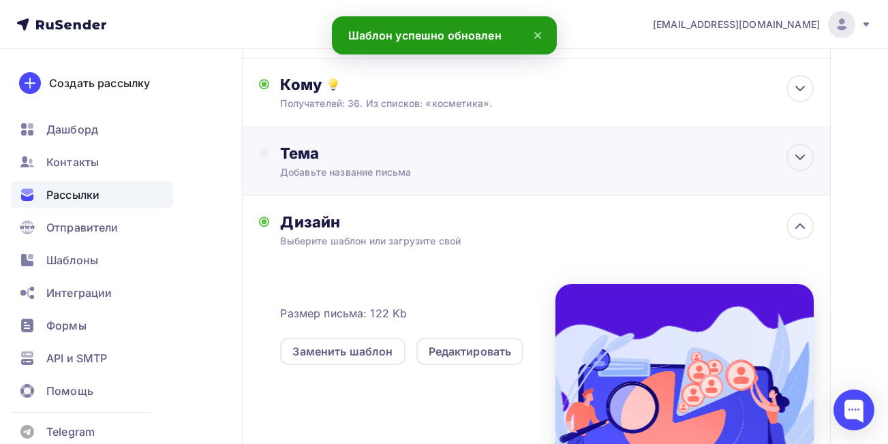
click at [601, 164] on div "Тема Добавьте название письма Тема * Рекомендуем использовать не более 150 симв…" at bounding box center [536, 161] width 589 height 69
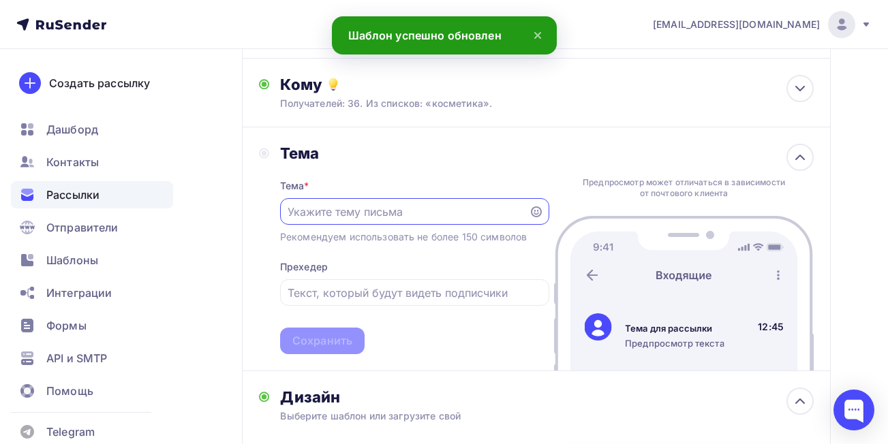
scroll to position [0, 0]
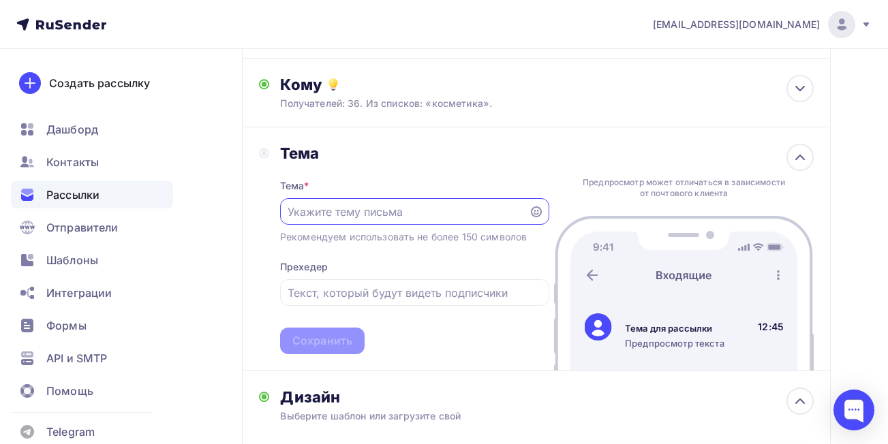
paste input "Обнаружение фишинга/демпинга для вашего бренда"
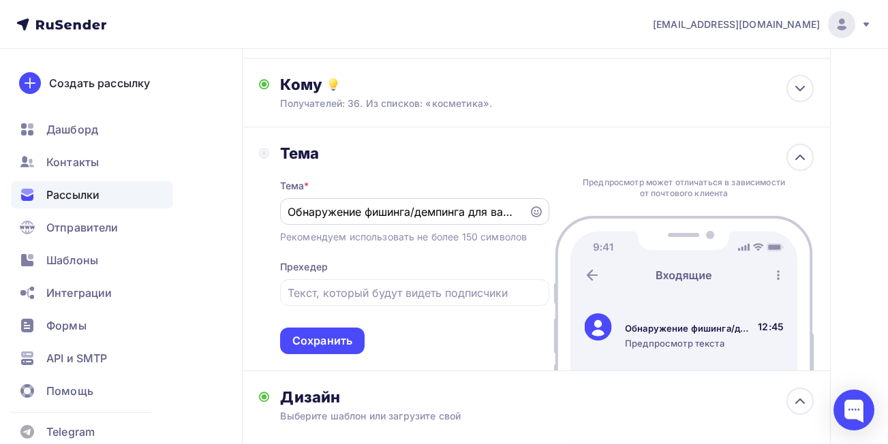
drag, startPoint x: 521, startPoint y: 211, endPoint x: 331, endPoint y: 211, distance: 190.9
click at [331, 211] on div "Обнаружение фишинга/демпинга для вашего бренда" at bounding box center [414, 211] width 269 height 27
click at [339, 211] on input "Обнаружение фишинга/демпинга для вашего бренда" at bounding box center [404, 212] width 233 height 16
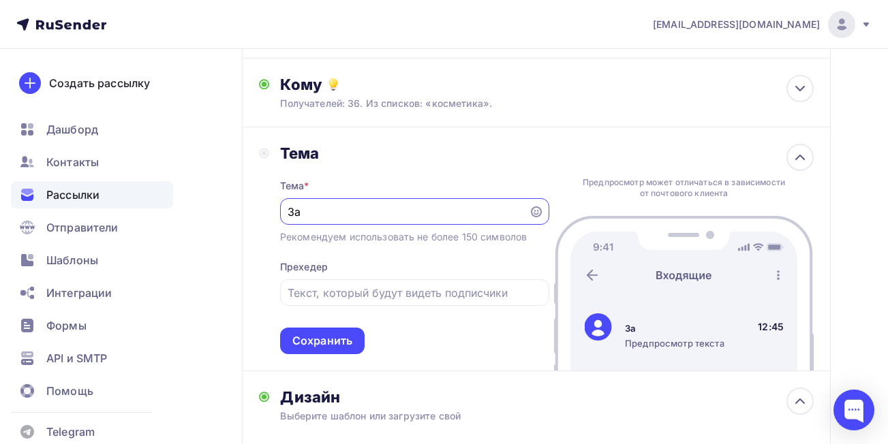
type input "За"
click at [374, 297] on input "text" at bounding box center [415, 293] width 254 height 16
paste input "Бесплатный аудит неконтролируемых каналов за 24 ч"
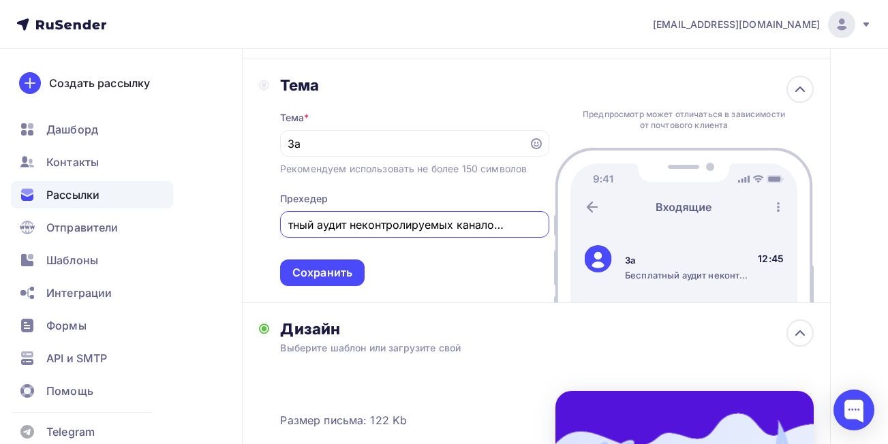
scroll to position [136, 0]
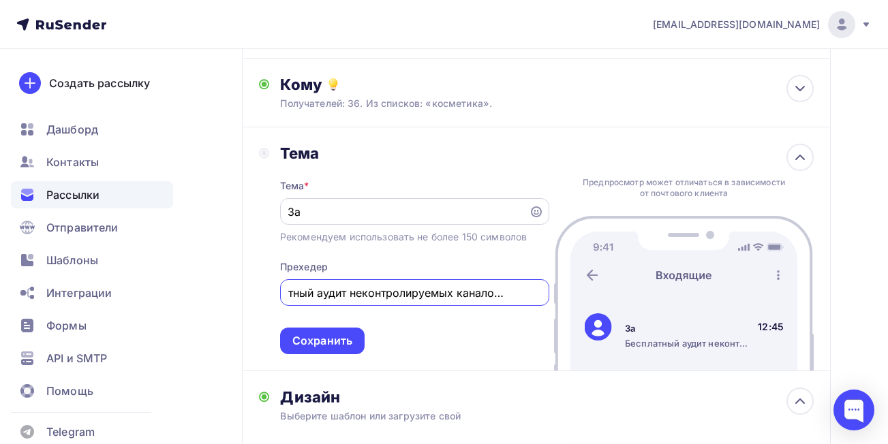
type input "Бесплатный аудит неконтролируемых каналов за 72 ч"
click at [324, 213] on input "За" at bounding box center [404, 212] width 233 height 16
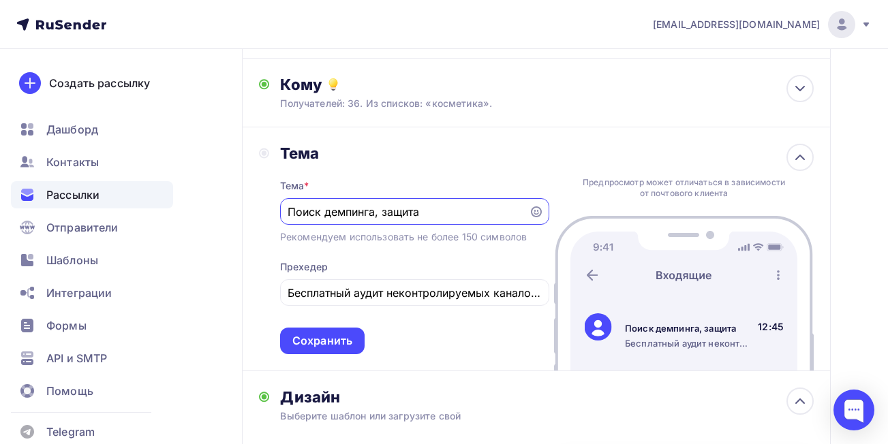
paste input "ащита [Название бренда] от скрытых угроз: неконтролируемый демпинг, фишинг, кон…"
drag, startPoint x: 351, startPoint y: 209, endPoint x: 253, endPoint y: 207, distance: 98.2
click at [246, 207] on div "Тема Тема * Защита [Название бренда] от скрытых угроз: неконтролируемый демпинг…" at bounding box center [536, 249] width 589 height 244
click at [384, 213] on input "Защита [Название бренда] от скрытых угроз: неконтролируемый демпинг, фишинг, ко…" at bounding box center [404, 212] width 233 height 16
drag, startPoint x: 358, startPoint y: 211, endPoint x: 331, endPoint y: 213, distance: 26.6
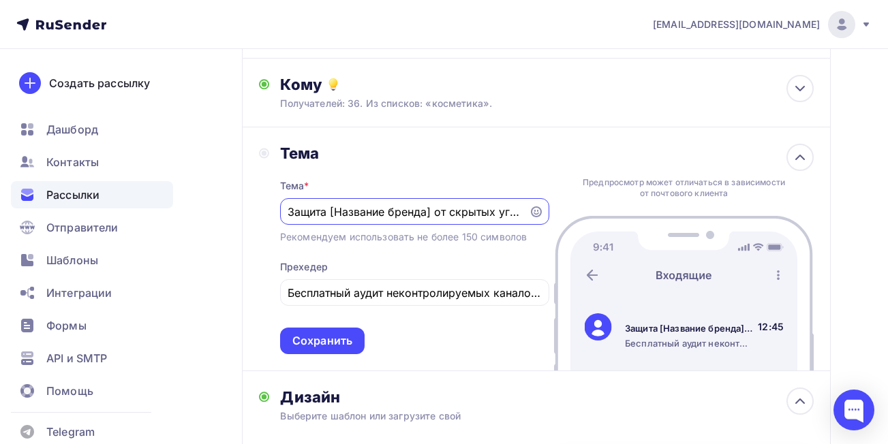
click at [331, 213] on input "Защита [Название бренда] от скрытых угроз: неконтролируемый демпинг, фишинг, ко…" at bounding box center [404, 212] width 233 height 16
click at [372, 209] on input "Защита бренда] от скрытых угроз: неконтролируемый демпинг, фишинг, контрафакт" at bounding box center [404, 212] width 233 height 16
click at [536, 212] on icon at bounding box center [536, 212] width 11 height 11
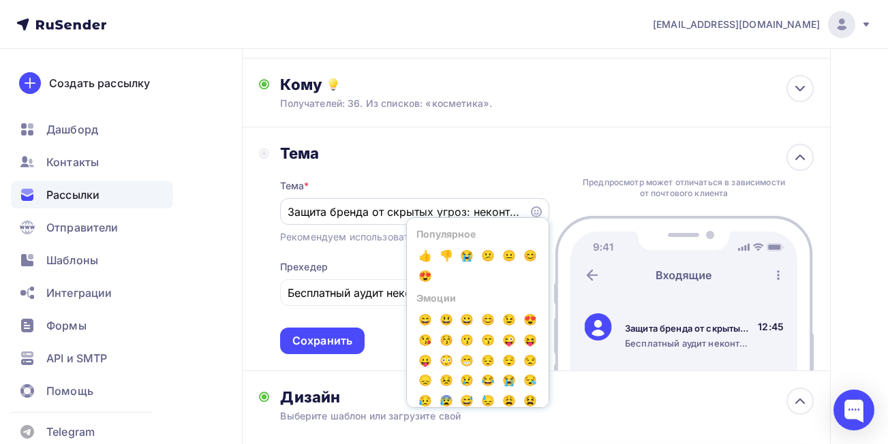
click at [536, 212] on icon at bounding box center [536, 212] width 11 height 11
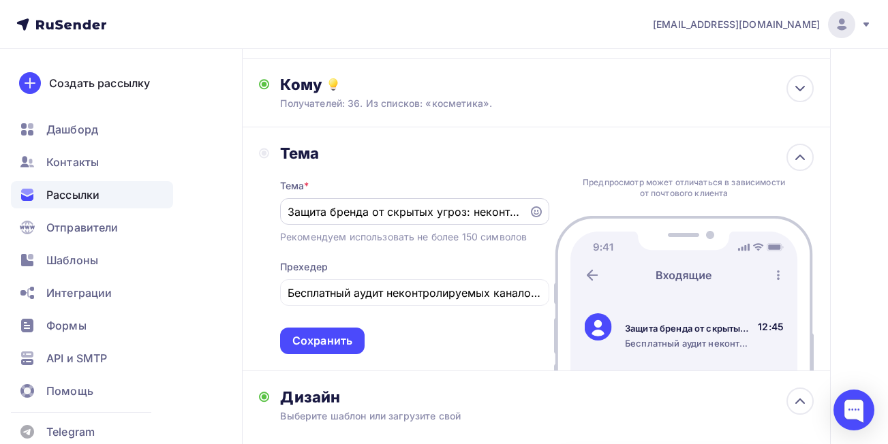
click at [409, 212] on input "Защита бренда от скрытых угроз: неконтролируемый демпинг, фишинг, контрафакт" at bounding box center [404, 212] width 233 height 16
click at [470, 211] on input "Защита бренда от скрытых угроз: неконтролируемый демпинг, фишинг, контрафакт" at bounding box center [404, 212] width 233 height 16
click at [289, 211] on input "Защита бренда от скрытых угроз - неконтролируемый демпинг, фишинг, контрафакт" at bounding box center [404, 212] width 233 height 16
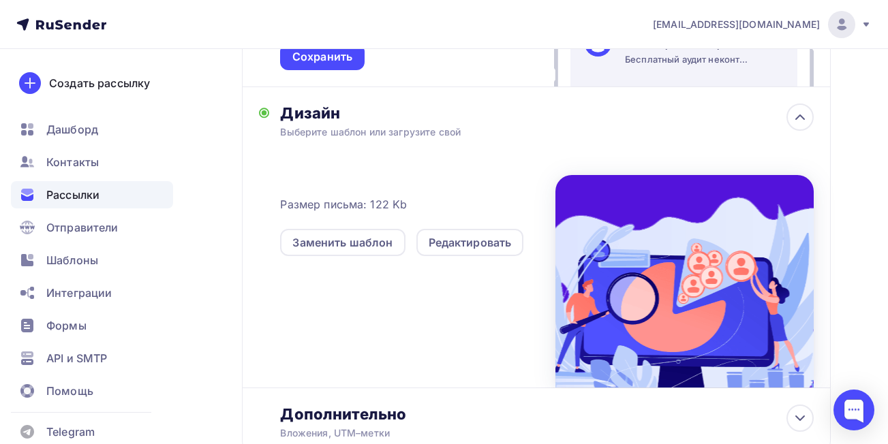
scroll to position [112, 0]
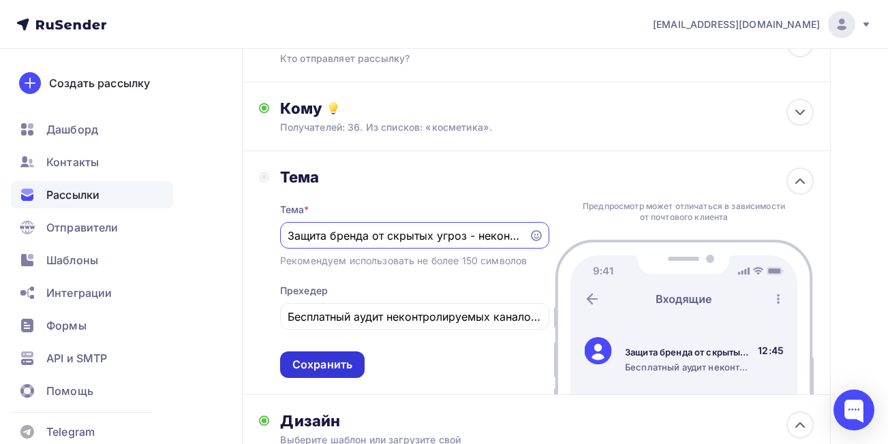
type input "Защита бренда от скрытых угроз - неконтролируемый демпинг, фишинг, контрафакт"
click at [313, 371] on div "Сохранить" at bounding box center [322, 365] width 60 height 16
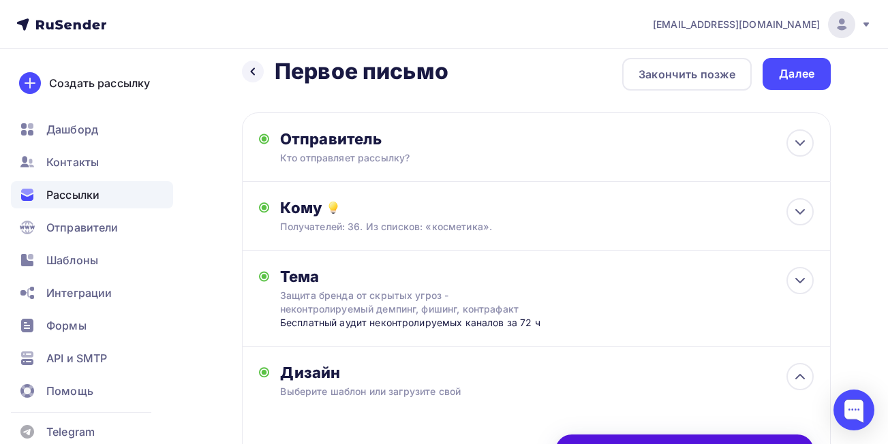
scroll to position [0, 0]
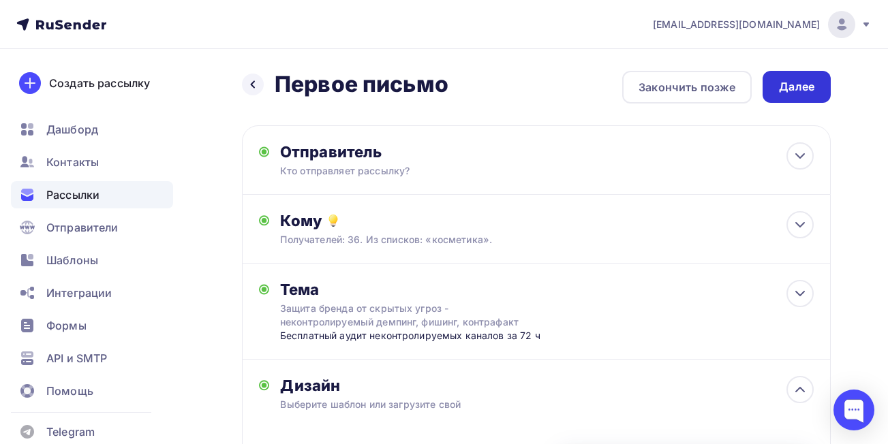
click at [787, 87] on div "Далее" at bounding box center [796, 87] width 35 height 16
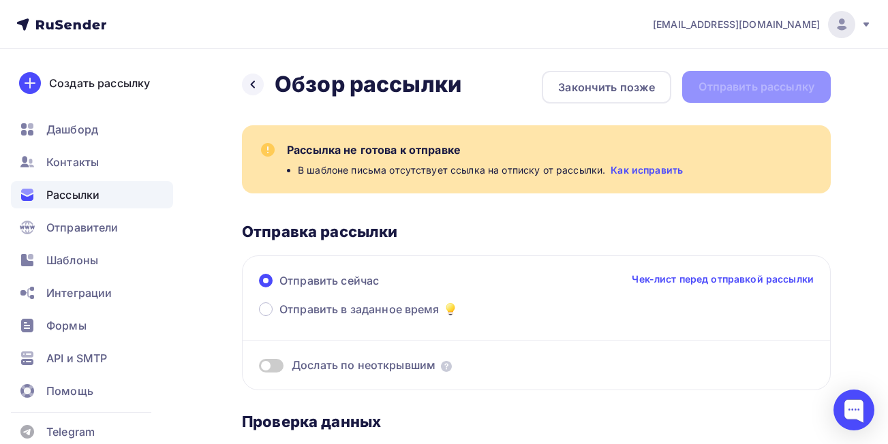
click at [655, 168] on link "Как исправить" at bounding box center [647, 171] width 72 height 14
click at [600, 85] on div "Закончить позже" at bounding box center [606, 87] width 97 height 16
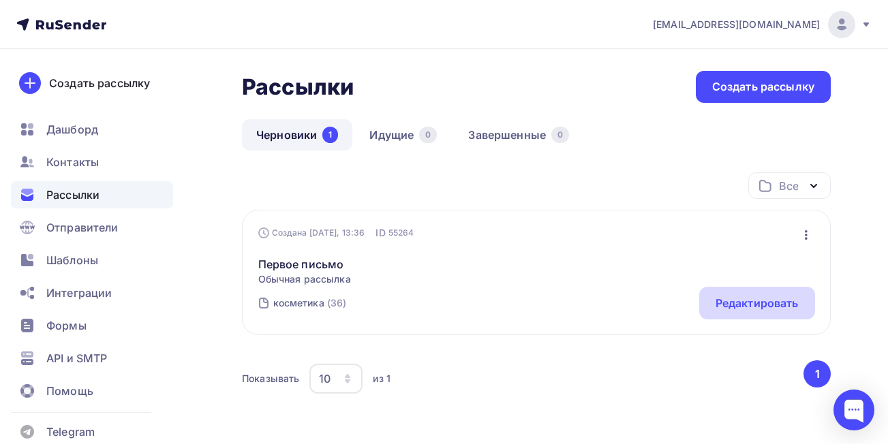
click at [746, 299] on div "Редактировать" at bounding box center [757, 303] width 83 height 16
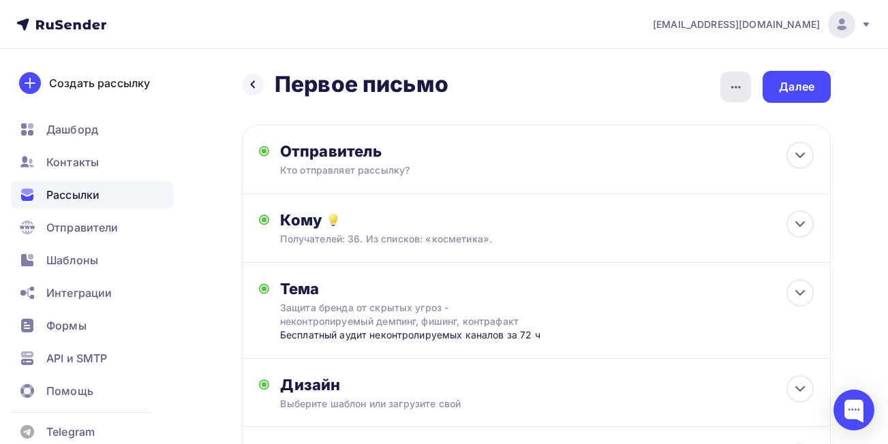
click at [736, 86] on icon "button" at bounding box center [736, 87] width 10 height 3
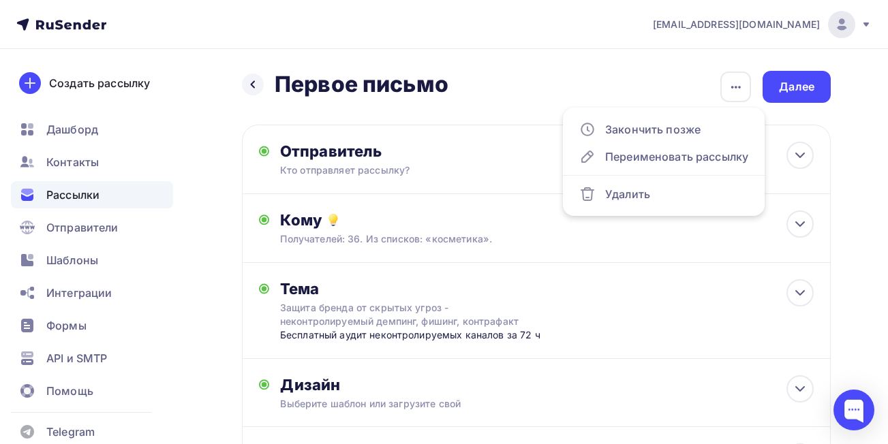
click at [511, 70] on div "Назад Первое письмо Первое письмо Закончить позже Переименовать рассылку Удалит…" at bounding box center [444, 316] width 888 height 535
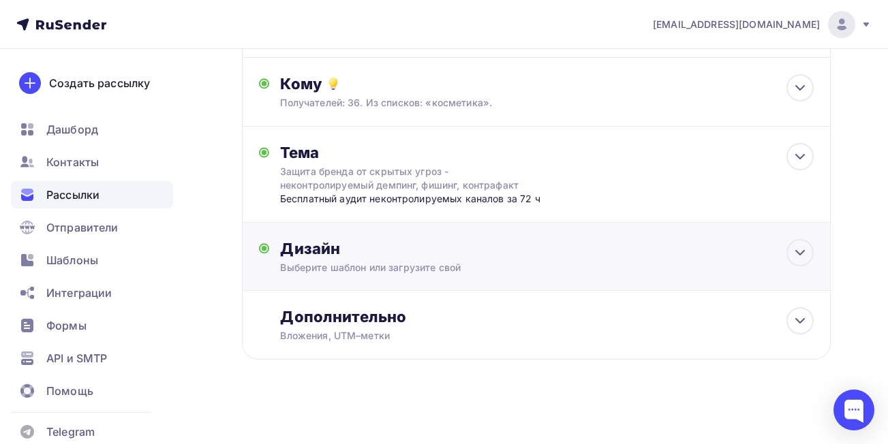
click at [533, 270] on div "Выберите шаблон или загрузите свой" at bounding box center [520, 268] width 480 height 14
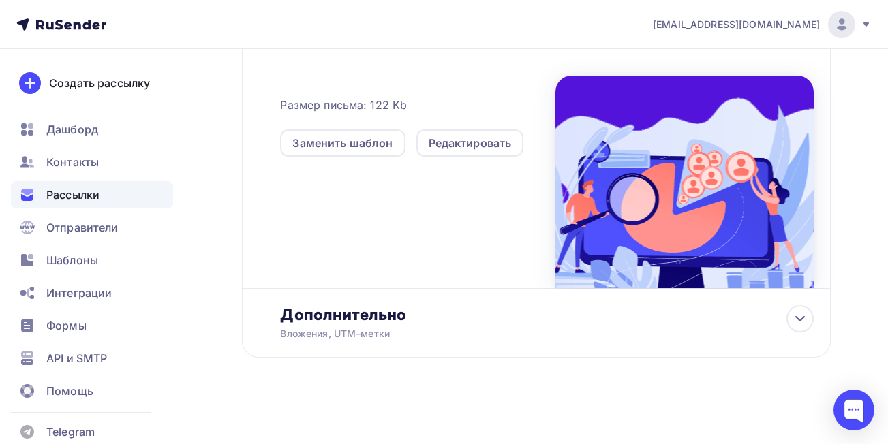
scroll to position [373, 0]
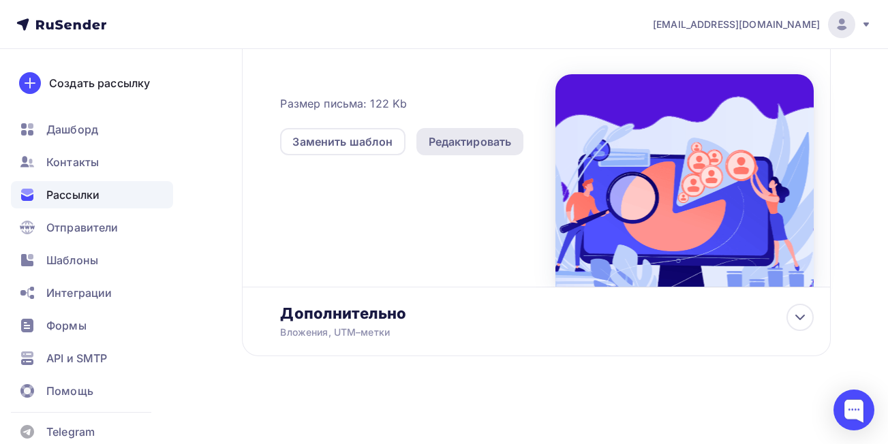
click at [471, 134] on div "Редактировать" at bounding box center [470, 142] width 83 height 16
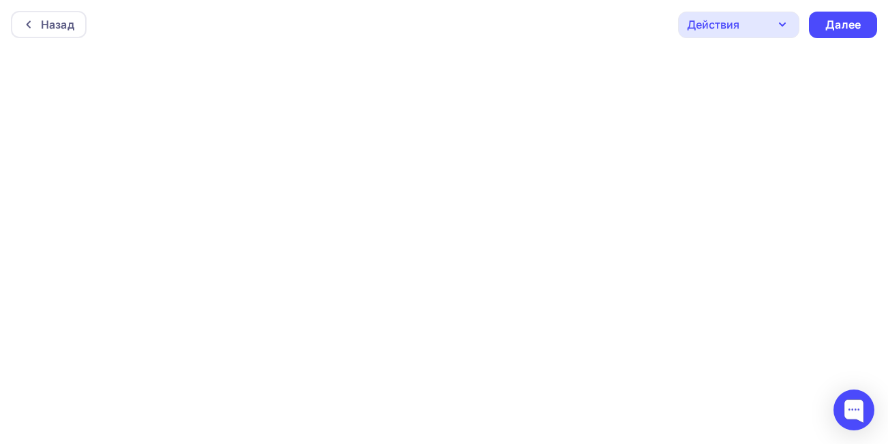
scroll to position [3, 0]
click at [836, 25] on div "Далее" at bounding box center [842, 22] width 35 height 16
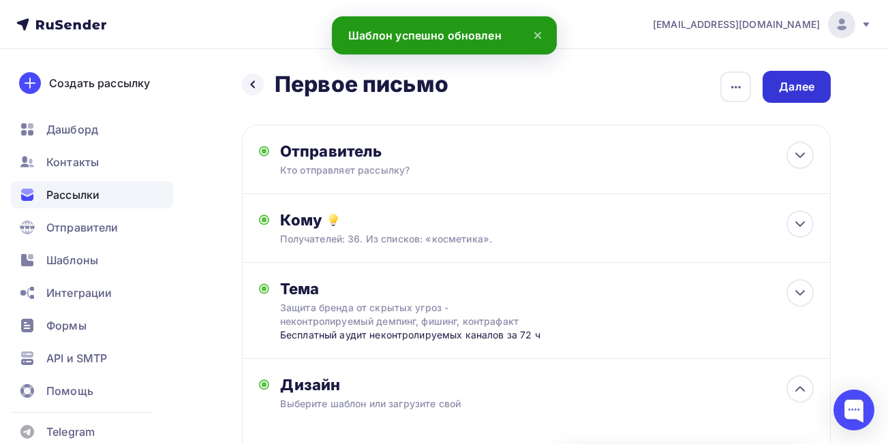
click at [789, 93] on div "Далее" at bounding box center [796, 87] width 35 height 16
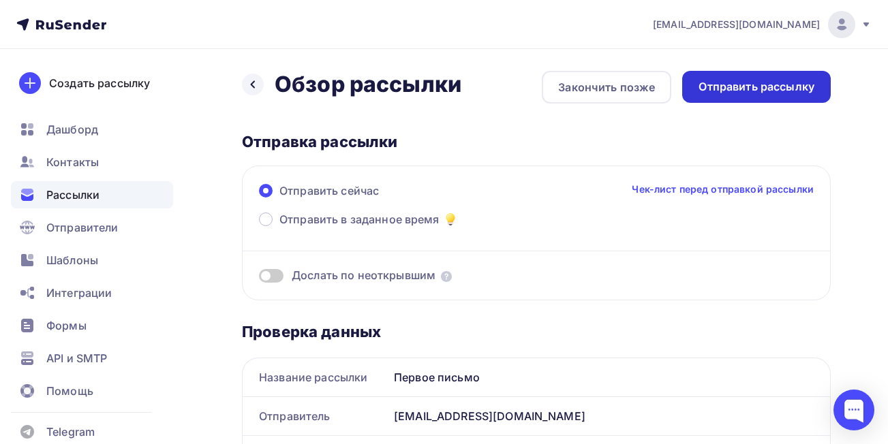
click at [752, 88] on div "Отправить рассылку" at bounding box center [757, 87] width 116 height 16
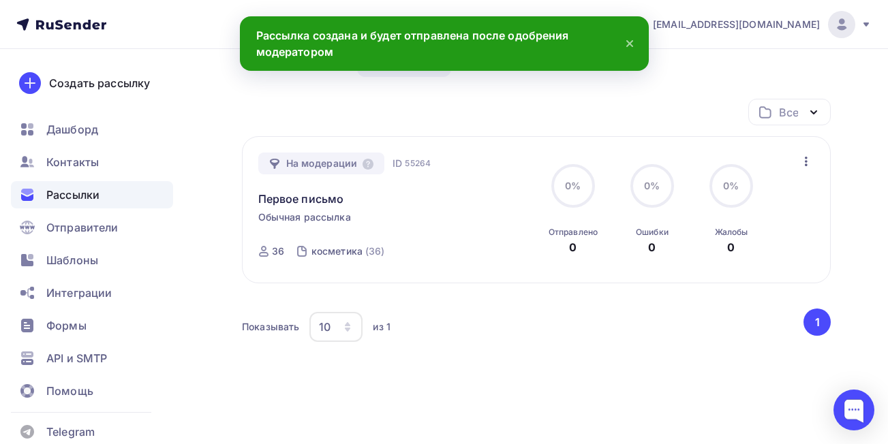
scroll to position [110, 0]
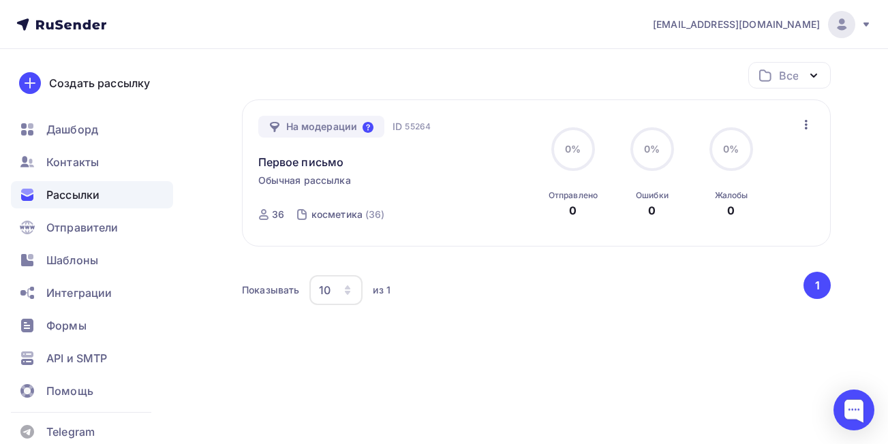
click at [366, 123] on icon at bounding box center [368, 127] width 11 height 11
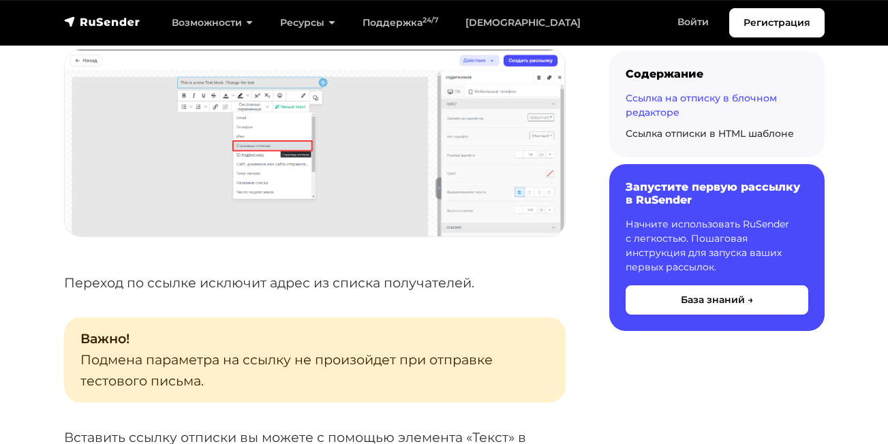
scroll to position [1500, 0]
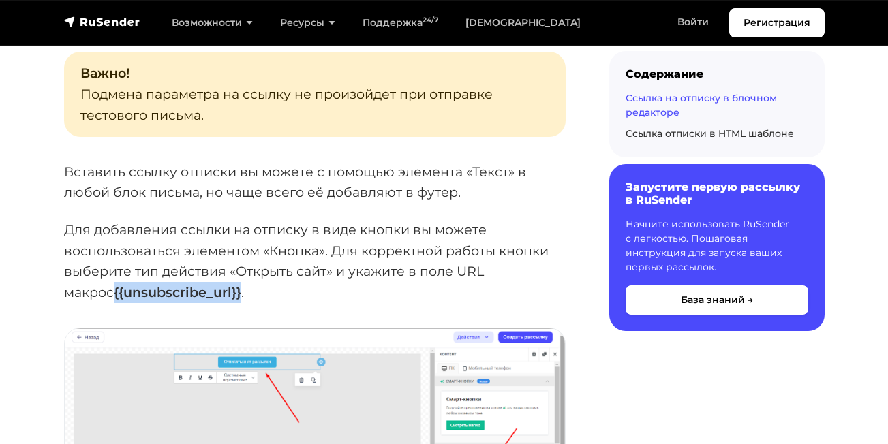
drag, startPoint x: 186, startPoint y: 292, endPoint x: 64, endPoint y: 289, distance: 122.0
click at [114, 289] on strong "{{unsubscribe_url}}" at bounding box center [177, 292] width 127 height 16
copy strong "{{unsubscribe_url}}"
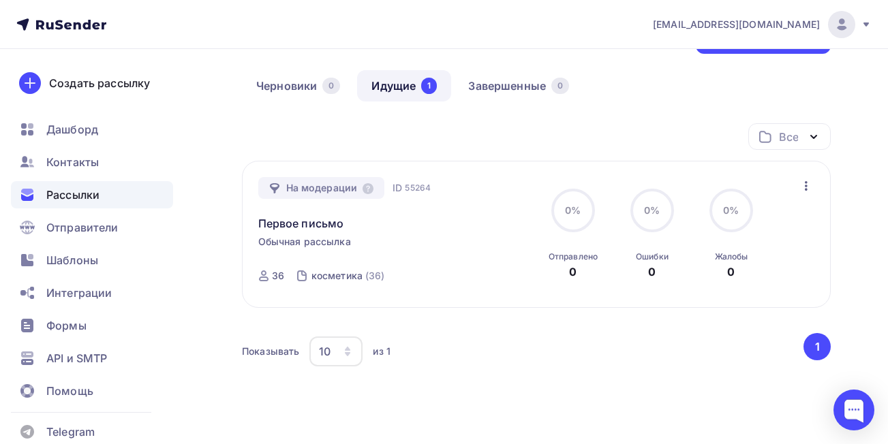
scroll to position [68, 0]
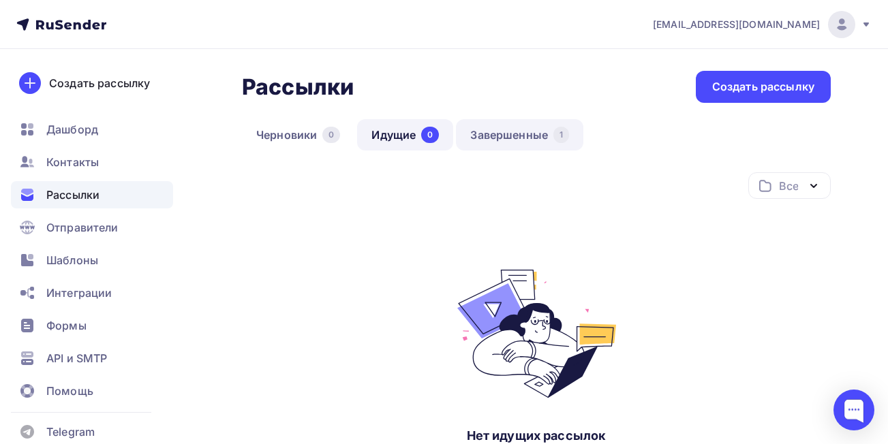
click at [514, 138] on link "Завершенные 1" at bounding box center [519, 134] width 127 height 31
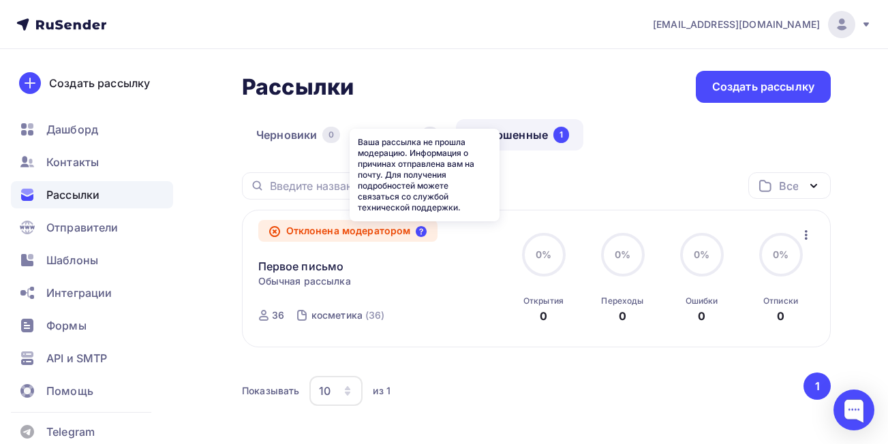
click at [423, 230] on icon at bounding box center [421, 231] width 11 height 11
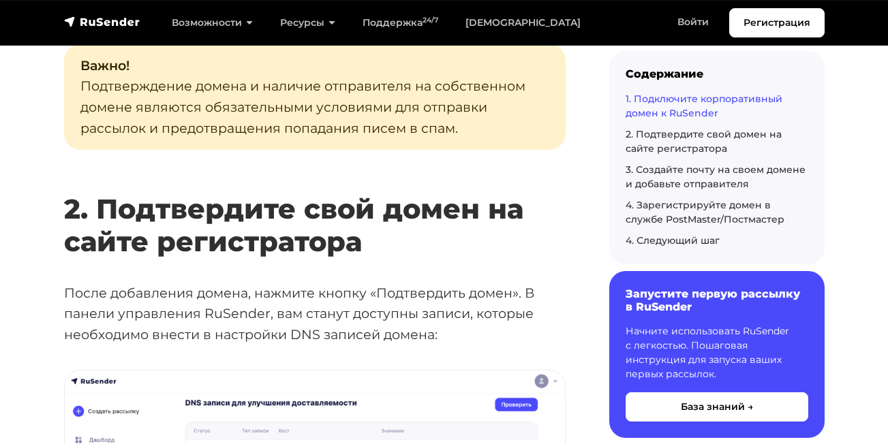
scroll to position [1636, 0]
